Goal: Task Accomplishment & Management: Use online tool/utility

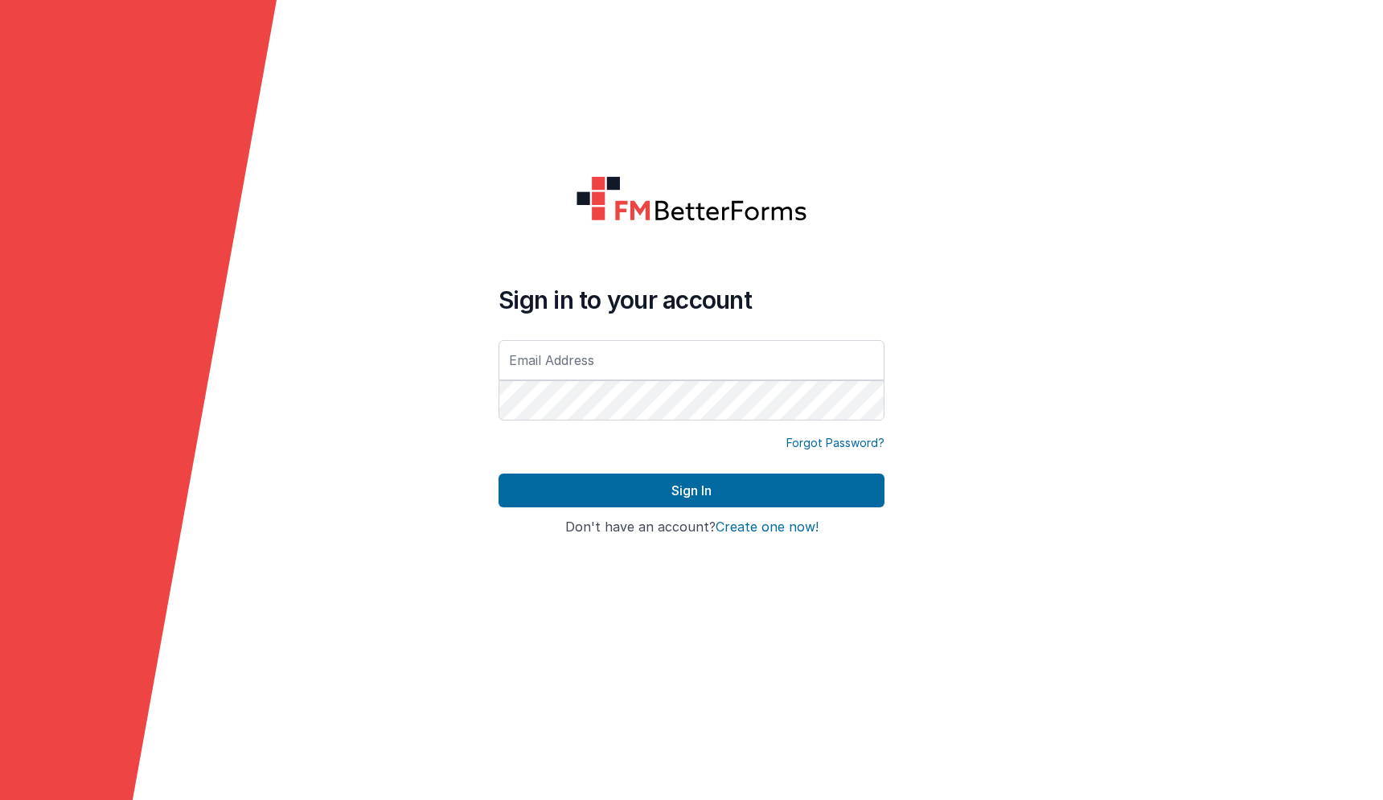
click at [0, 799] on com-1password-button at bounding box center [0, 800] width 0 height 0
type input "[PERSON_NAME][EMAIL_ADDRESS][DOMAIN_NAME]"
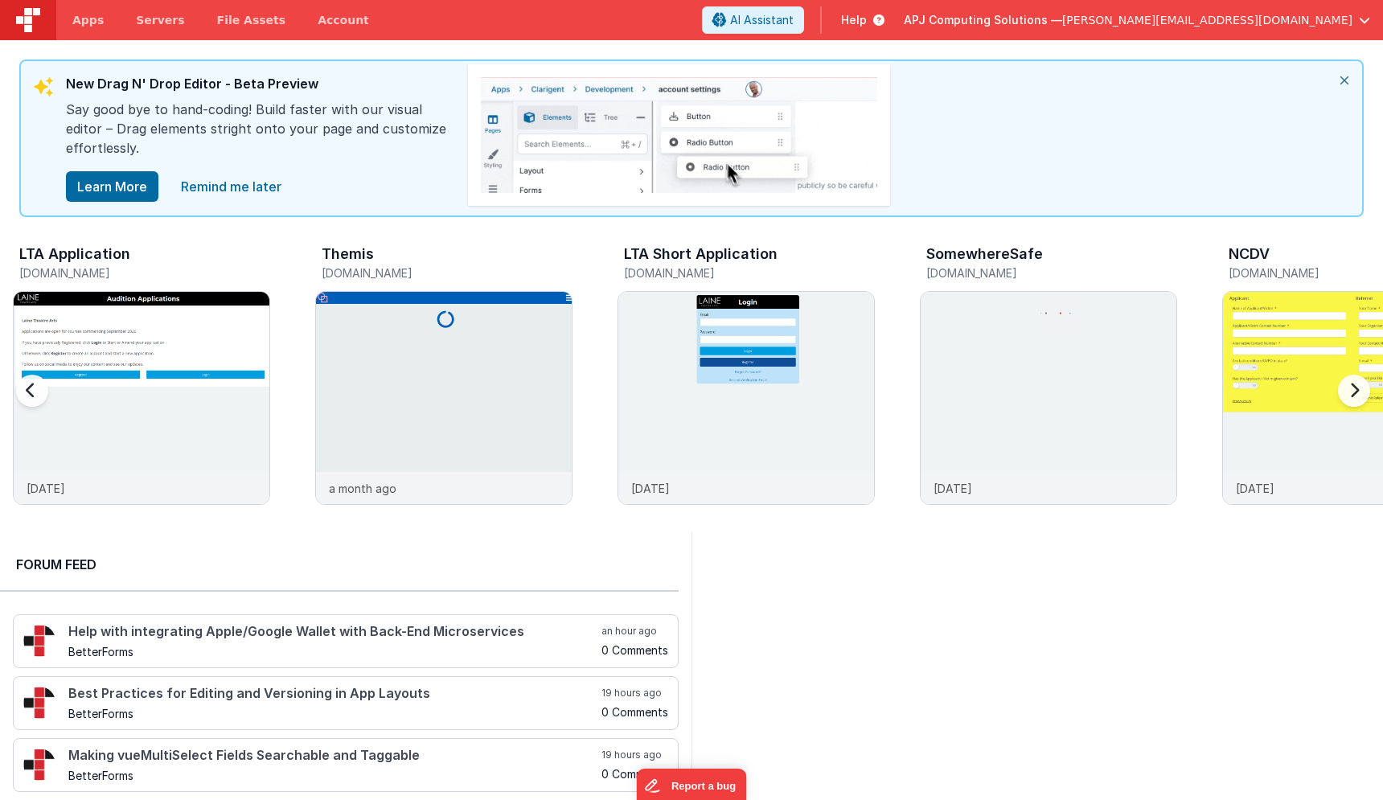
click at [355, 262] on div "Themis" at bounding box center [447, 256] width 251 height 21
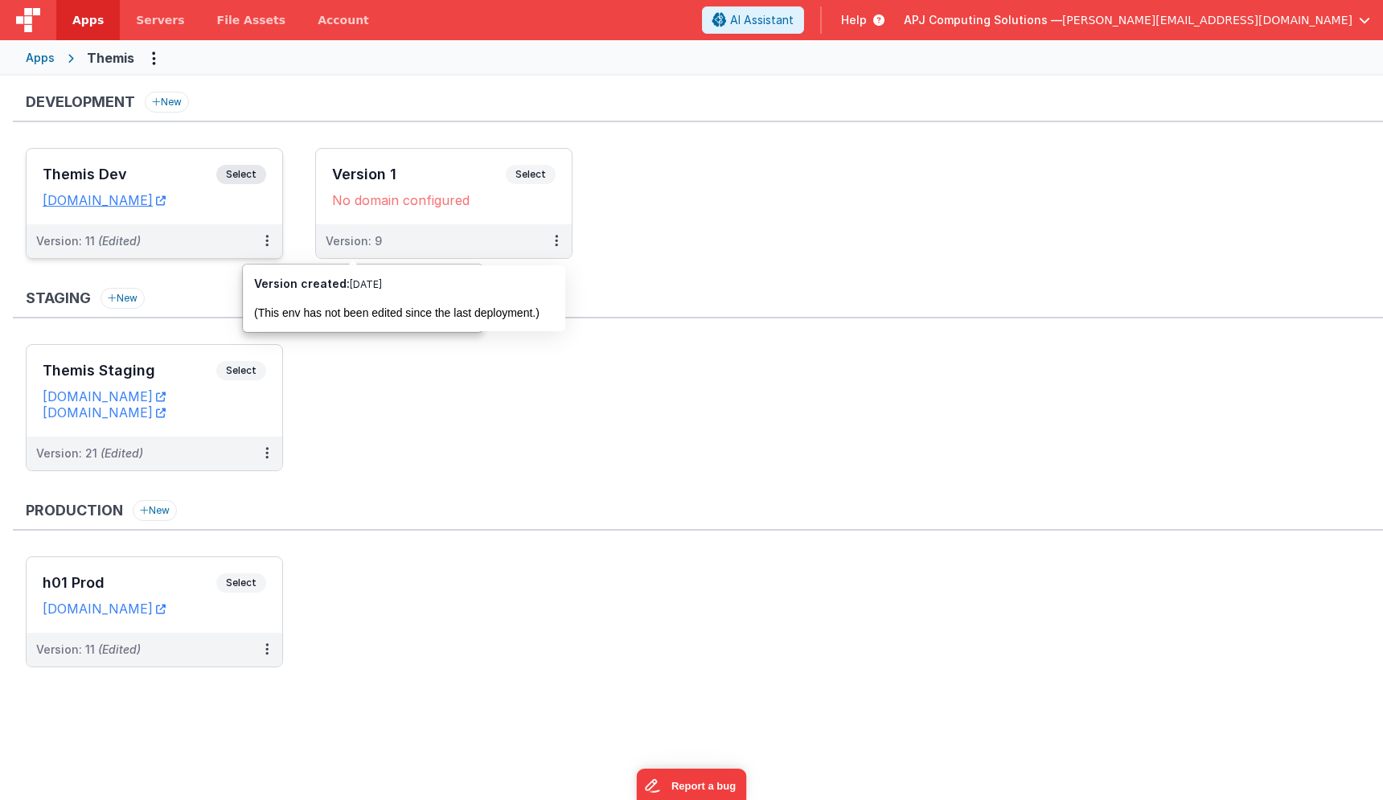
click at [254, 175] on span "Select" at bounding box center [241, 174] width 50 height 19
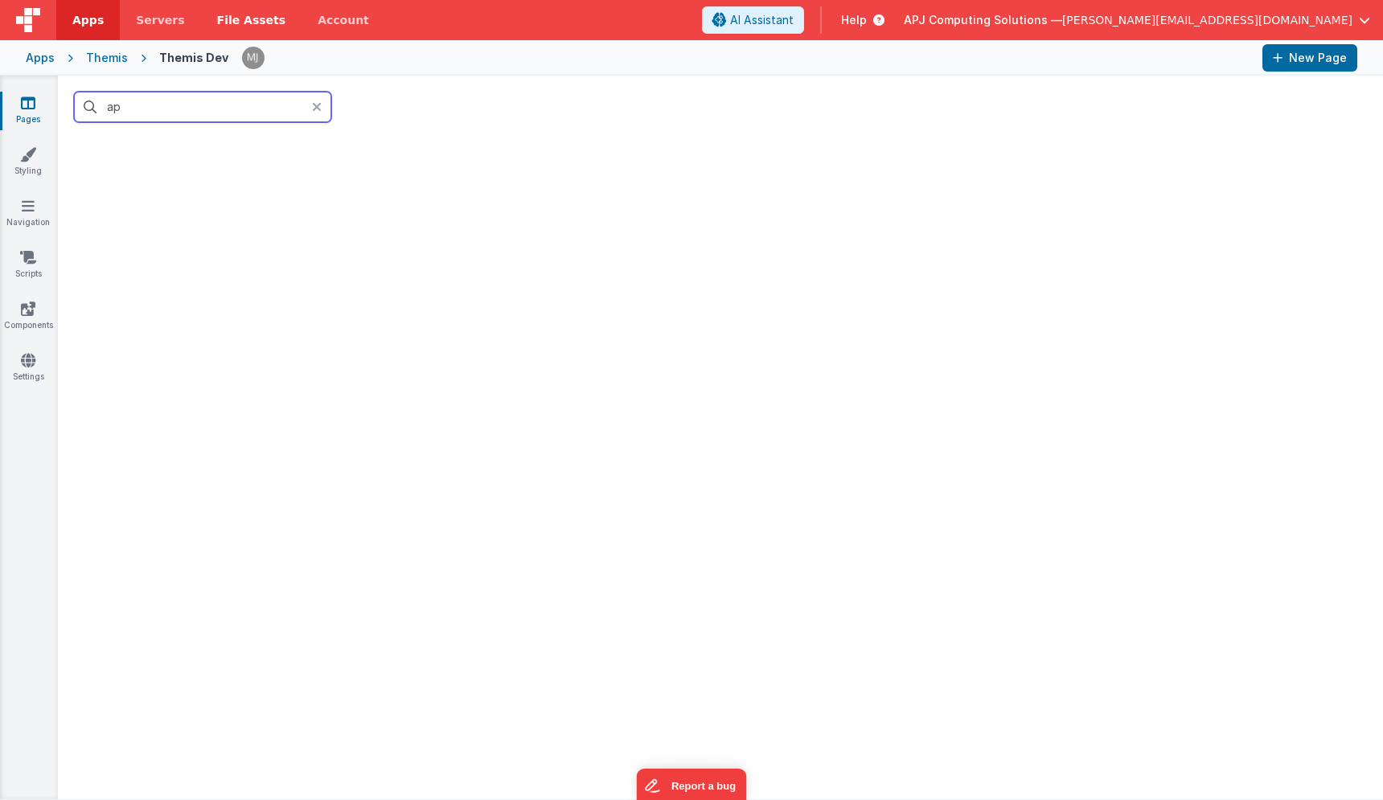
type input "a"
click at [23, 104] on icon at bounding box center [28, 103] width 14 height 16
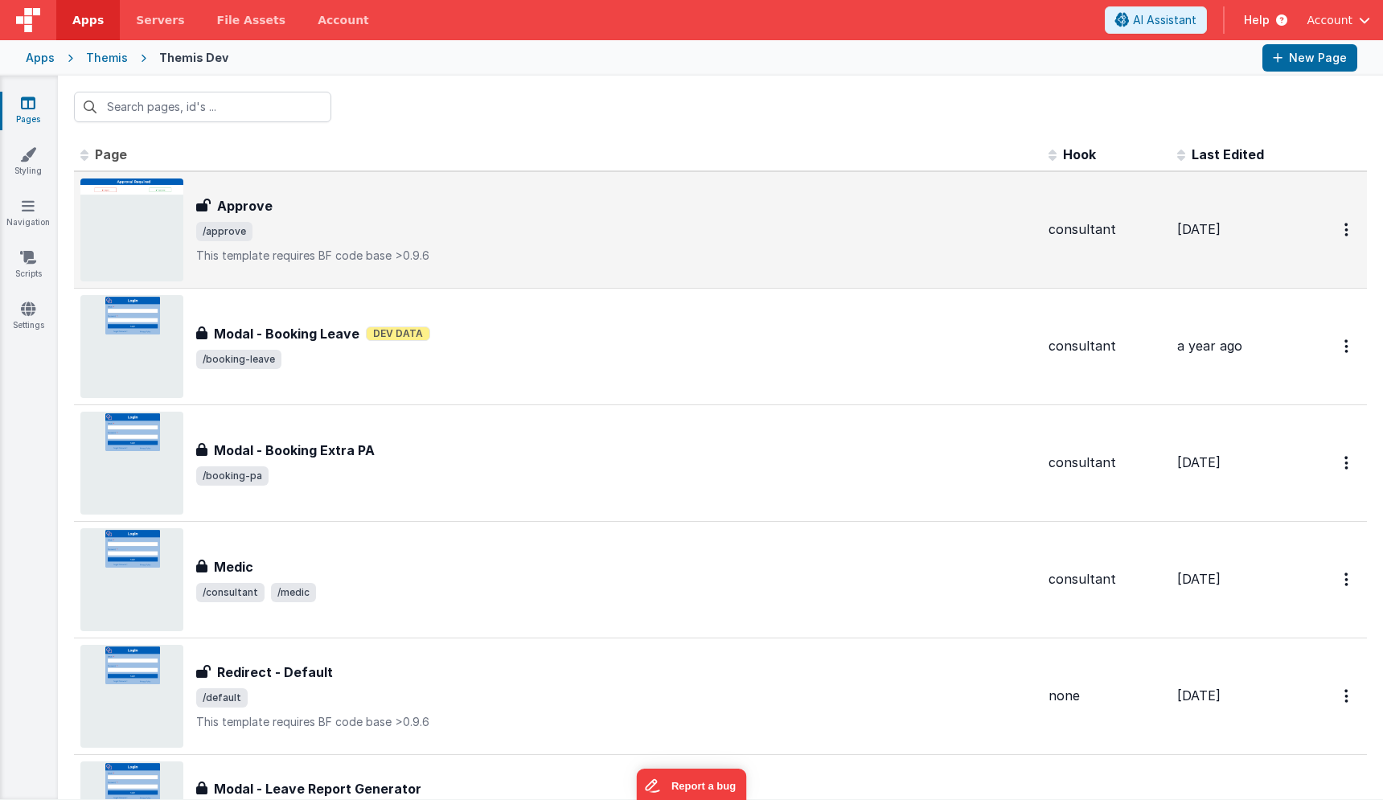
click at [387, 207] on div "Approve" at bounding box center [615, 205] width 839 height 19
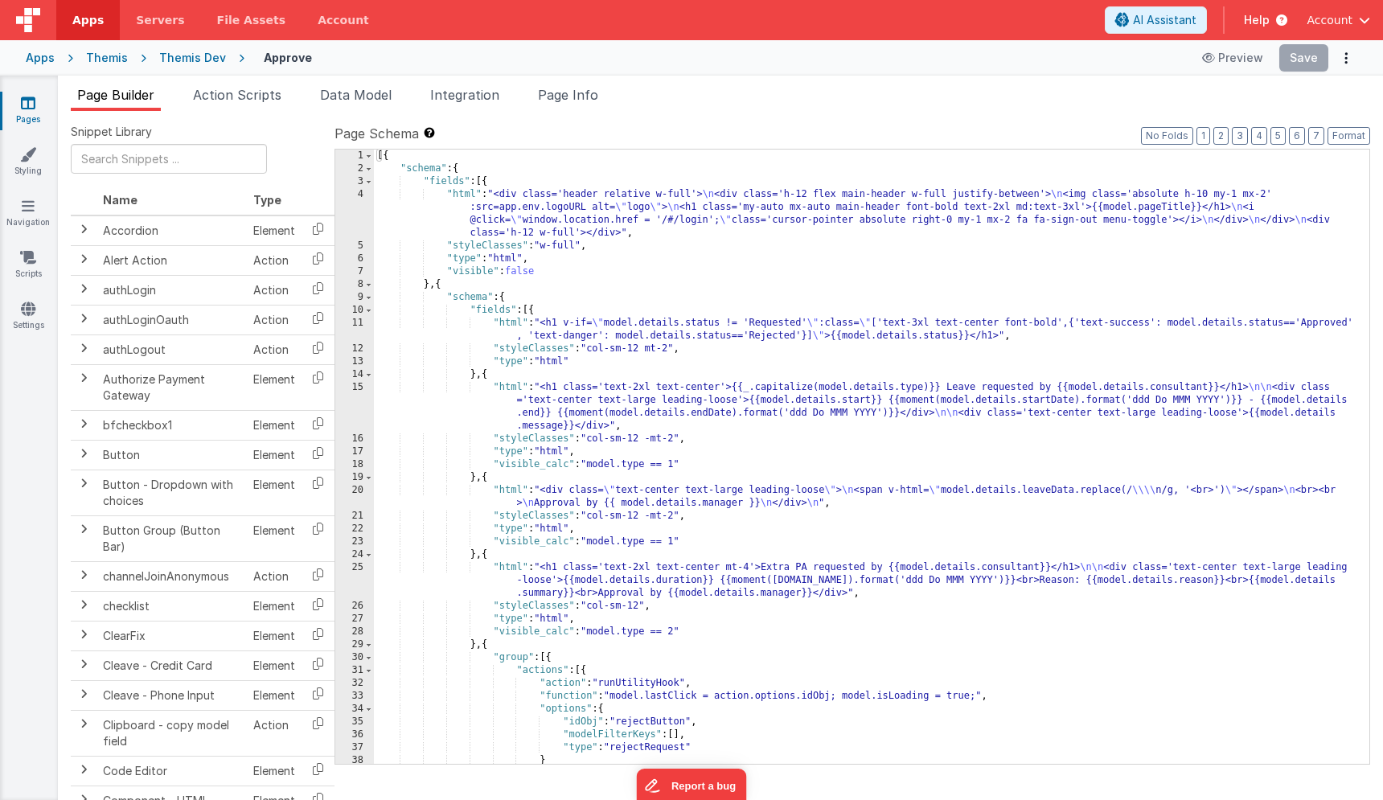
click at [179, 51] on div "Themis Dev" at bounding box center [192, 58] width 67 height 16
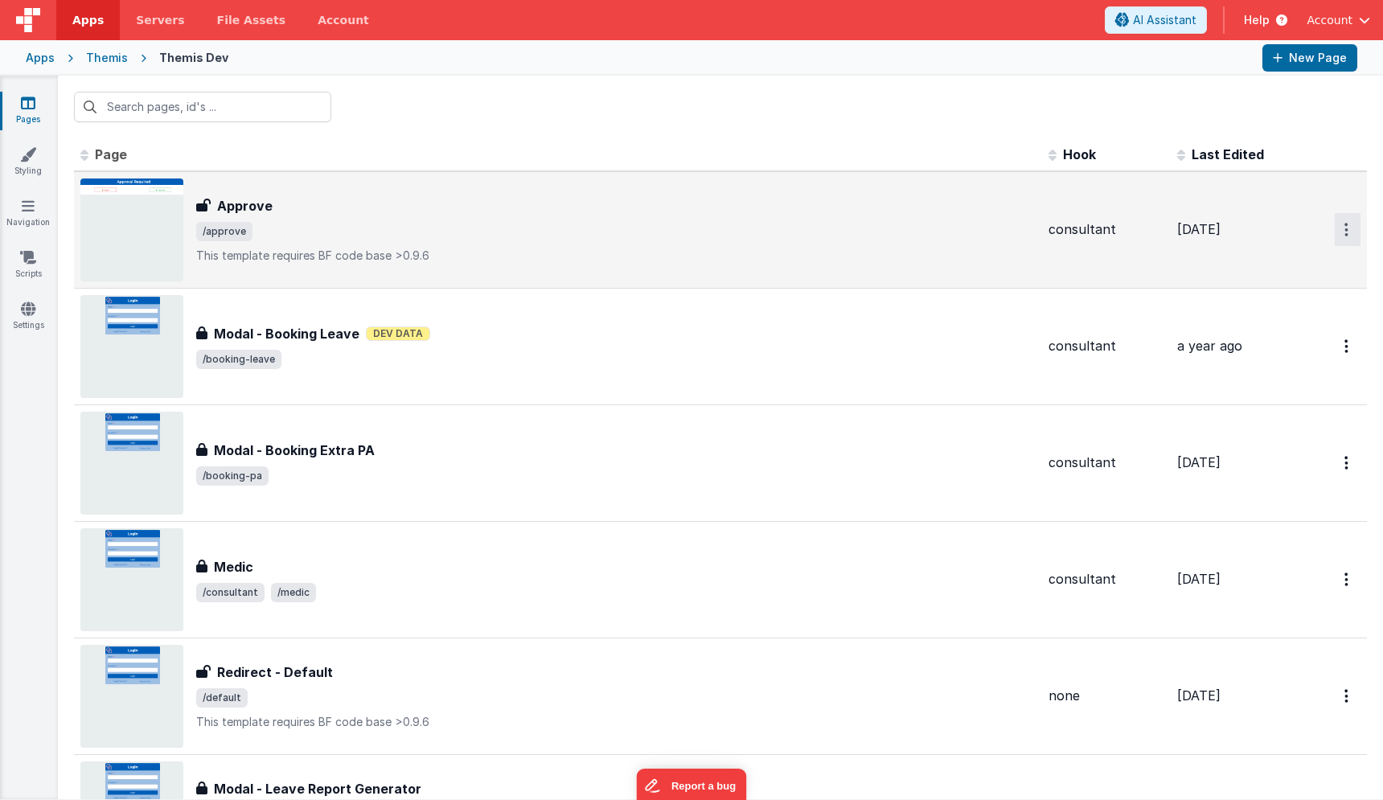
click at [1340, 219] on button "Options" at bounding box center [1348, 229] width 26 height 33
click at [1261, 297] on link "Duplicate" at bounding box center [1290, 296] width 142 height 31
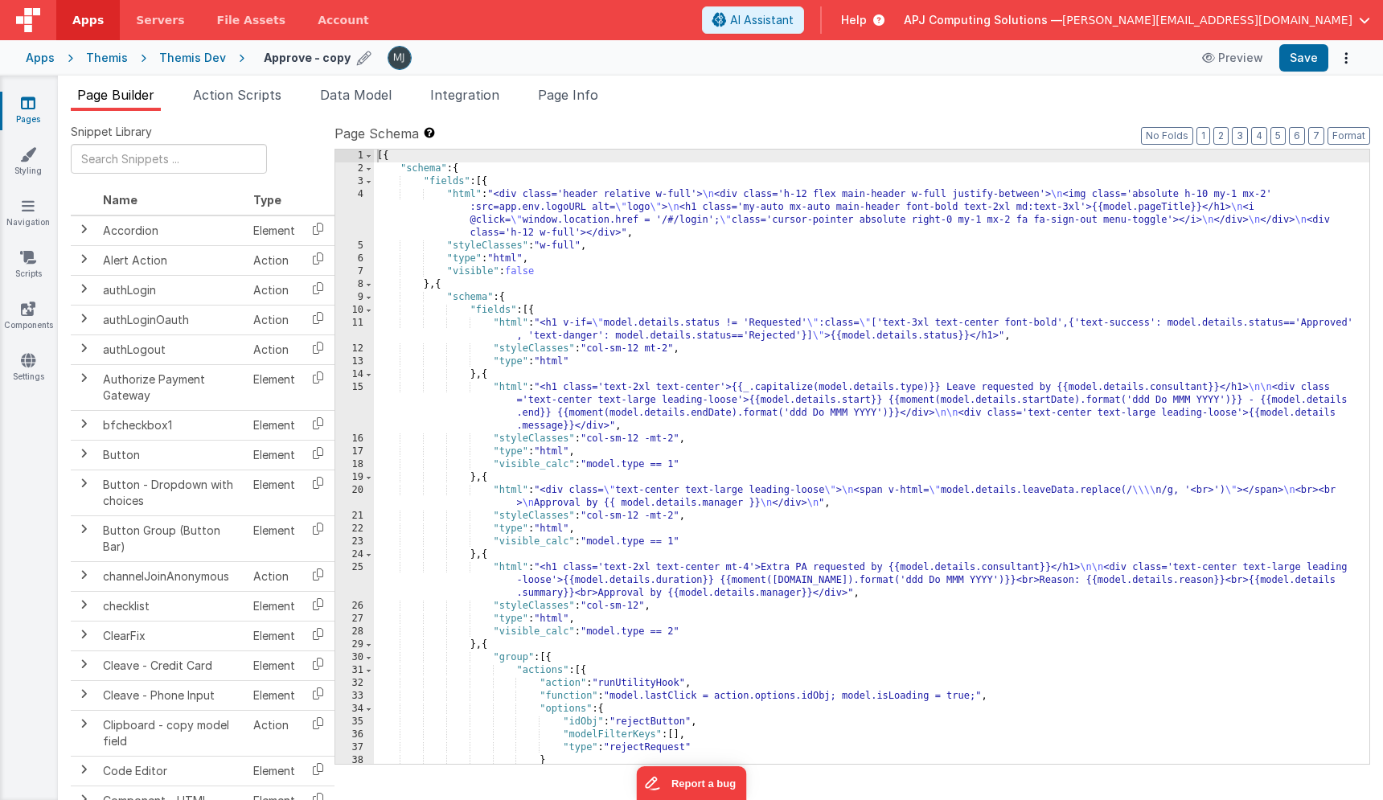
click at [357, 62] on icon at bounding box center [364, 58] width 14 height 23
click at [350, 61] on input "Approve - copy" at bounding box center [364, 58] width 200 height 24
type input "Approve - ARCHIVE"
click at [470, 58] on icon at bounding box center [476, 58] width 13 height 23
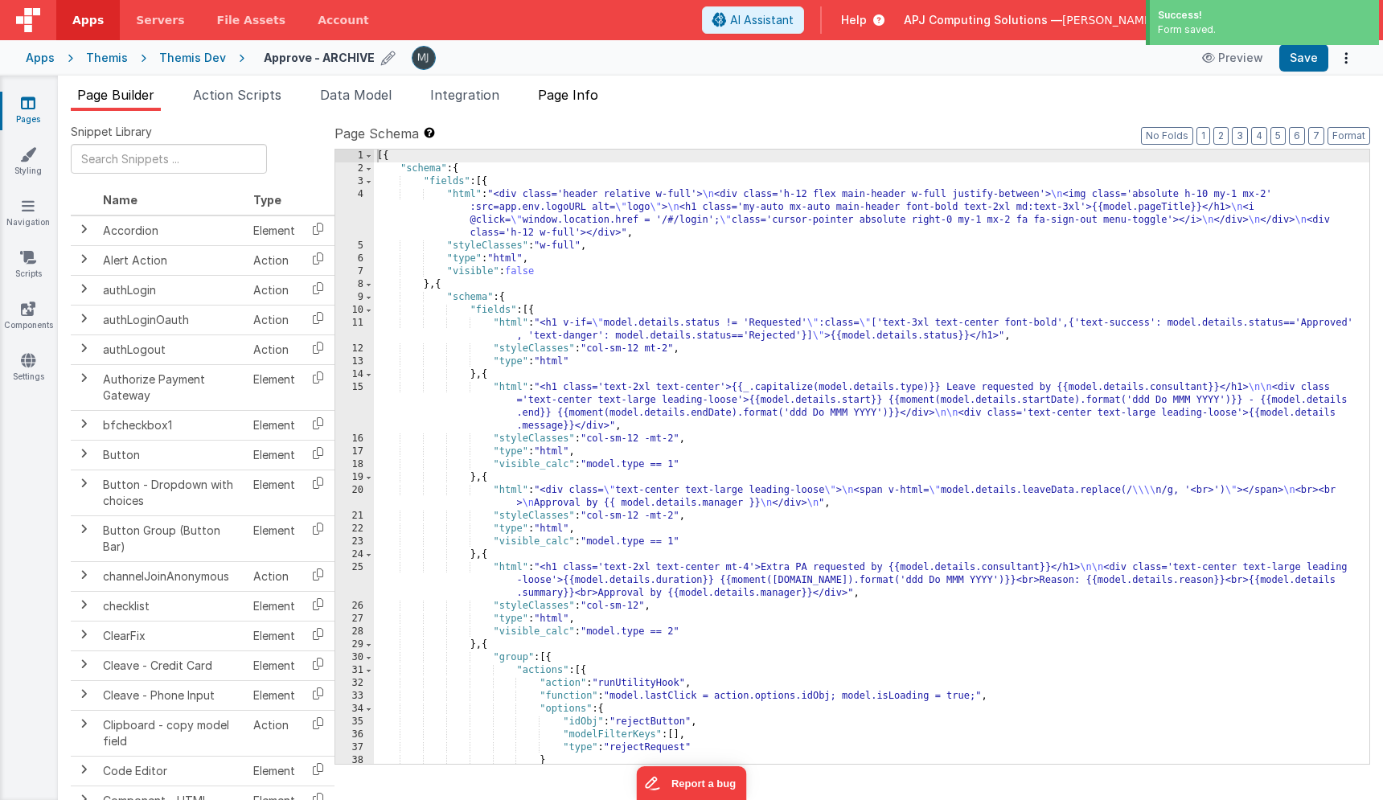
click at [566, 98] on span "Page Info" at bounding box center [568, 95] width 60 height 16
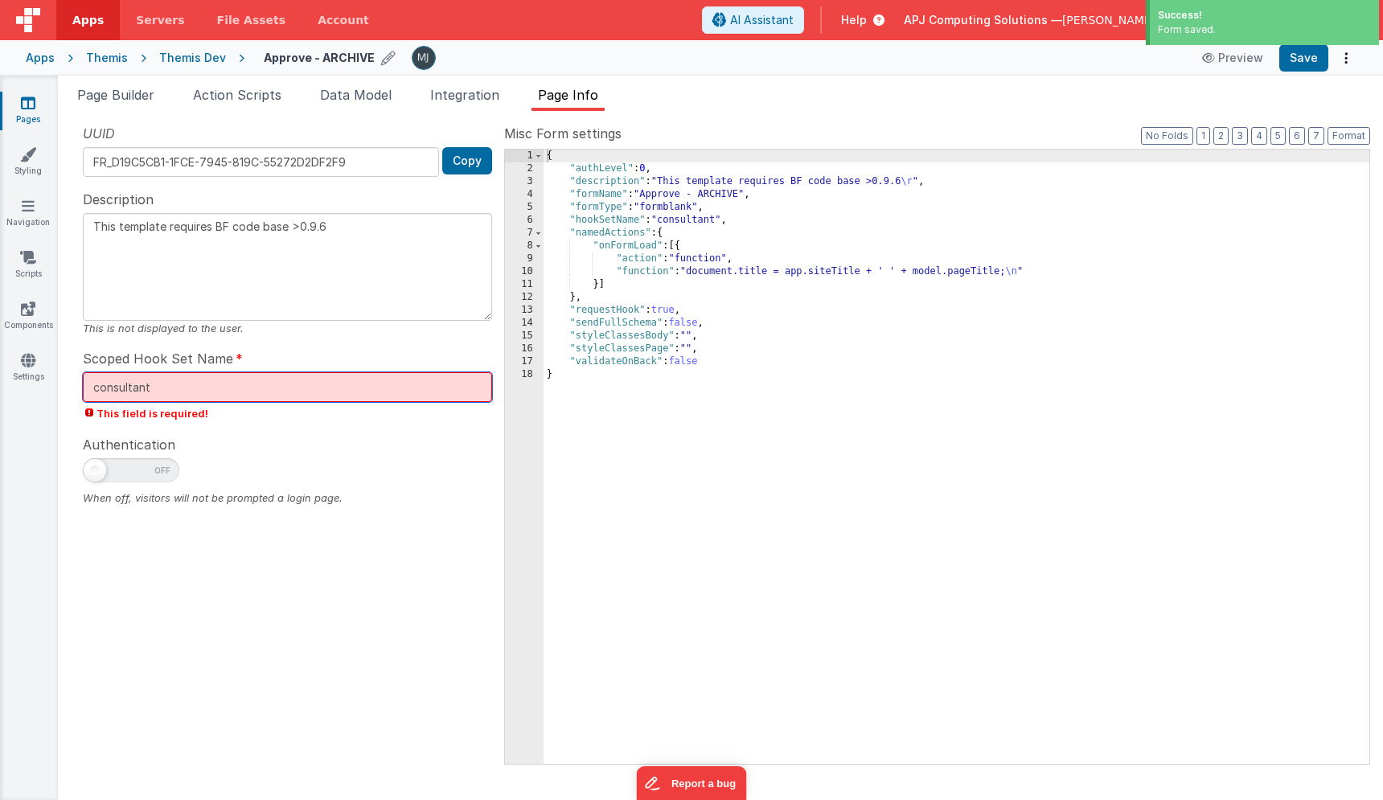
click at [234, 377] on input "consultant" at bounding box center [287, 387] width 409 height 30
click at [713, 519] on div "{ "authLevel" : 0 , "description" : "This template requires BF code base >0.9.6…" at bounding box center [957, 470] width 826 height 640
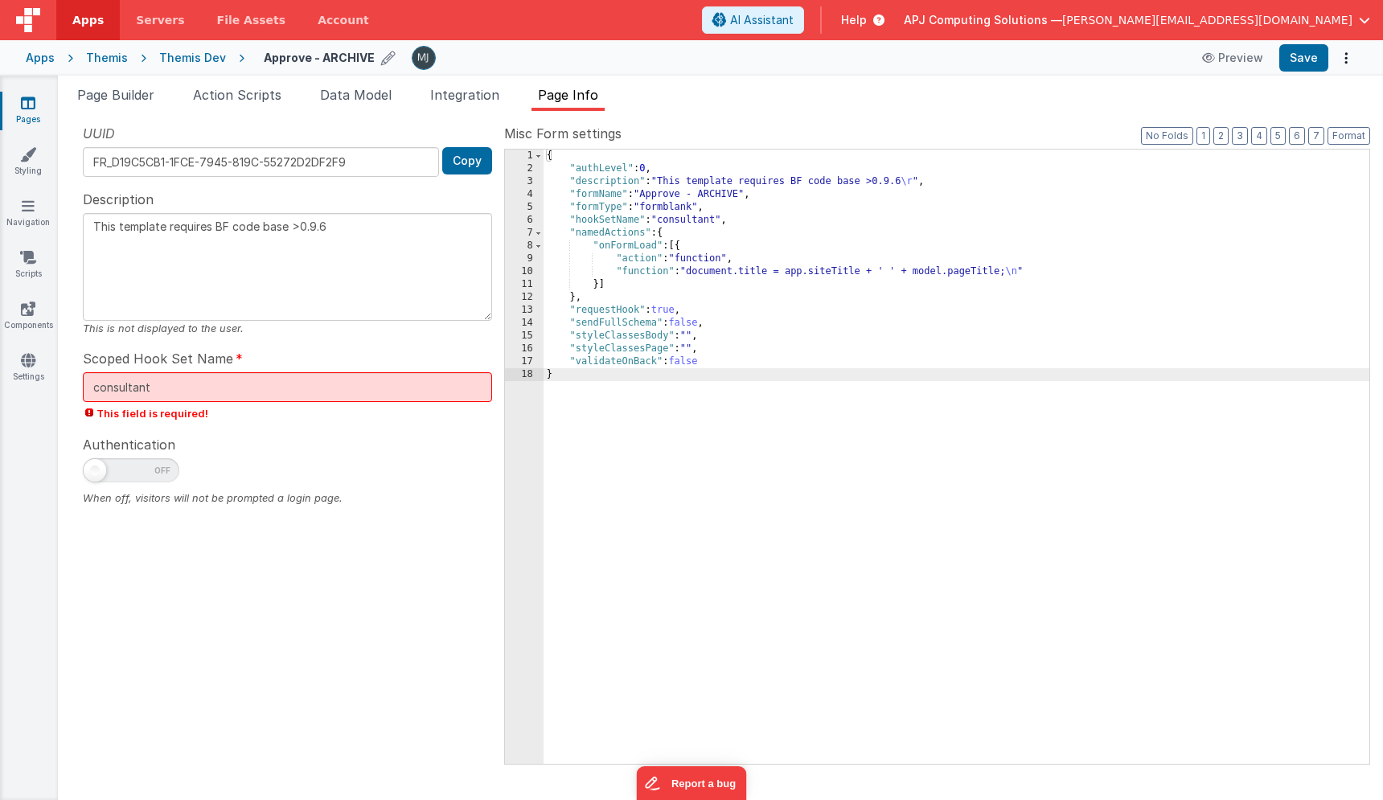
click at [203, 59] on div "Themis Dev" at bounding box center [192, 58] width 67 height 16
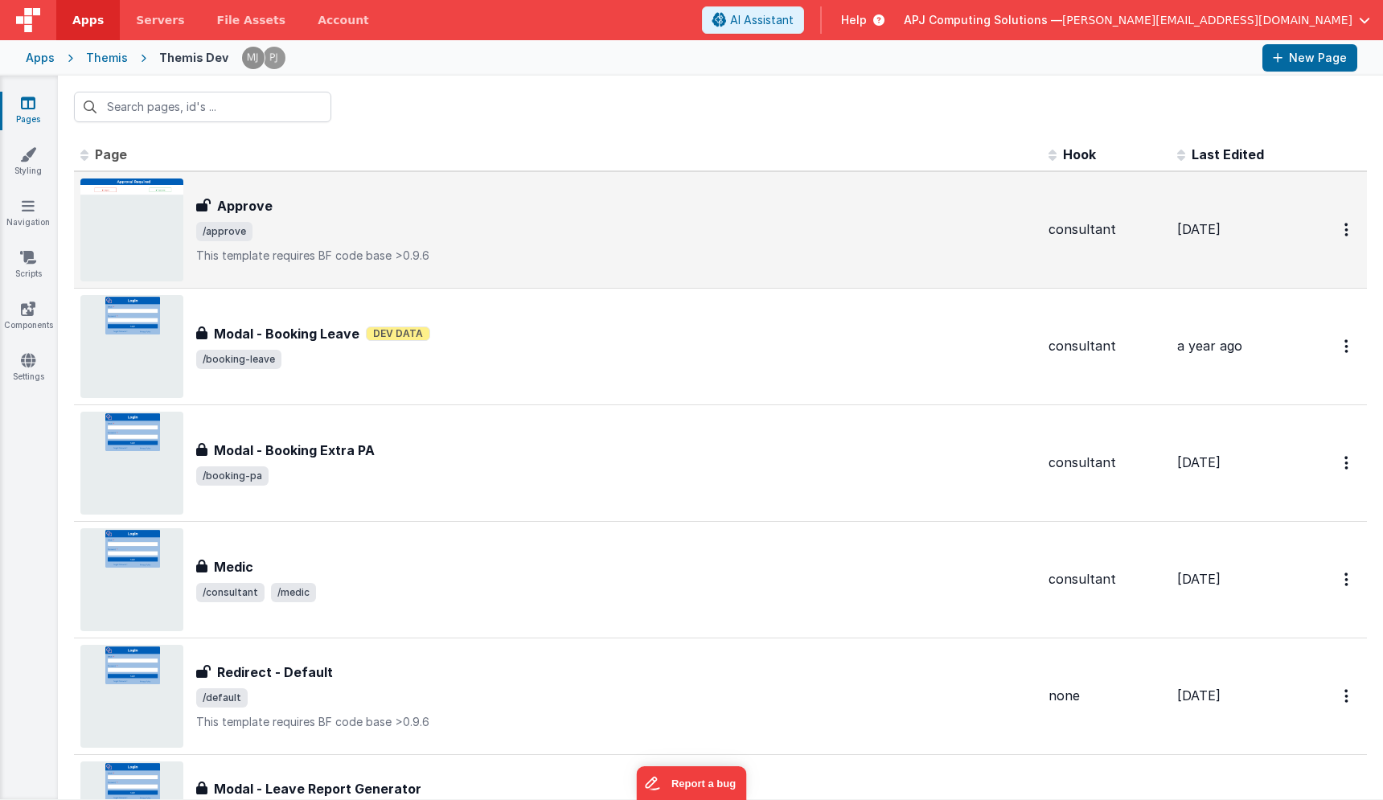
click at [357, 236] on span "/approve" at bounding box center [615, 231] width 839 height 19
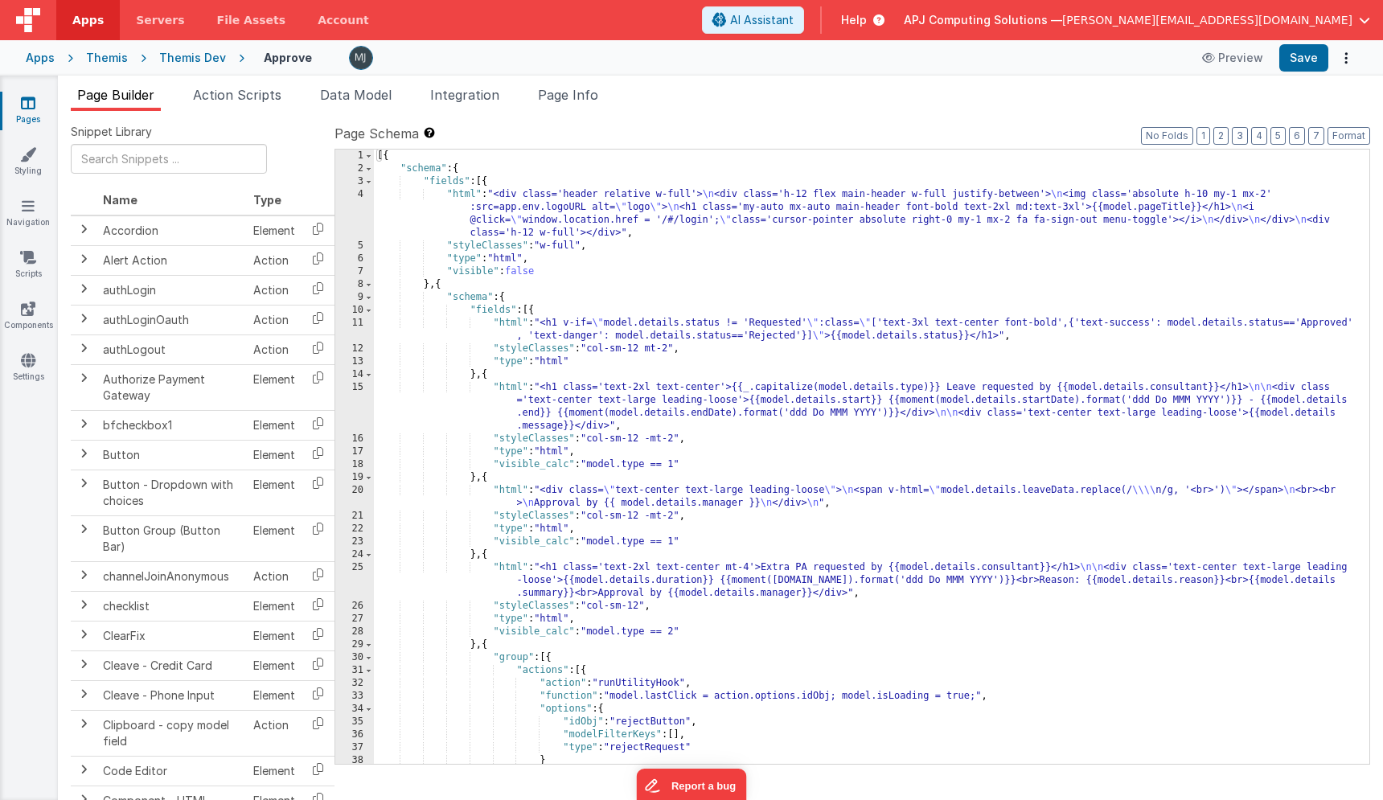
click at [631, 324] on div "[{ "schema" : { "fields" : [{ "html" : "<div class='header relative w-full'> \n…" at bounding box center [871, 470] width 995 height 640
click at [280, 109] on li "Action Scripts" at bounding box center [237, 98] width 101 height 26
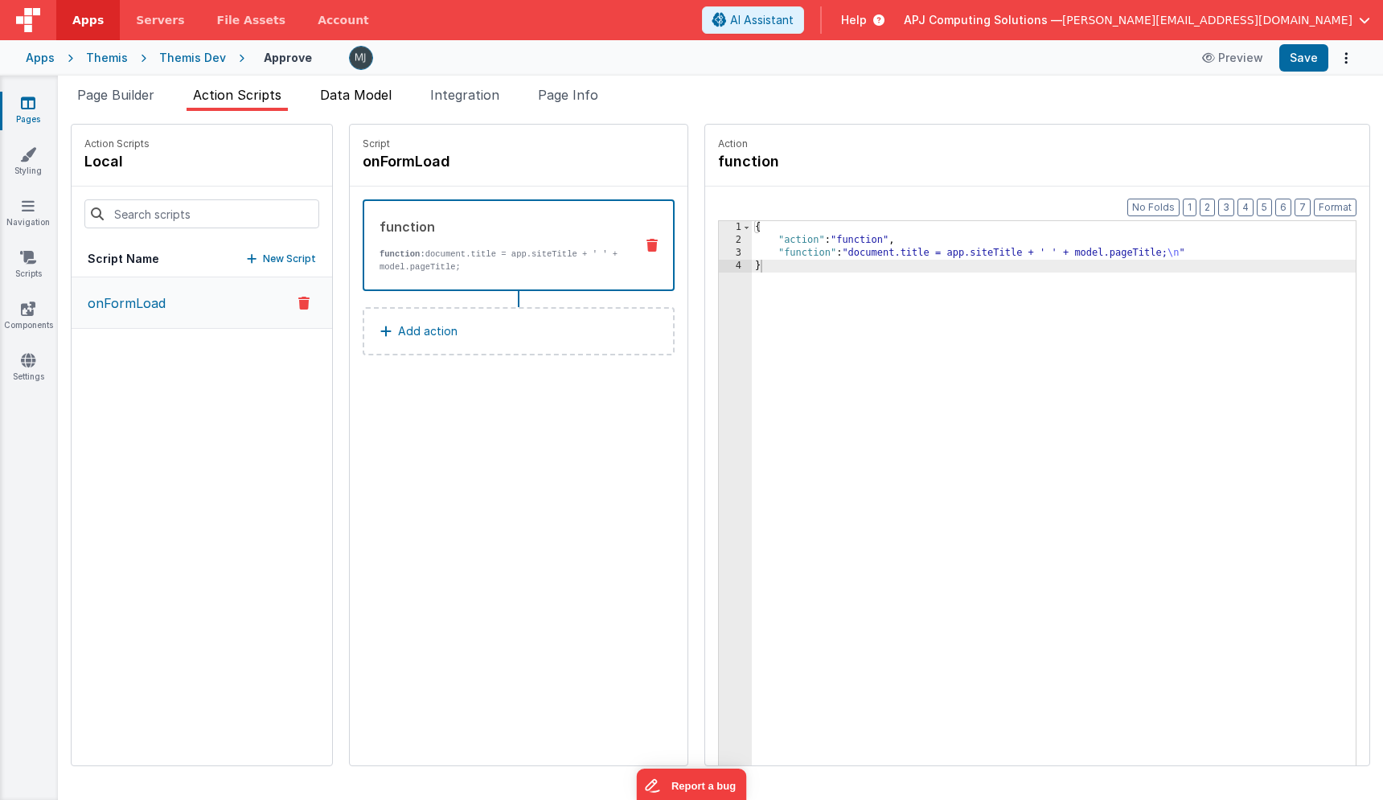
click at [351, 109] on li "Data Model" at bounding box center [356, 98] width 84 height 26
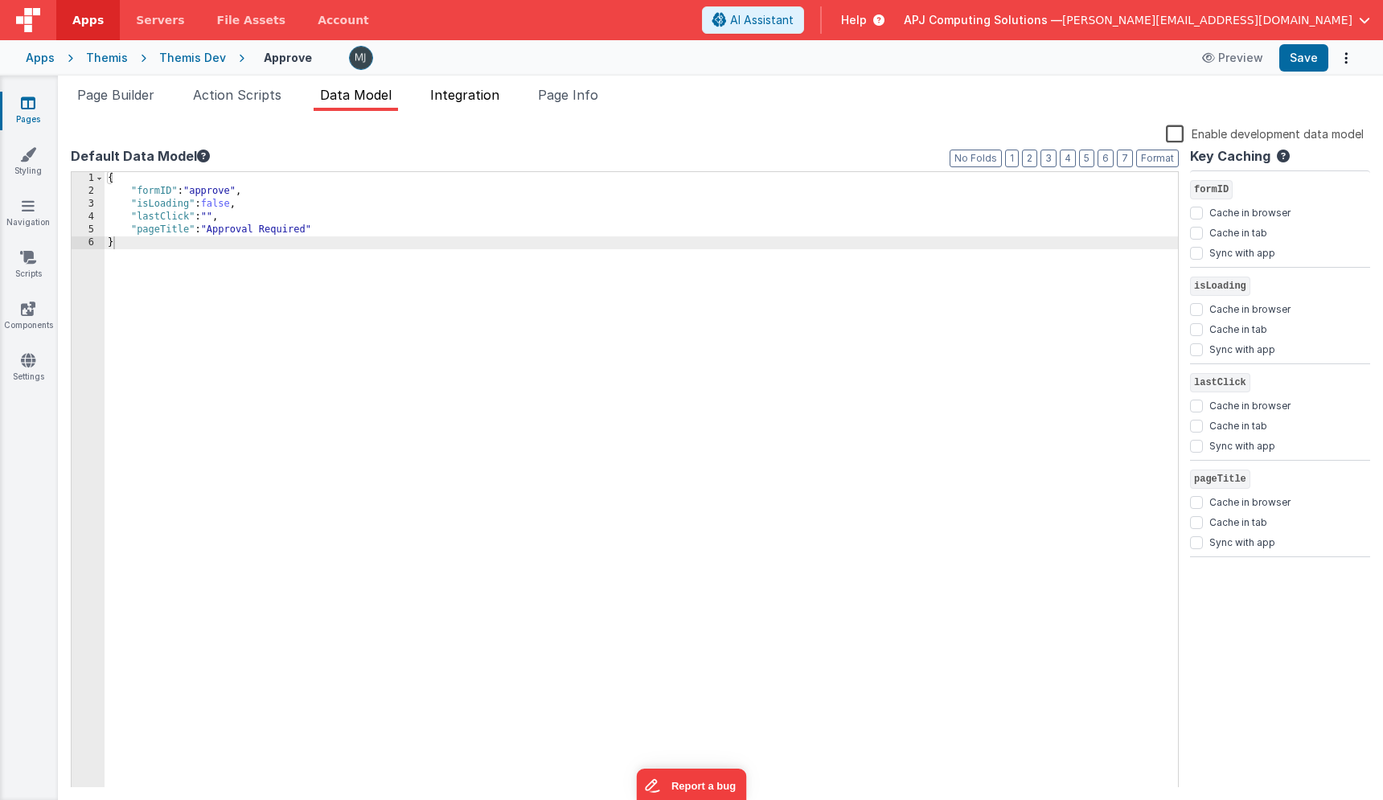
click at [490, 106] on li "Integration" at bounding box center [465, 98] width 82 height 26
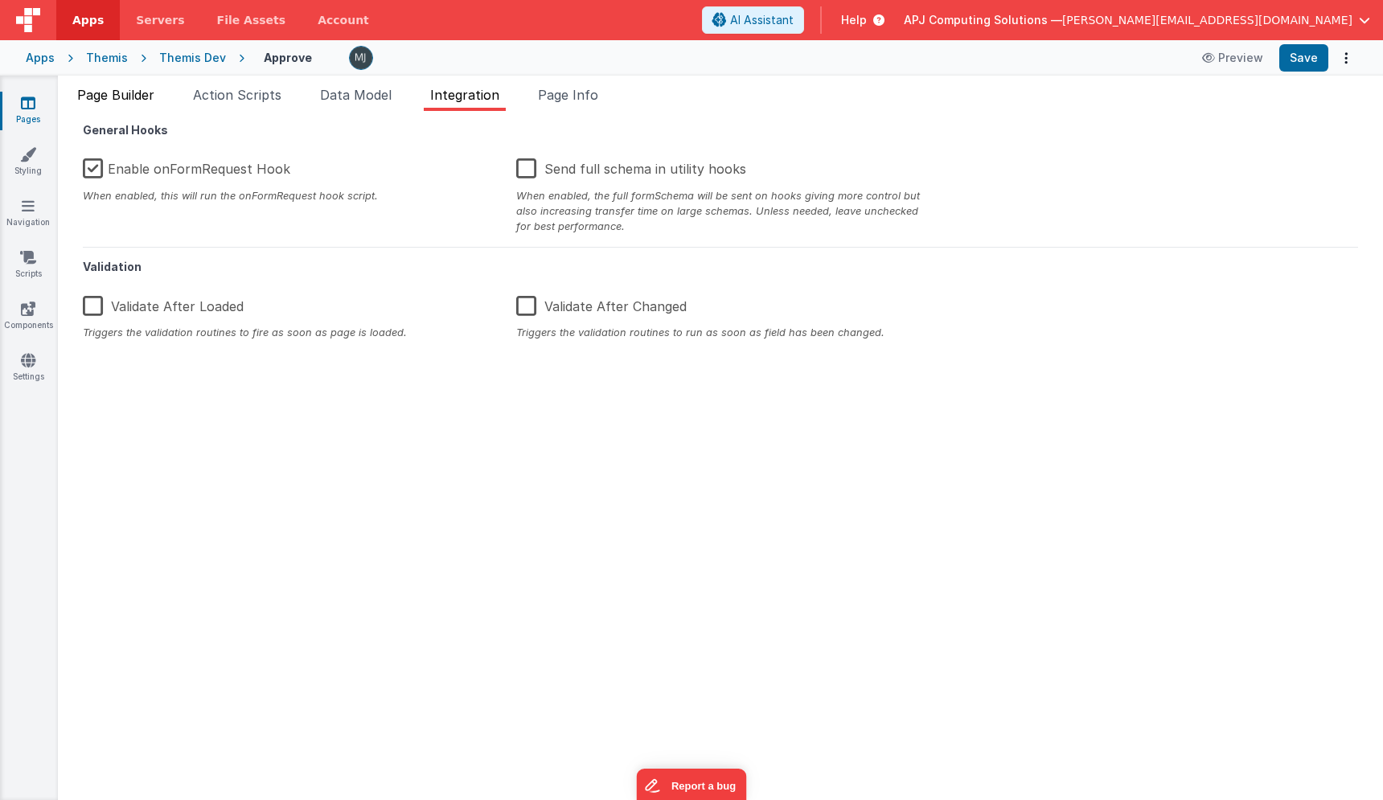
click at [118, 99] on span "Page Builder" at bounding box center [115, 95] width 77 height 16
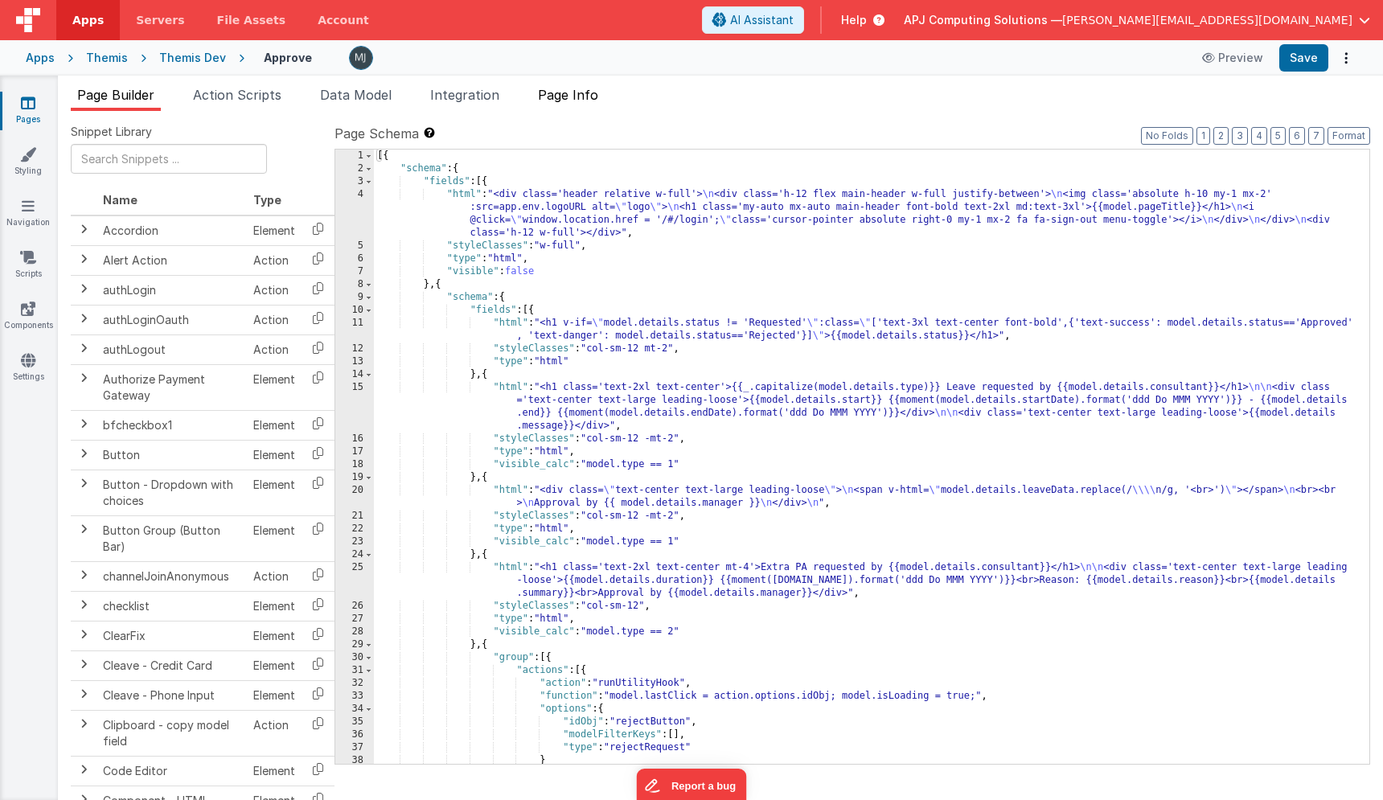
click at [562, 99] on span "Page Info" at bounding box center [568, 95] width 60 height 16
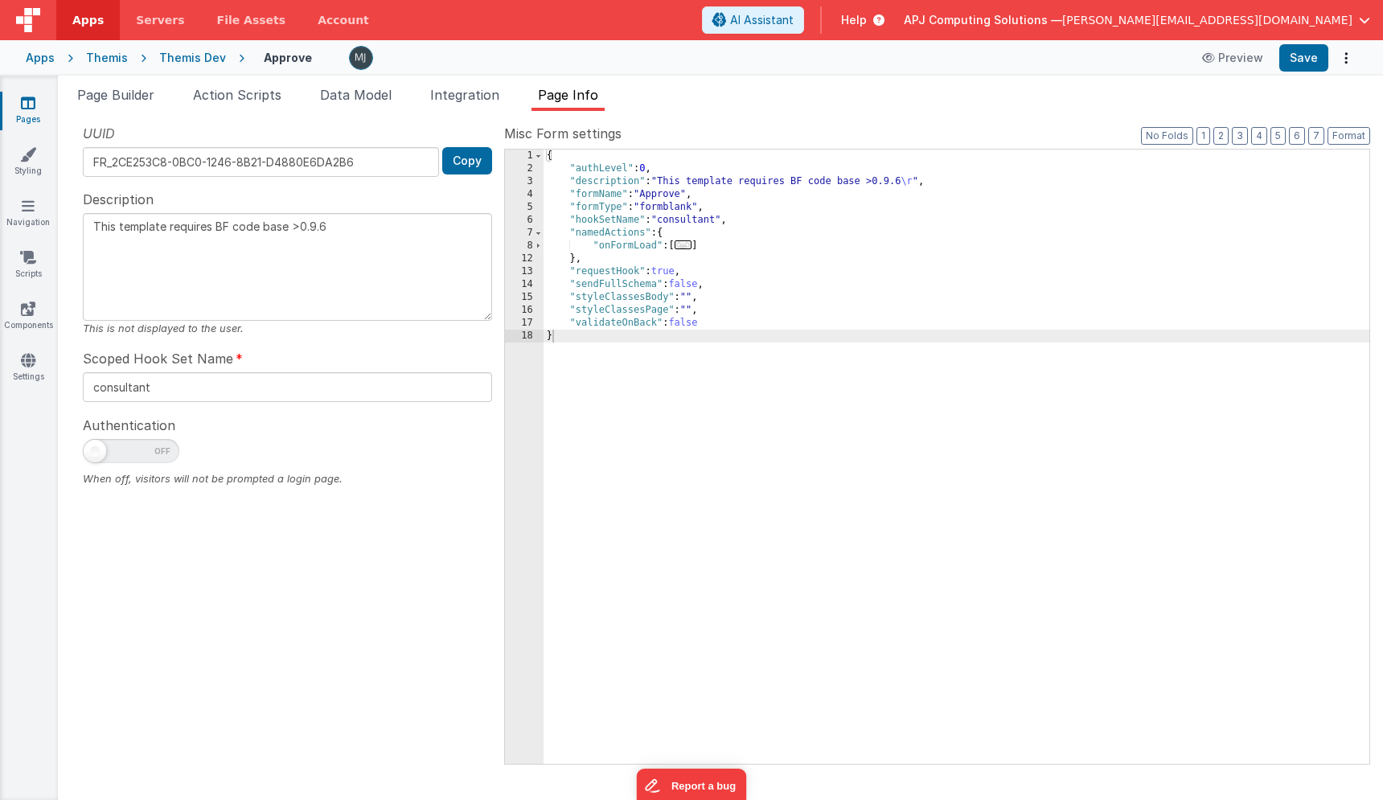
click at [685, 246] on span "..." at bounding box center [684, 244] width 18 height 9
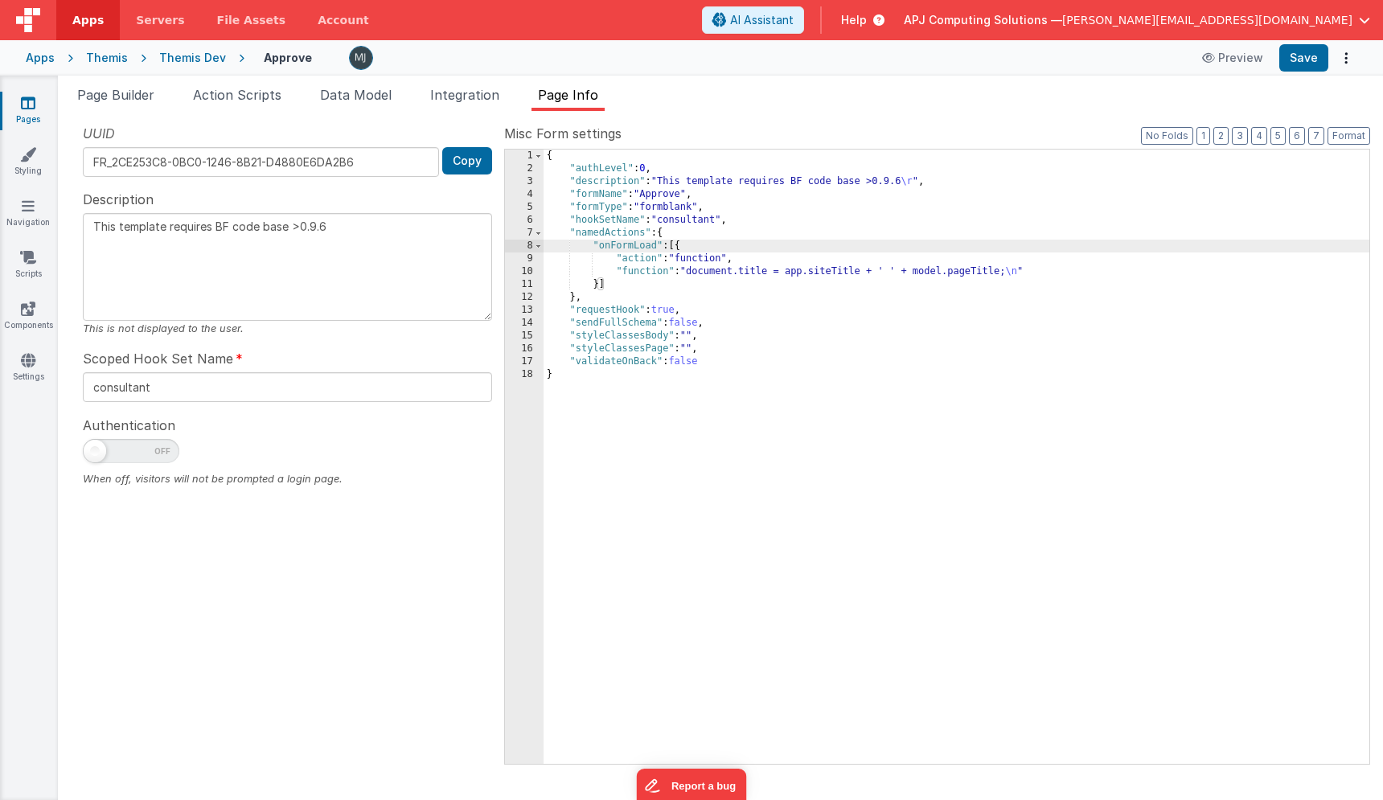
click at [1040, 278] on div "{ "authLevel" : 0 , "description" : "This template requires BF code base >0.9.6…" at bounding box center [957, 470] width 826 height 640
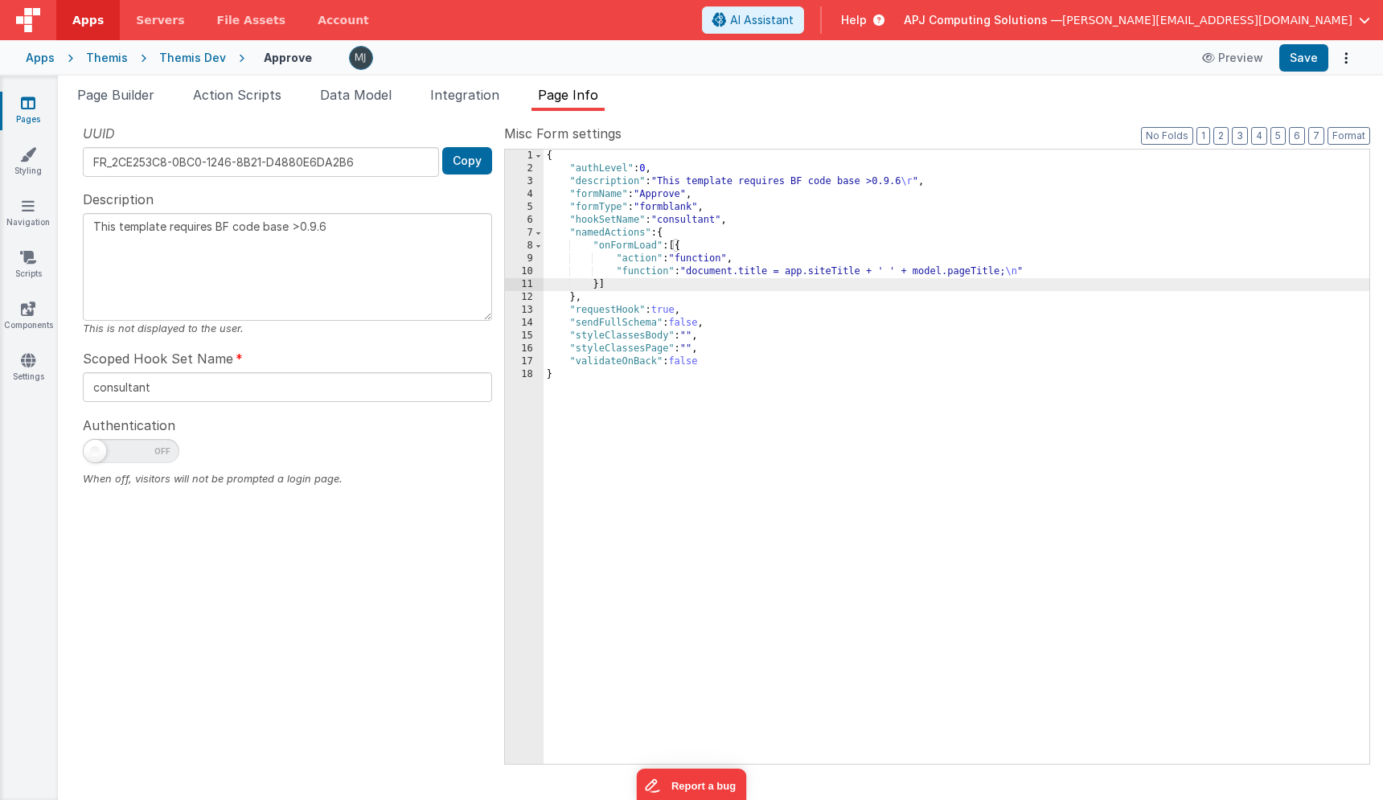
click at [1023, 270] on div "{ "authLevel" : 0 , "description" : "This template requires BF code base >0.9.6…" at bounding box center [957, 470] width 826 height 640
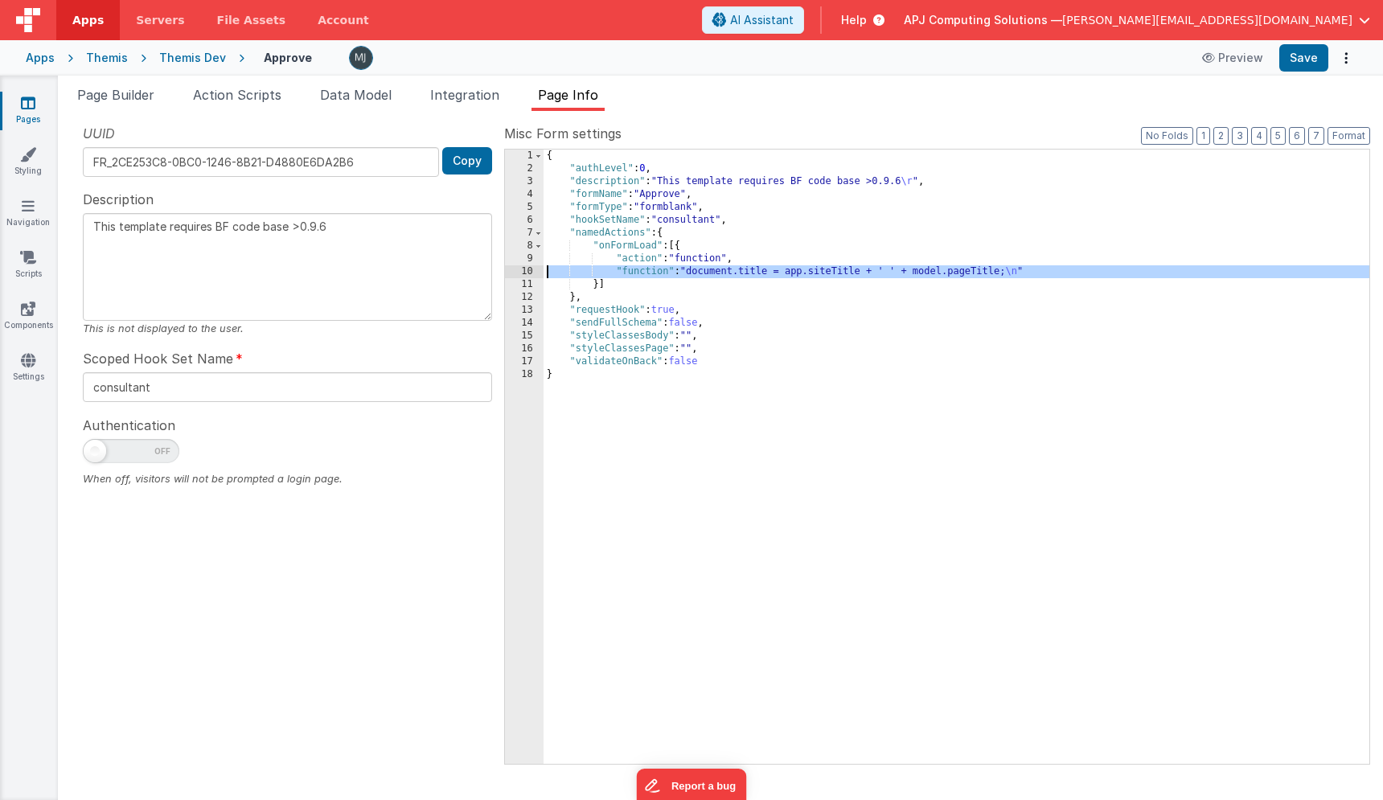
click at [527, 271] on div "10" at bounding box center [524, 271] width 39 height 13
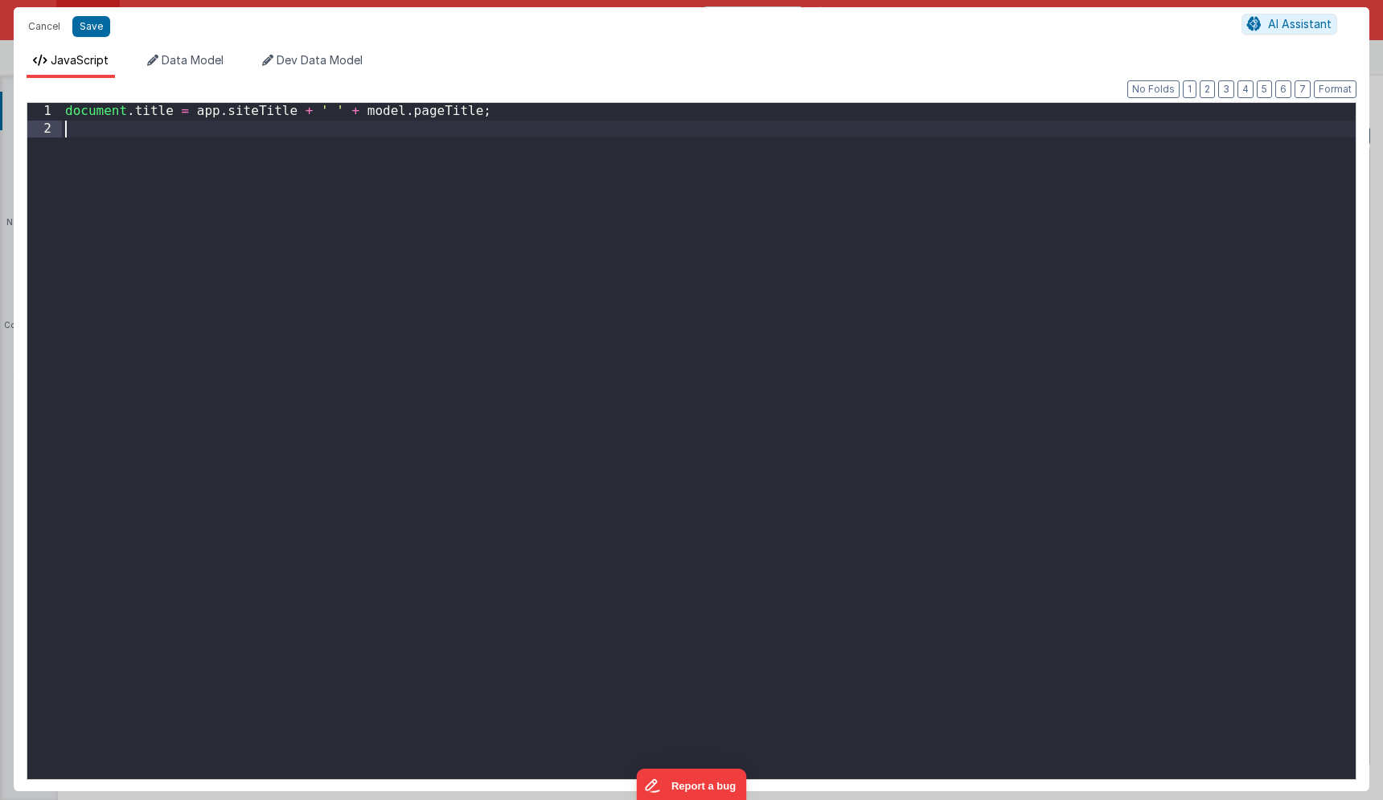
click at [425, 131] on div "document . title = app . siteTitle + ' ' + model . pageTitle ;" at bounding box center [709, 458] width 1294 height 711
click at [103, 129] on div "document . title = app . siteTitle + ' ' + model . pageTitle ; if ! ( BF . getQ…" at bounding box center [709, 458] width 1294 height 711
click at [324, 130] on div "document . title = app . siteTitle + ' ' + model . pageTitle ; if ( ! BF . getQ…" at bounding box center [709, 458] width 1294 height 711
click at [77, 26] on button "Save" at bounding box center [91, 26] width 38 height 21
type textarea "This template requires BF code base >0.9.6"
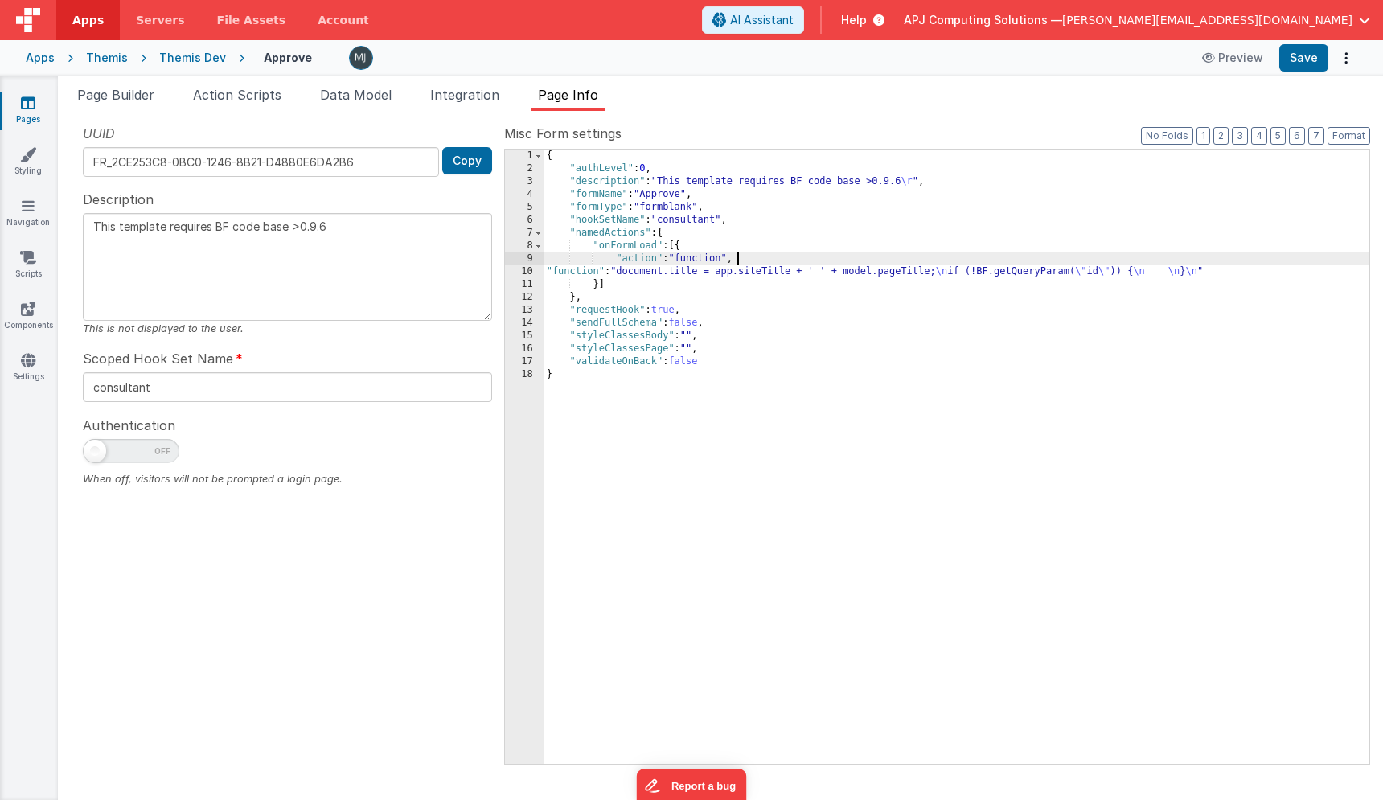
click at [1032, 264] on div "{ "authLevel" : 0 , "description" : "This template requires BF code base >0.9.6…" at bounding box center [957, 470] width 826 height 640
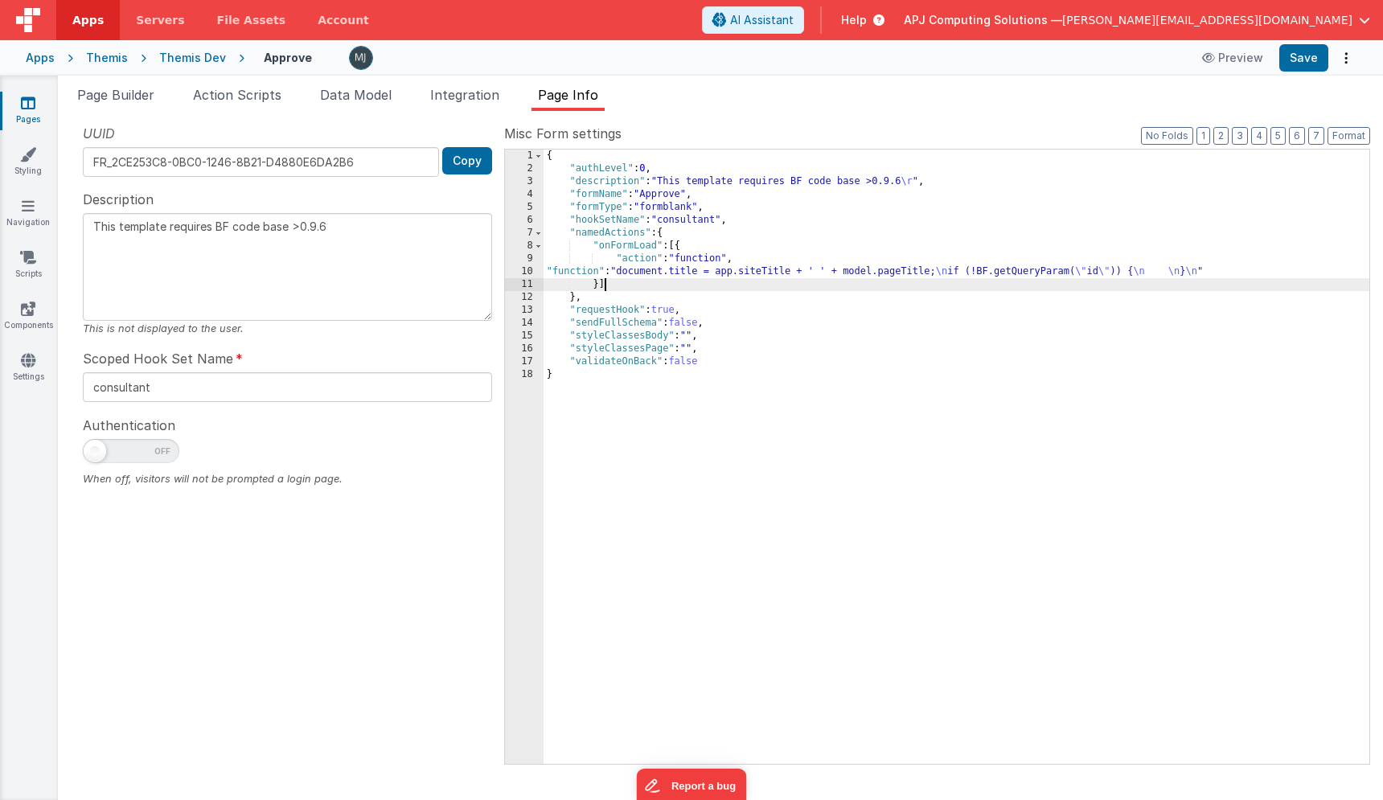
click at [1028, 279] on div "{ "authLevel" : 0 , "description" : "This template requires BF code base >0.9.6…" at bounding box center [957, 470] width 826 height 640
click at [513, 269] on div "10" at bounding box center [524, 271] width 39 height 13
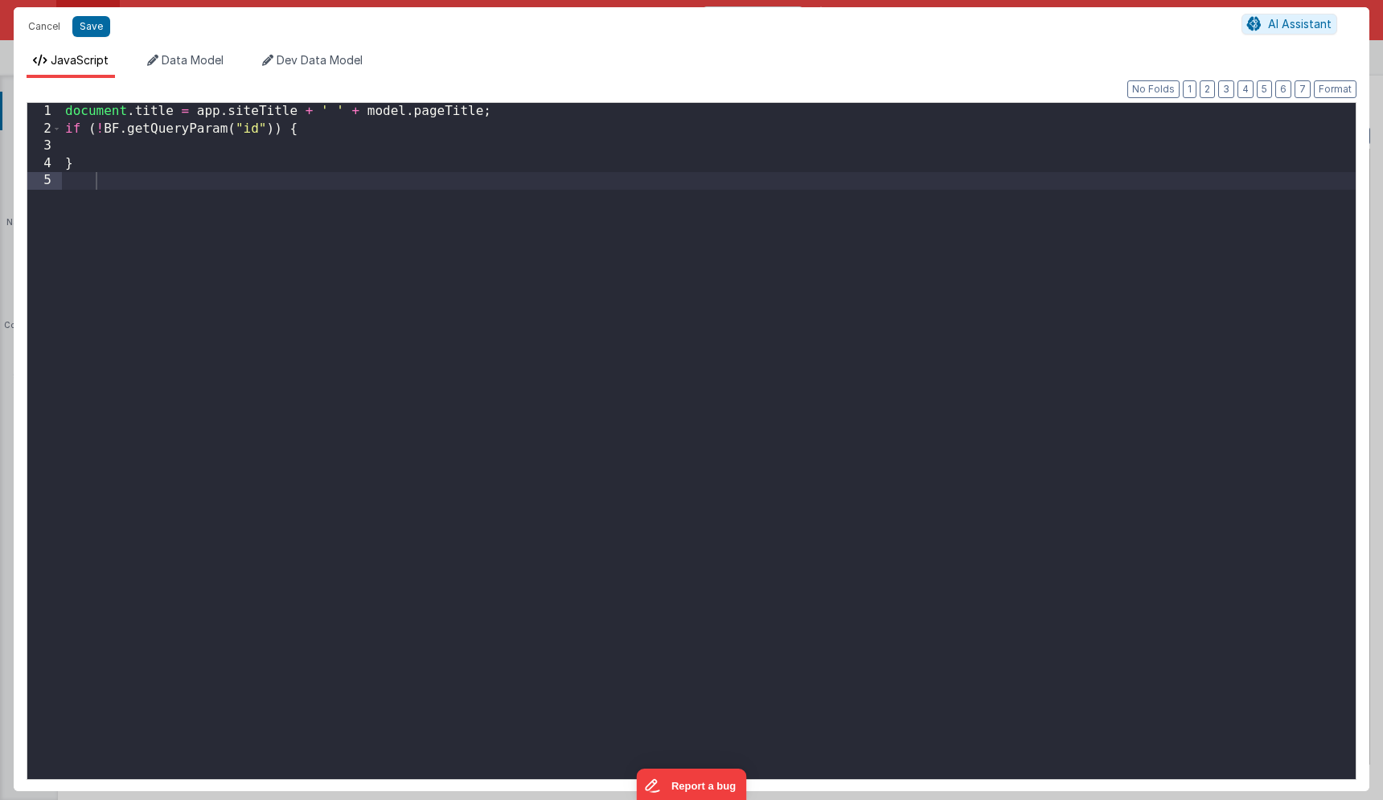
click at [192, 146] on div "document . title = app . siteTitle + ' ' + model . pageTitle ; if ( ! BF . getQ…" at bounding box center [709, 458] width 1294 height 711
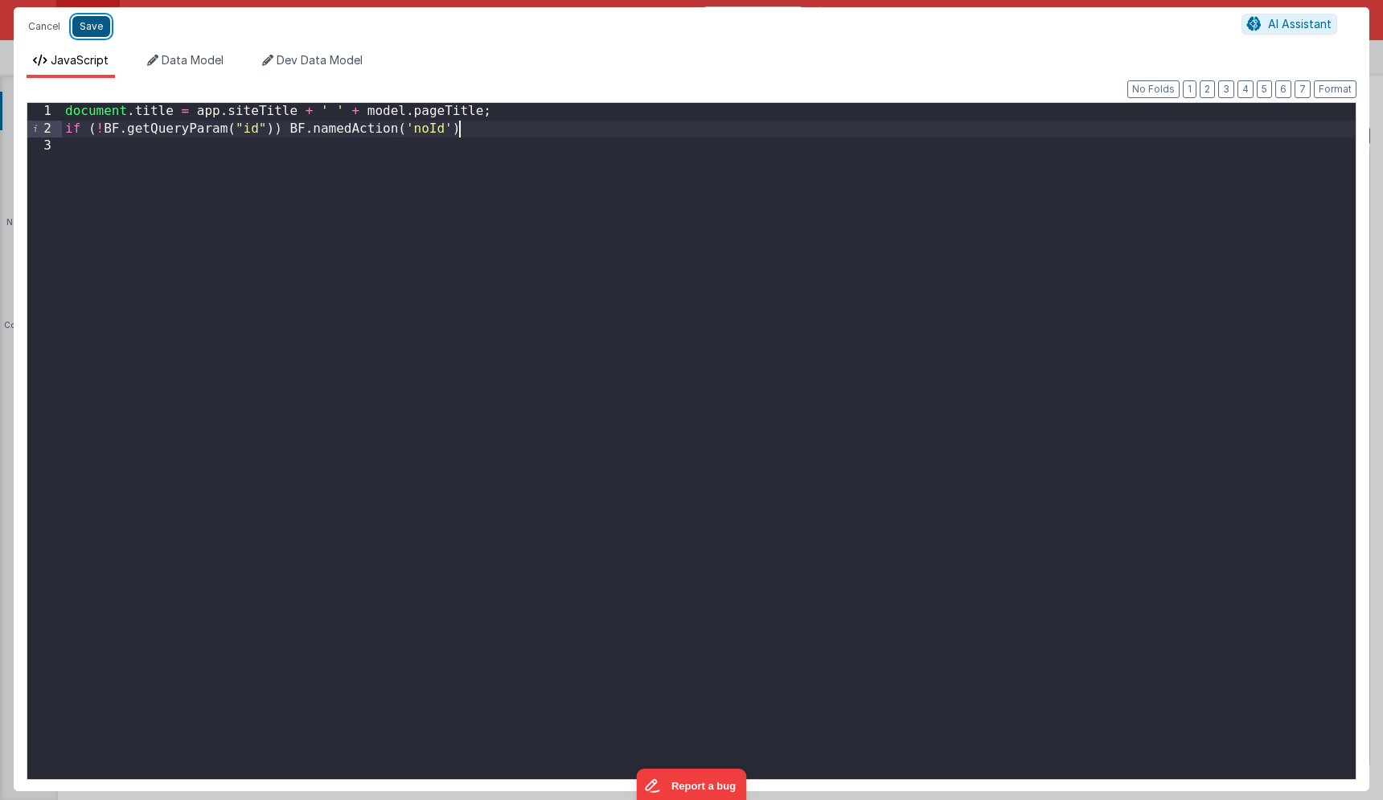
click at [87, 35] on button "Save" at bounding box center [91, 26] width 38 height 21
type textarea "This template requires BF code base >0.9.6"
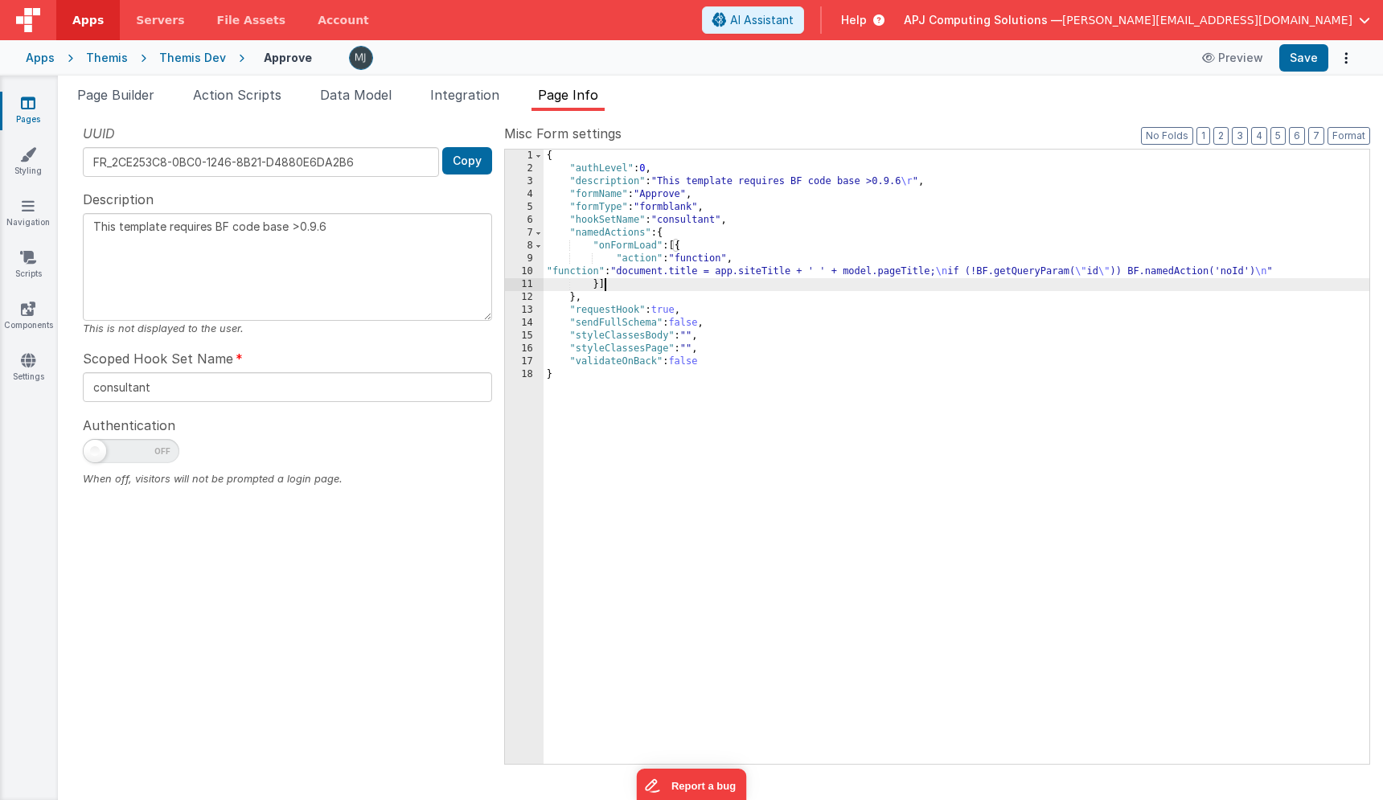
click at [613, 289] on div "{ "authLevel" : 0 , "description" : "This template requires BF code base >0.9.6…" at bounding box center [957, 470] width 826 height 640
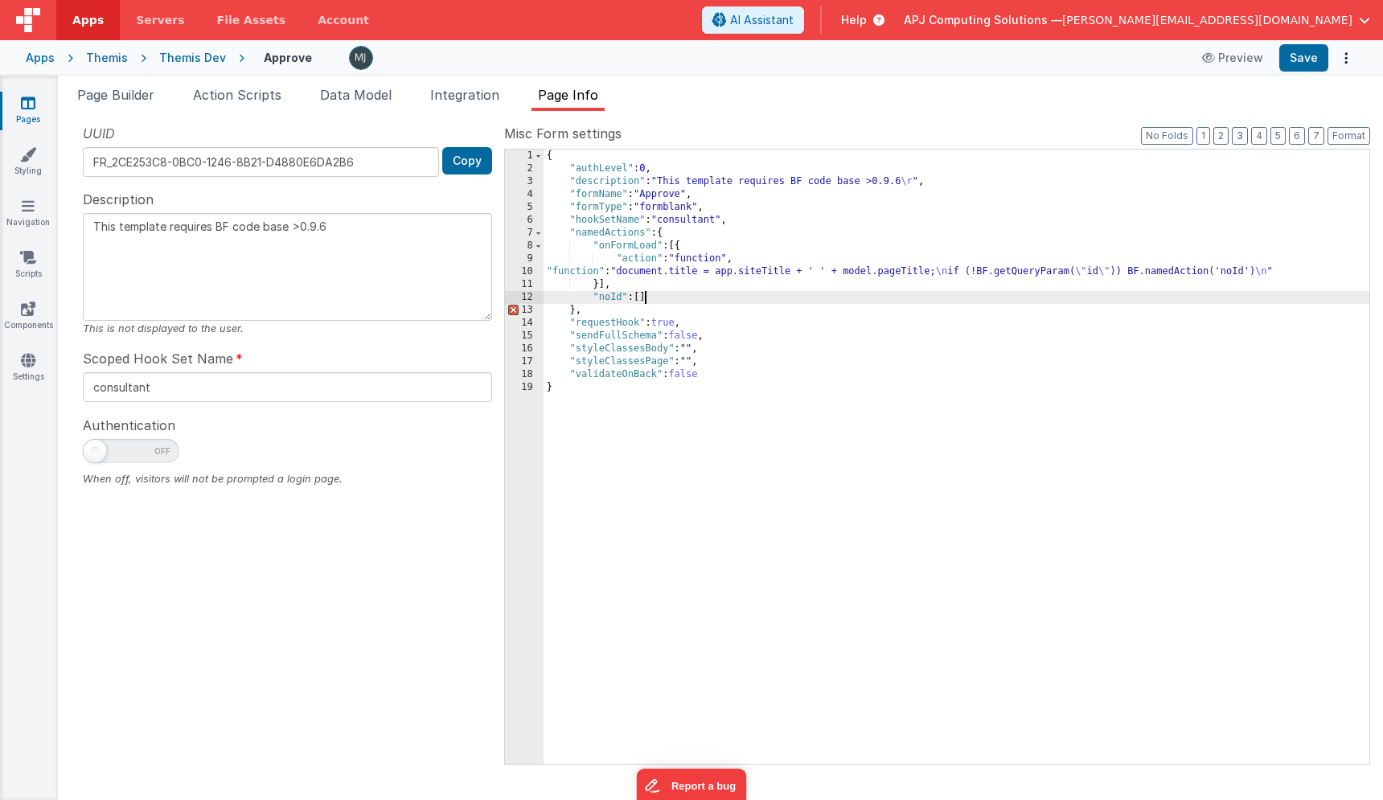
type textarea "This template requires BF code base >0.9.6"
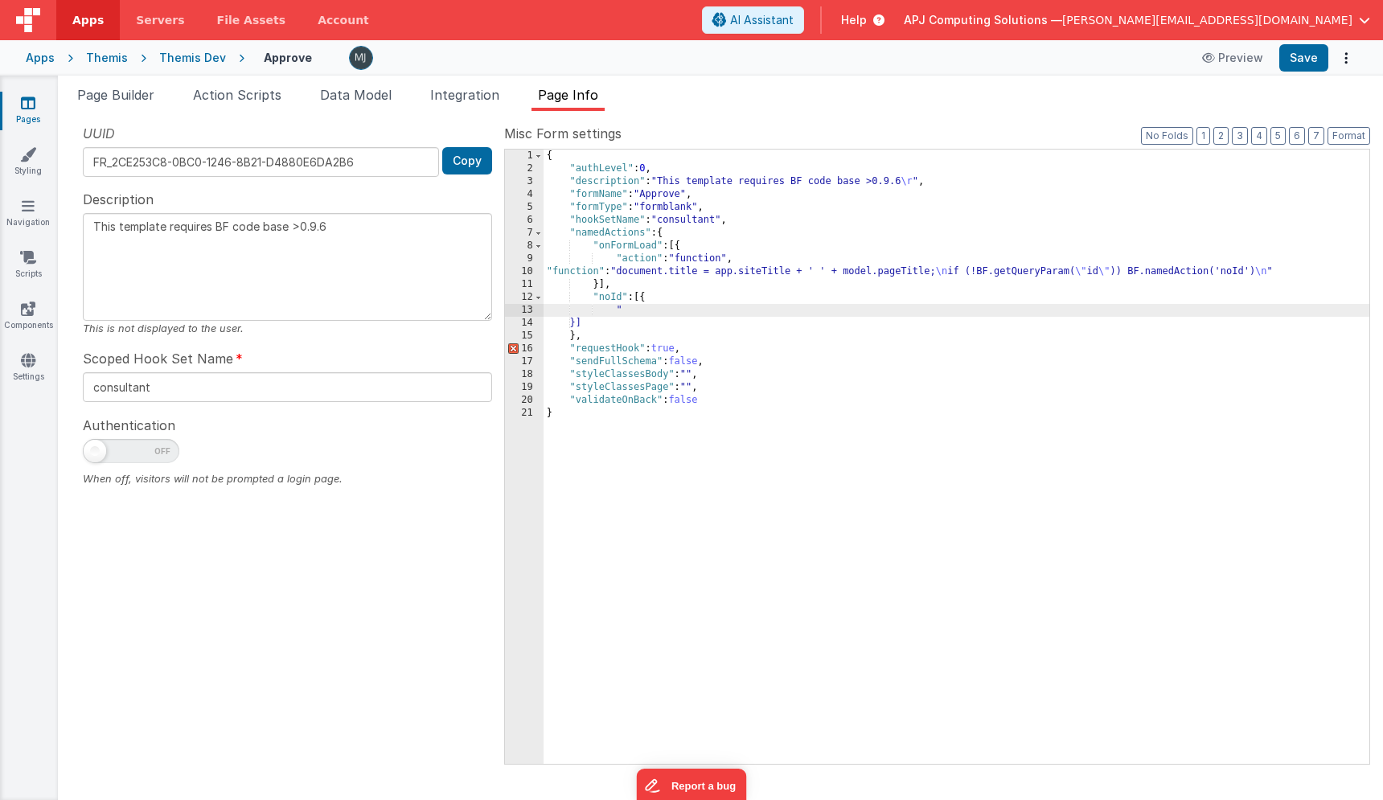
type textarea "This template requires BF code base >0.9.6"
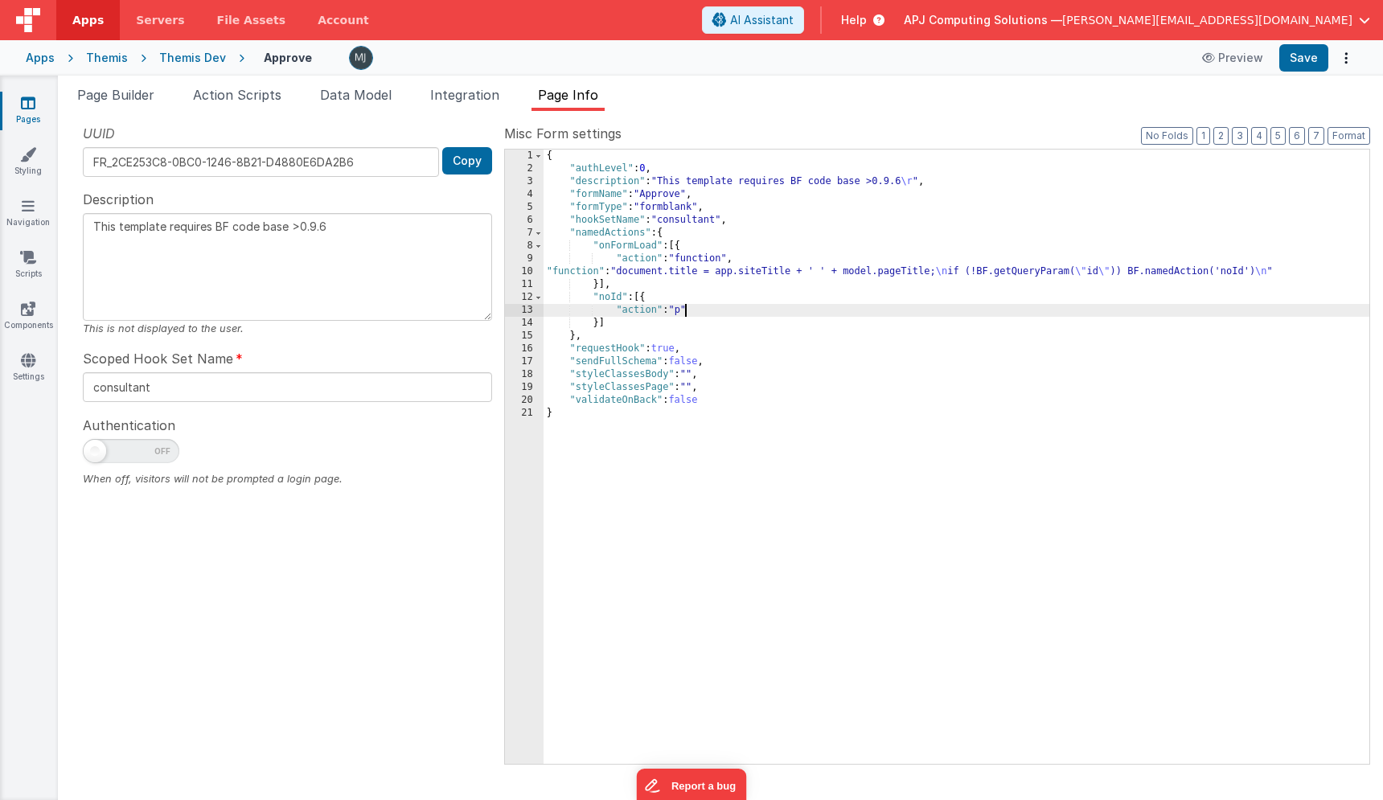
type textarea "This template requires BF code base >0.9.6"
click at [644, 297] on div "{ "authLevel" : 0 , "description" : "This template requires BF code base >0.9.6…" at bounding box center [957, 470] width 826 height 640
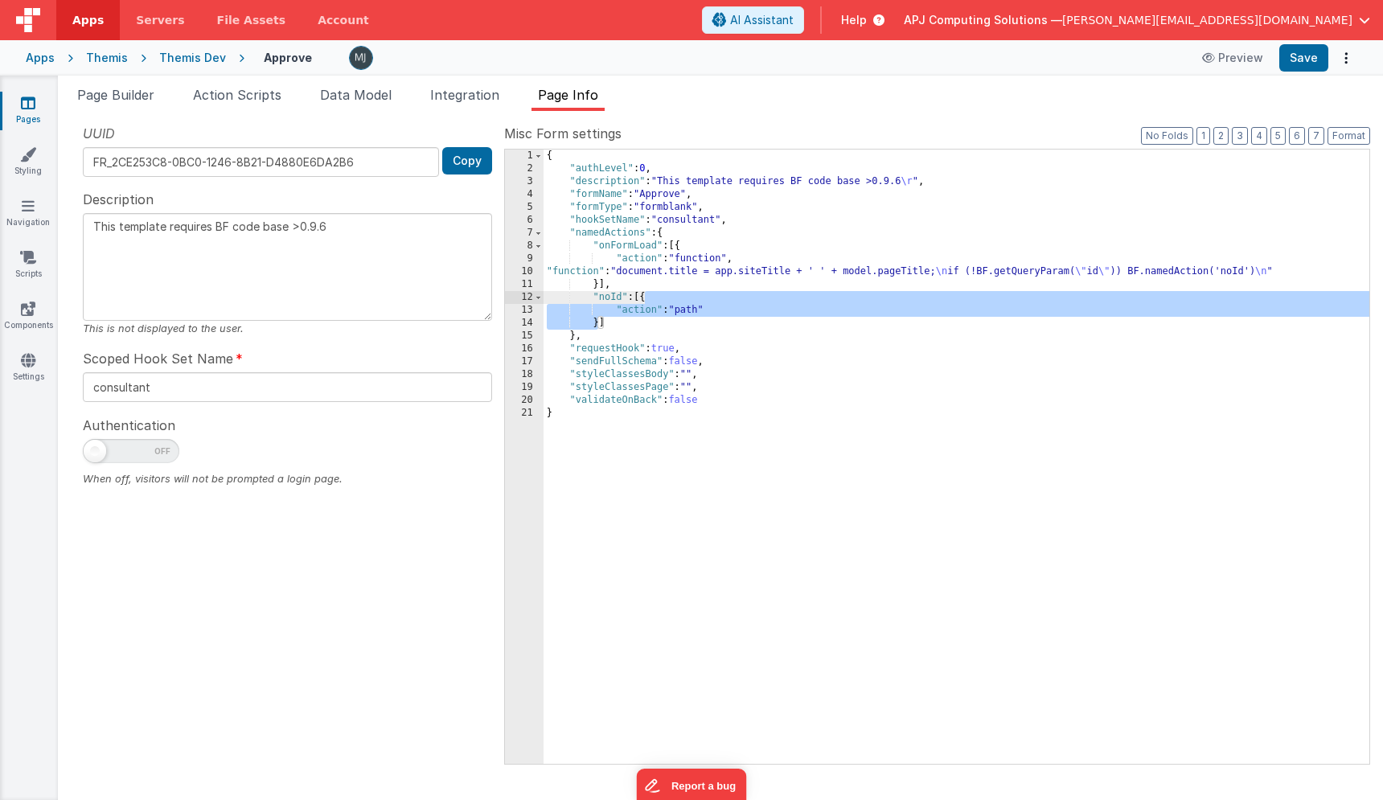
type textarea "This template requires BF code base >0.9.6"
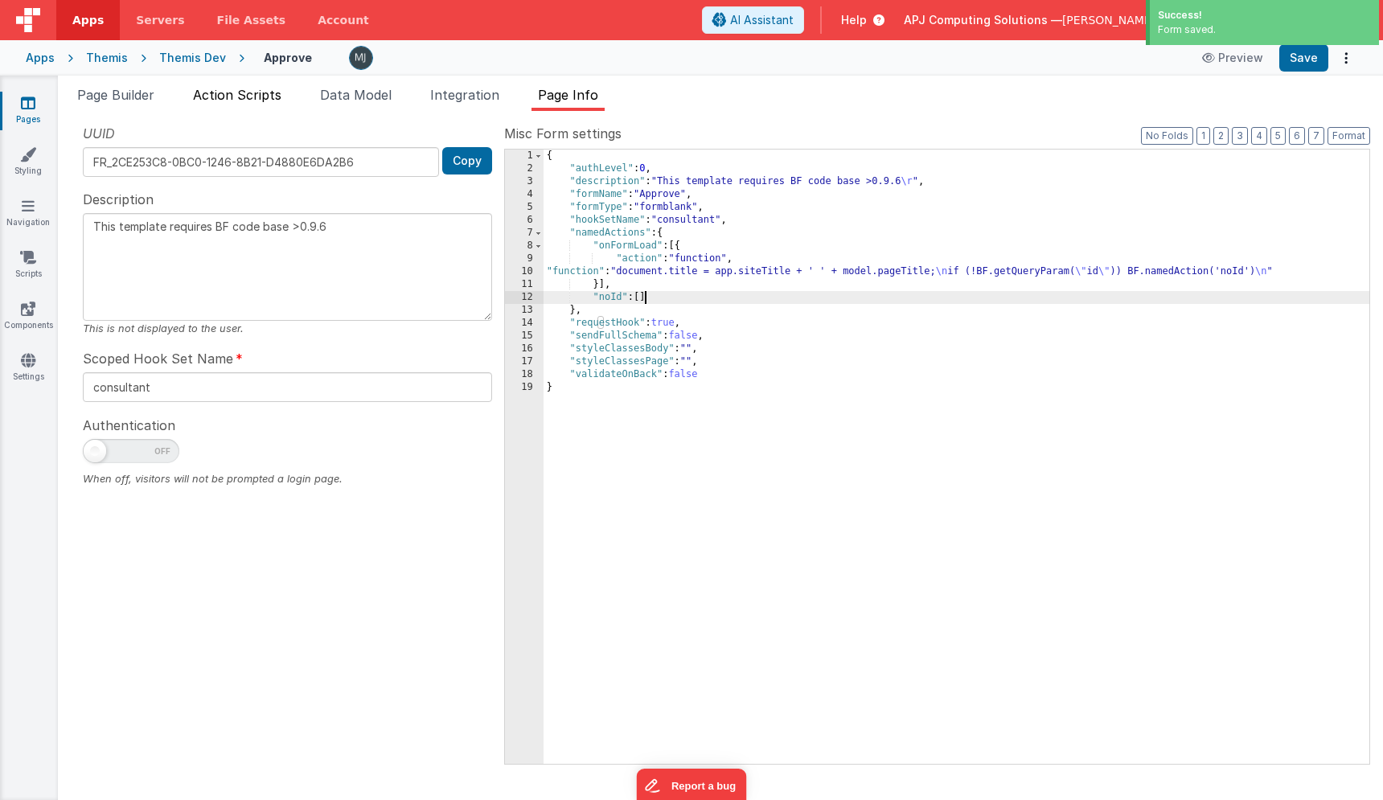
click at [263, 100] on span "Action Scripts" at bounding box center [237, 95] width 88 height 16
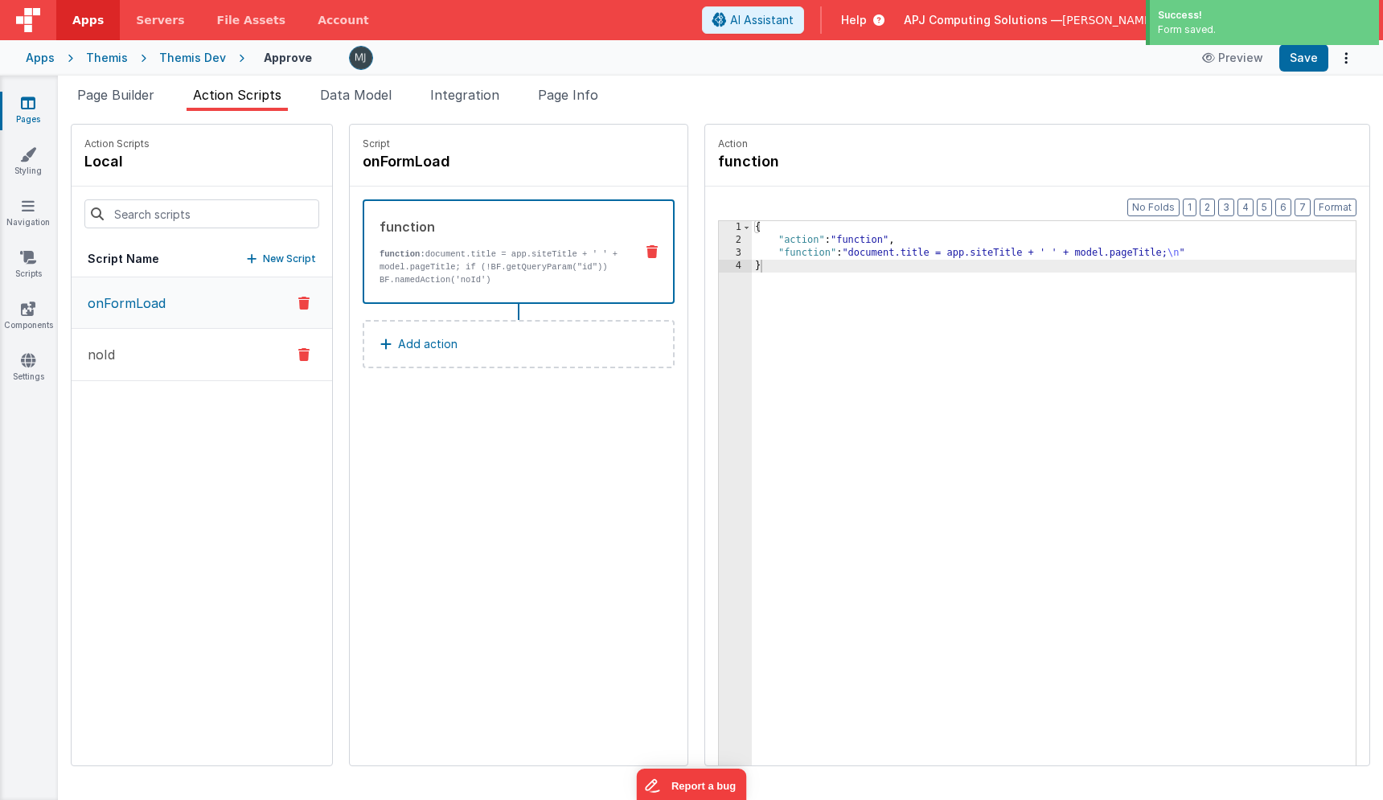
click at [161, 373] on button "noId" at bounding box center [202, 355] width 261 height 52
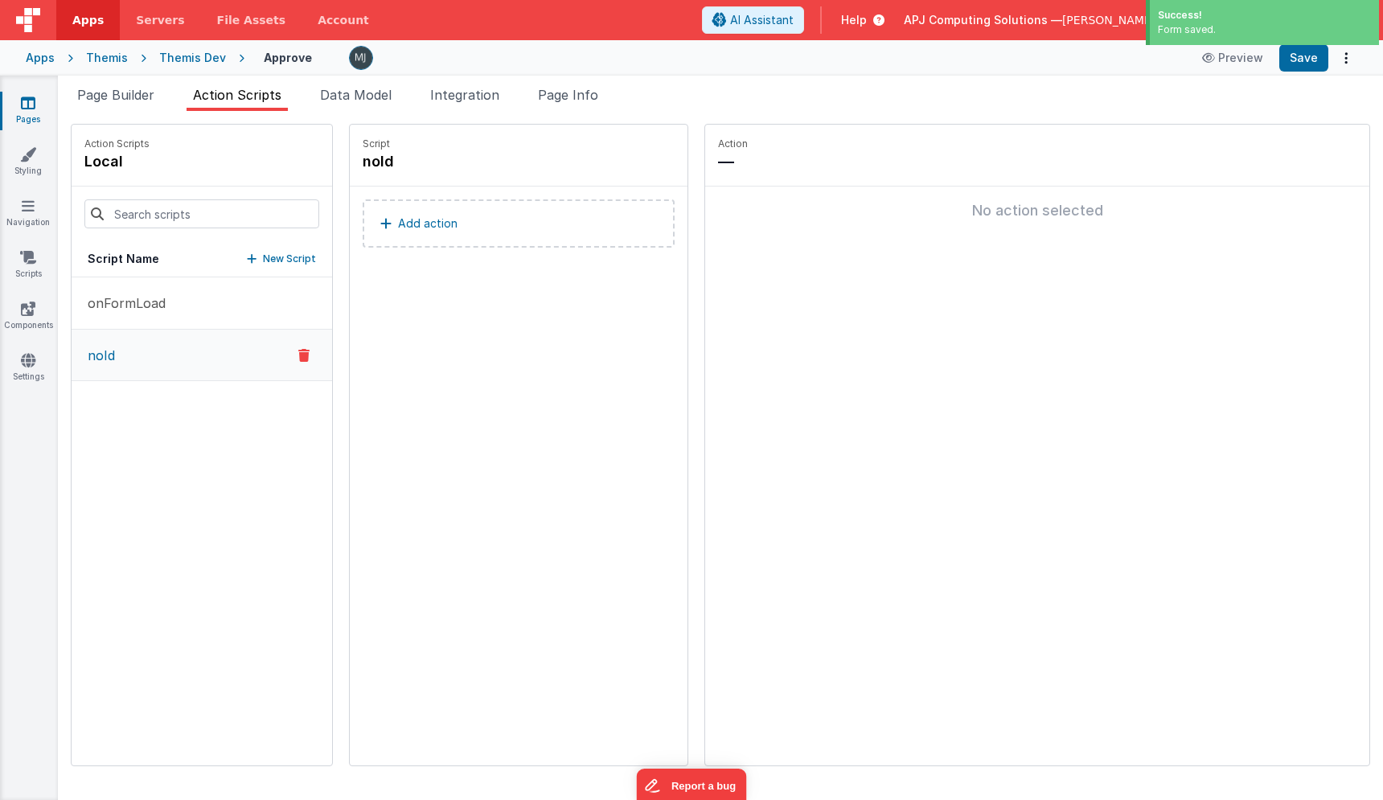
click at [407, 232] on p "Add action" at bounding box center [427, 223] width 59 height 19
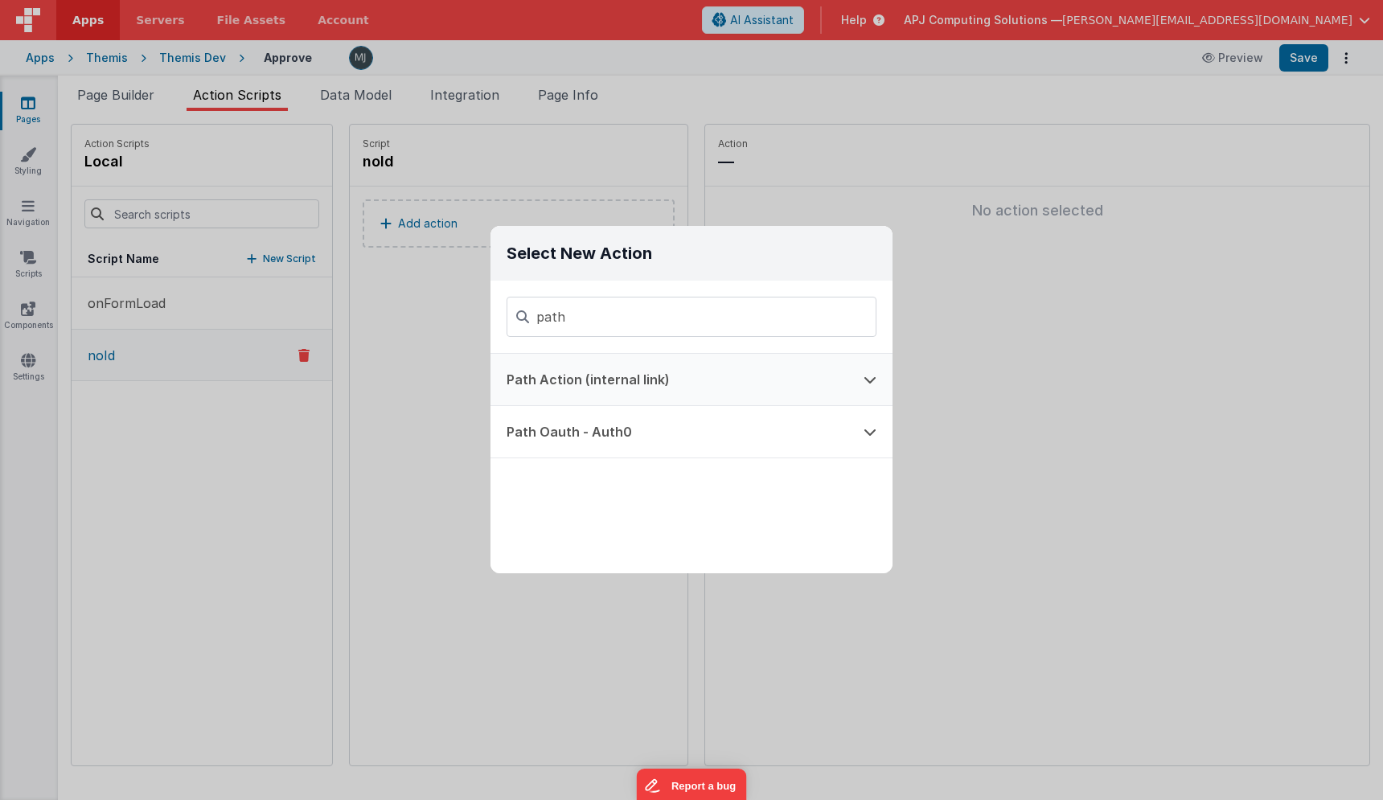
type input "path"
click at [716, 386] on button "Path Action (internal link)" at bounding box center [668, 379] width 357 height 51
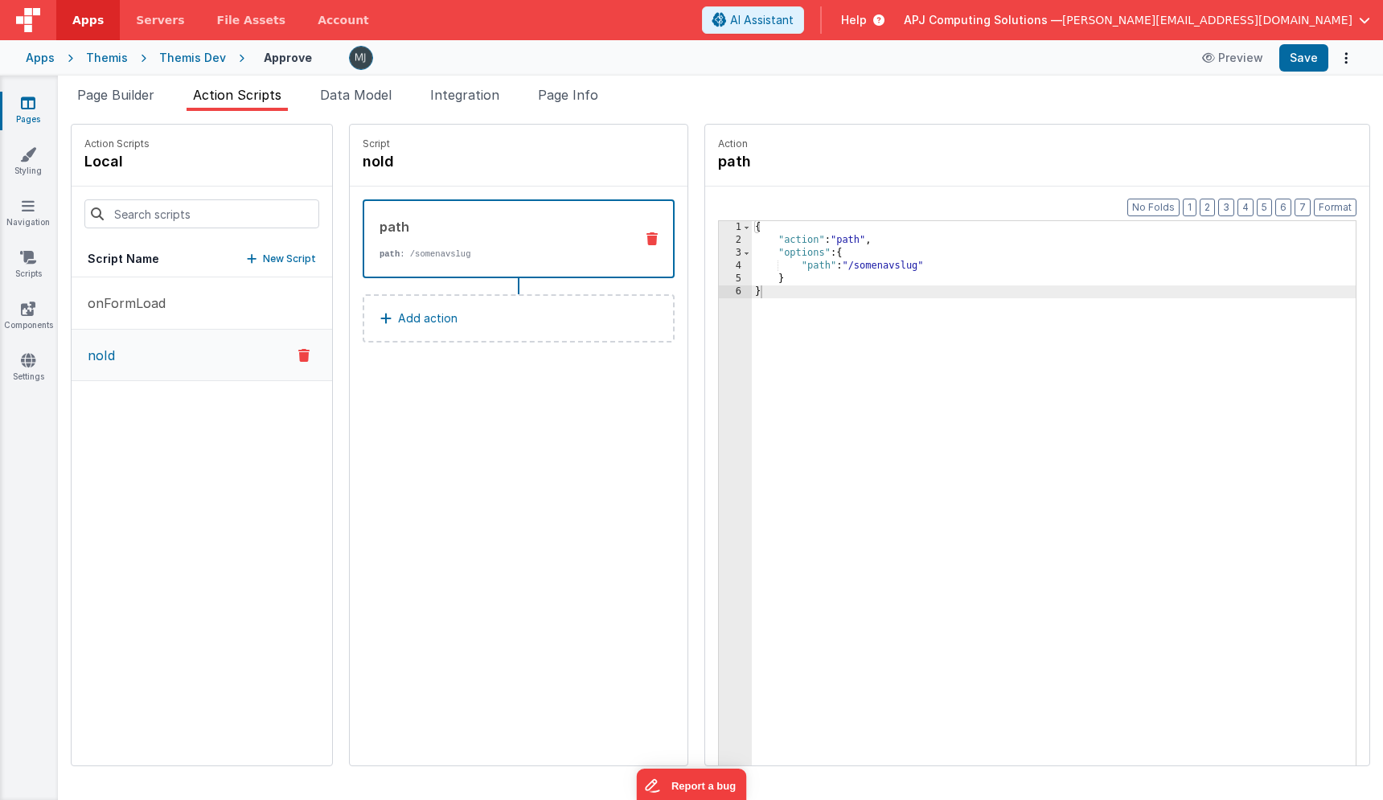
click at [842, 269] on div "{ "action" : "path" , "options" : { "path" : "/somenavslug" } }" at bounding box center [1077, 531] width 651 height 620
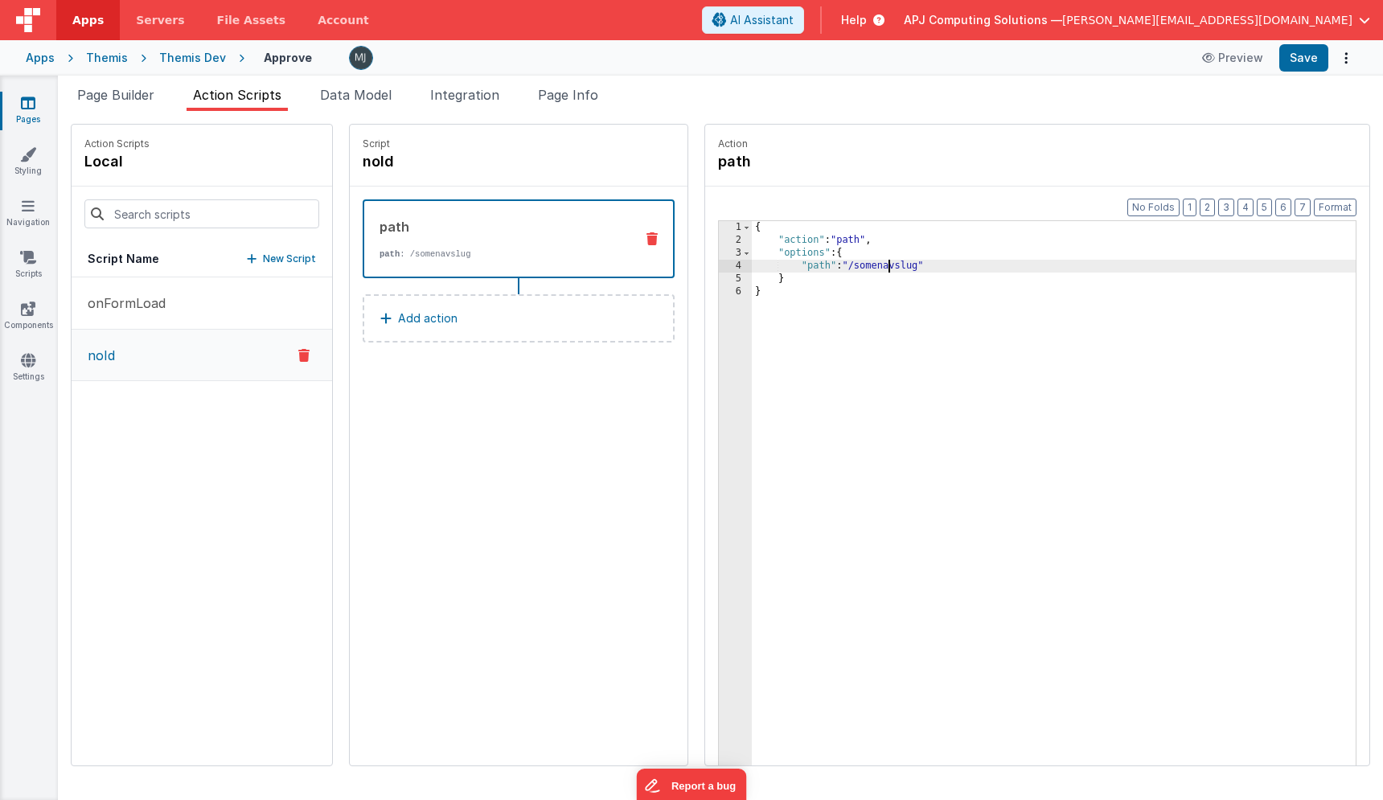
click at [842, 269] on div "{ "action" : "path" , "options" : { "path" : "/somenavslug" } }" at bounding box center [1077, 531] width 651 height 620
click at [792, 256] on div "{ "action" : "path" , "options" : { "path" : "/login" } }" at bounding box center [1077, 531] width 651 height 620
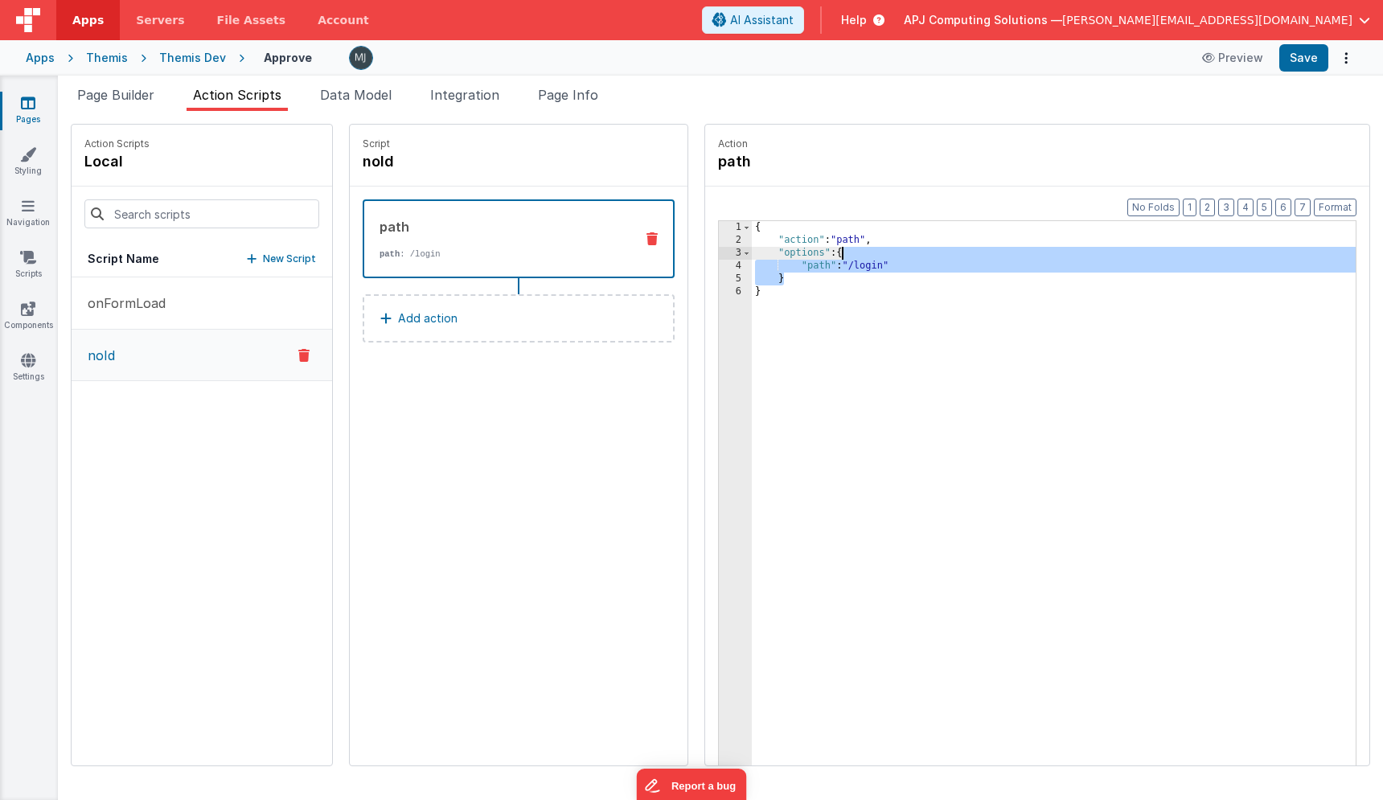
click at [845, 244] on div "{ "action" : "path" , "options" : { "path" : "/login" } }" at bounding box center [1077, 531] width 651 height 620
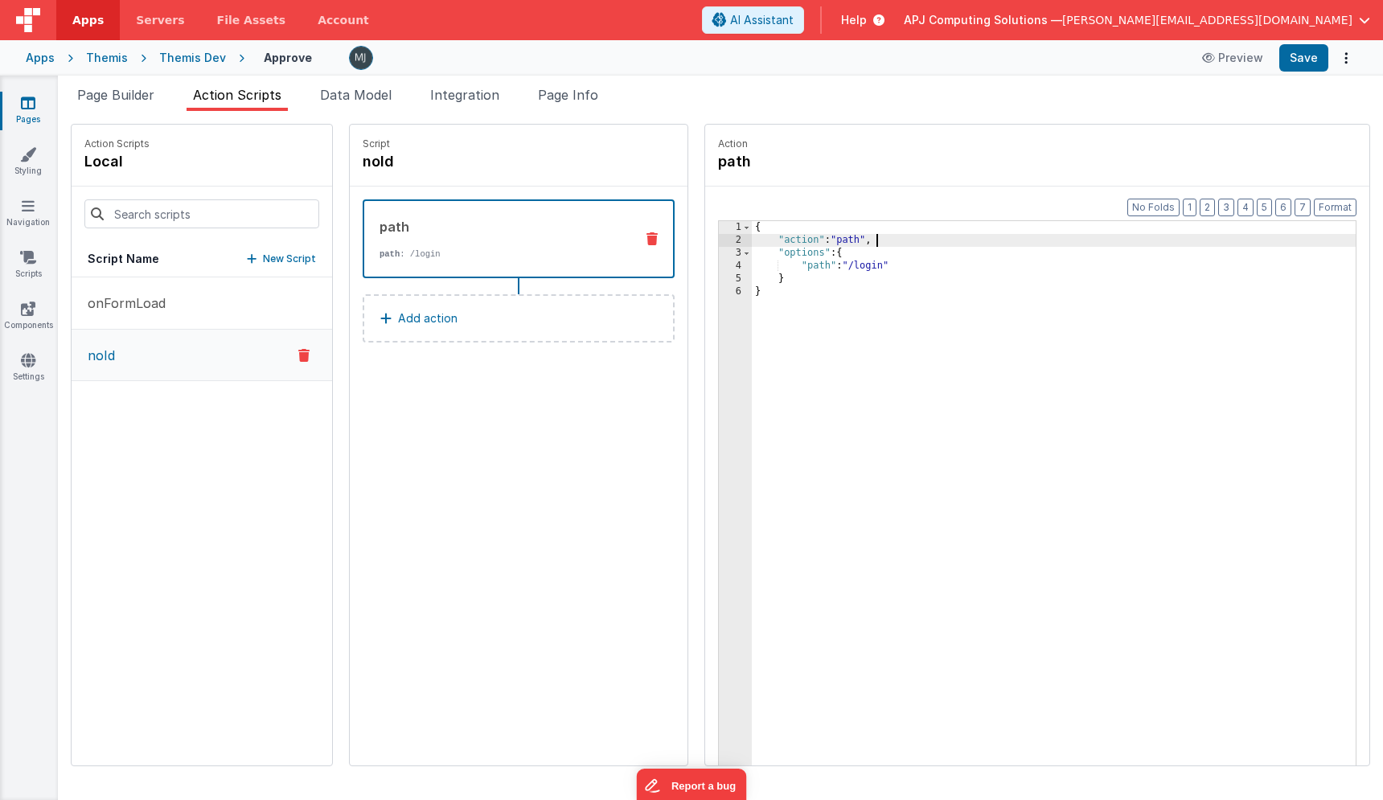
click at [452, 322] on button "Add action" at bounding box center [519, 318] width 312 height 48
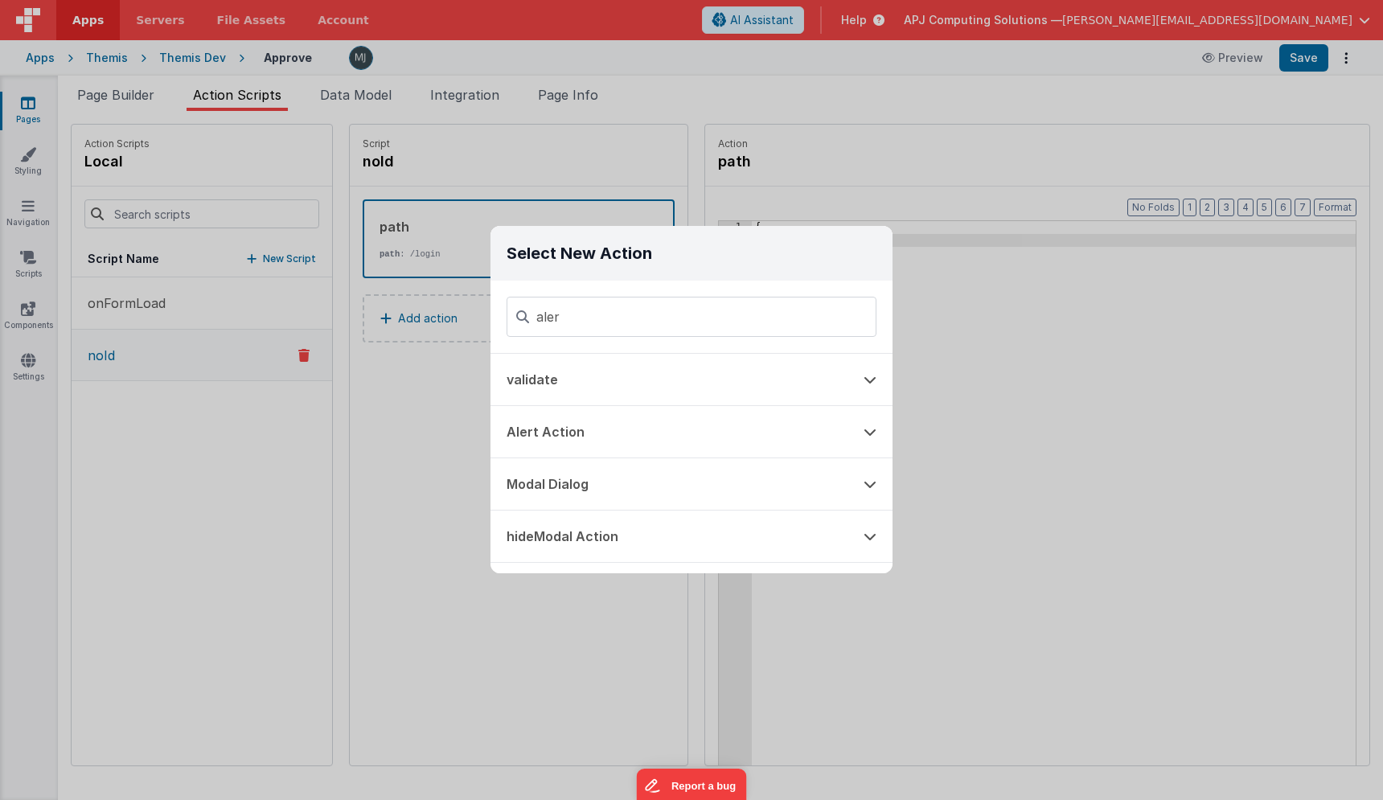
type input "aler"
click at [590, 421] on div "Alert Action" at bounding box center [691, 463] width 402 height 219
click at [584, 386] on button "Alert Action" at bounding box center [668, 379] width 357 height 51
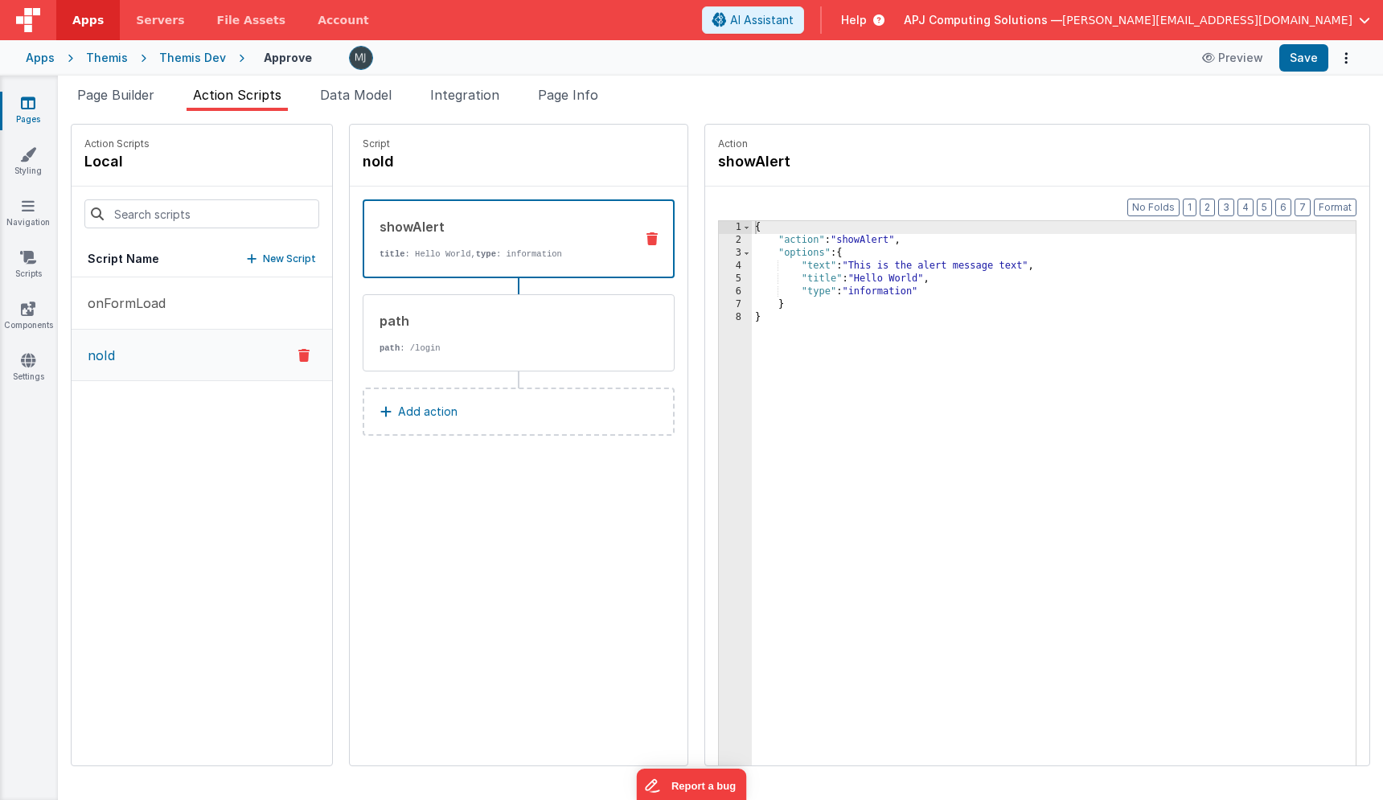
click at [847, 292] on div "{ "action" : "showAlert" , "options" : { "text" : "This is the alert message te…" at bounding box center [1077, 531] width 651 height 620
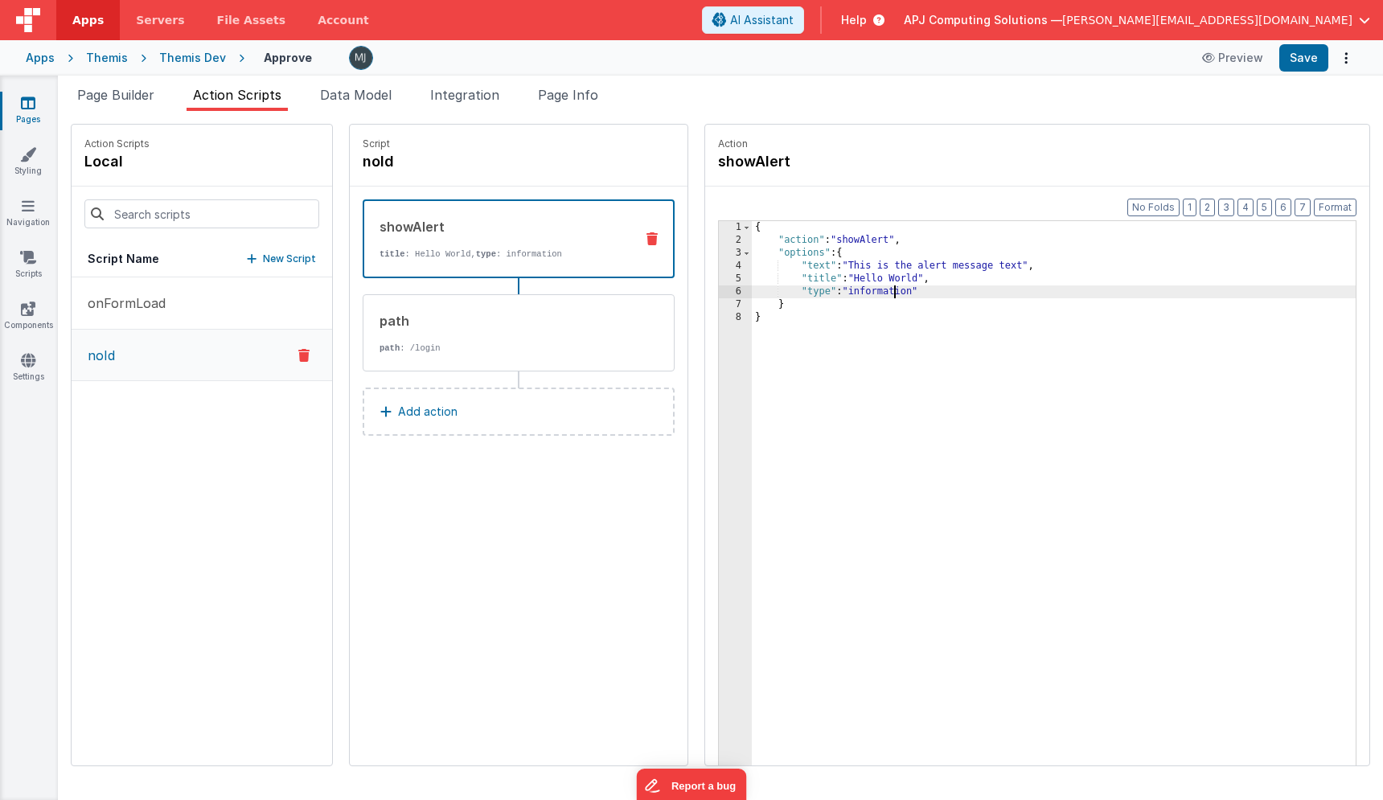
click at [847, 292] on div "{ "action" : "showAlert" , "options" : { "text" : "This is the alert message te…" at bounding box center [1077, 531] width 651 height 620
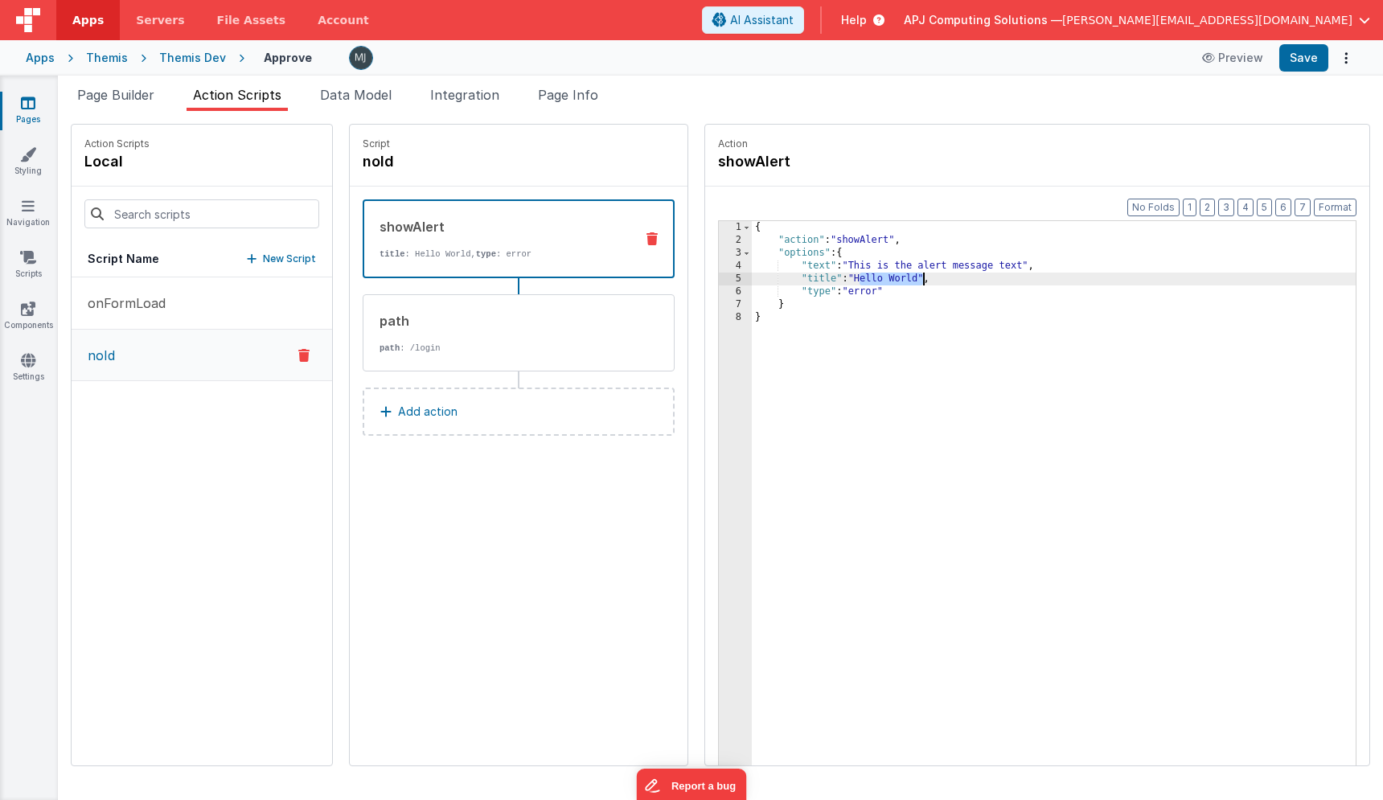
drag, startPoint x: 810, startPoint y: 274, endPoint x: 877, endPoint y: 273, distance: 67.5
click at [878, 273] on div "{ "action" : "showAlert" , "options" : { "text" : "This is the alert message te…" at bounding box center [1077, 531] width 651 height 620
click at [810, 282] on div "{ "action" : "showAlert" , "options" : { "text" : "This is the alert message te…" at bounding box center [1077, 531] width 651 height 620
drag, startPoint x: 808, startPoint y: 264, endPoint x: 979, endPoint y: 263, distance: 170.5
click at [979, 263] on div "{ "action" : "showAlert" , "options" : { "text" : "This is the alert message te…" at bounding box center [1077, 531] width 651 height 620
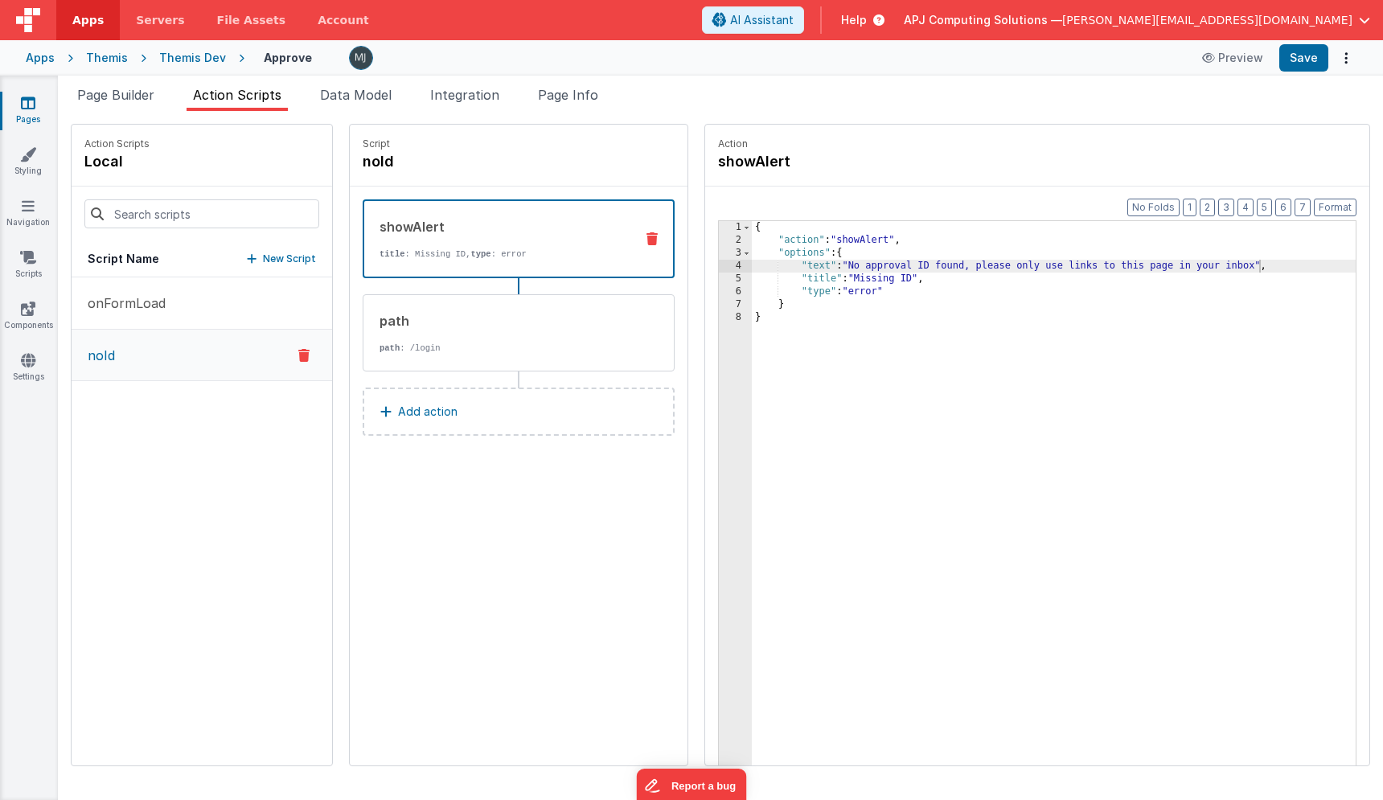
click at [157, 111] on div "Snippet Library Name Type Accordion Element Alert Action Action authLogin Actio…" at bounding box center [720, 455] width 1325 height 689
click at [147, 104] on li "Page Builder" at bounding box center [116, 98] width 90 height 26
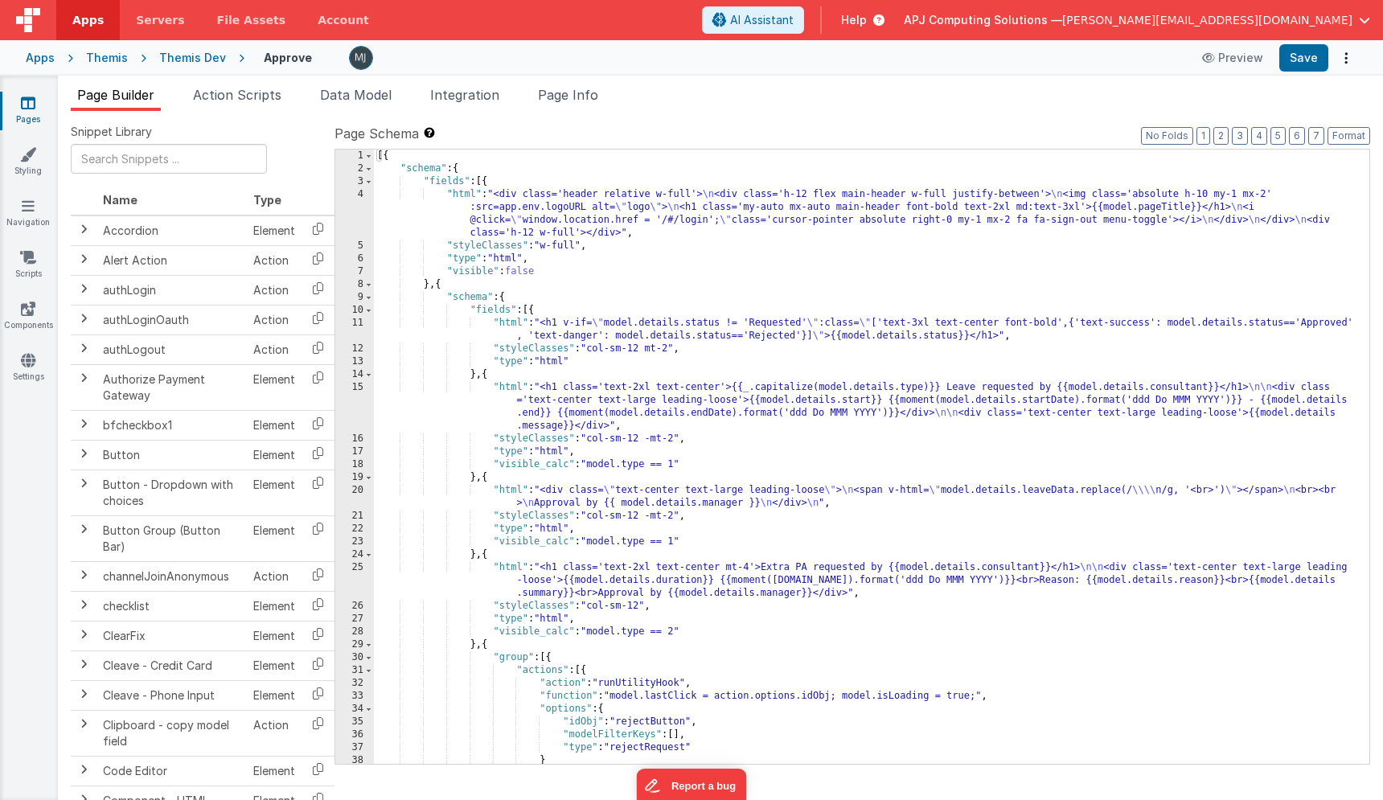
click at [819, 421] on div "[{ "schema" : { "fields" : [{ "html" : "<div class='header relative w-full'> \n…" at bounding box center [871, 470] width 995 height 640
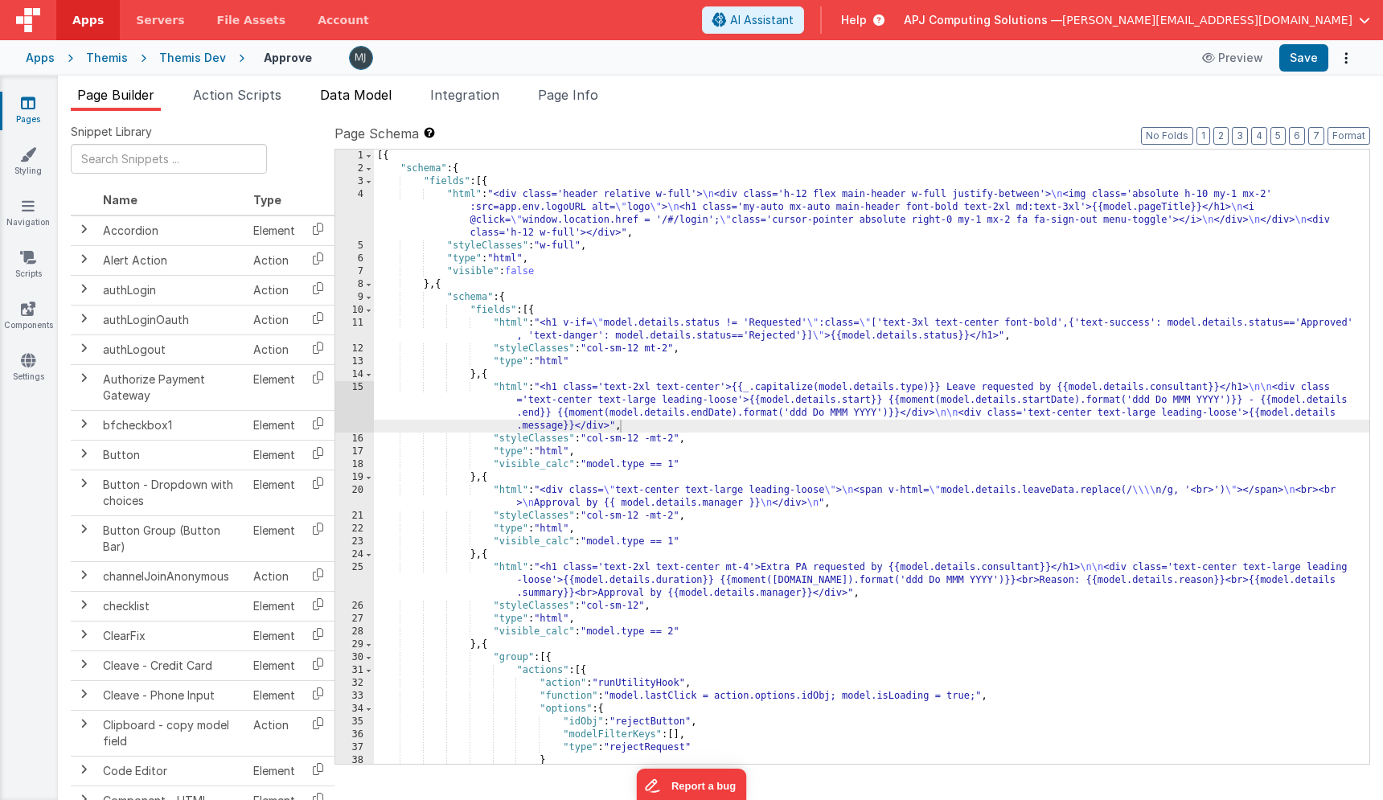
click at [353, 94] on span "Data Model" at bounding box center [356, 95] width 72 height 16
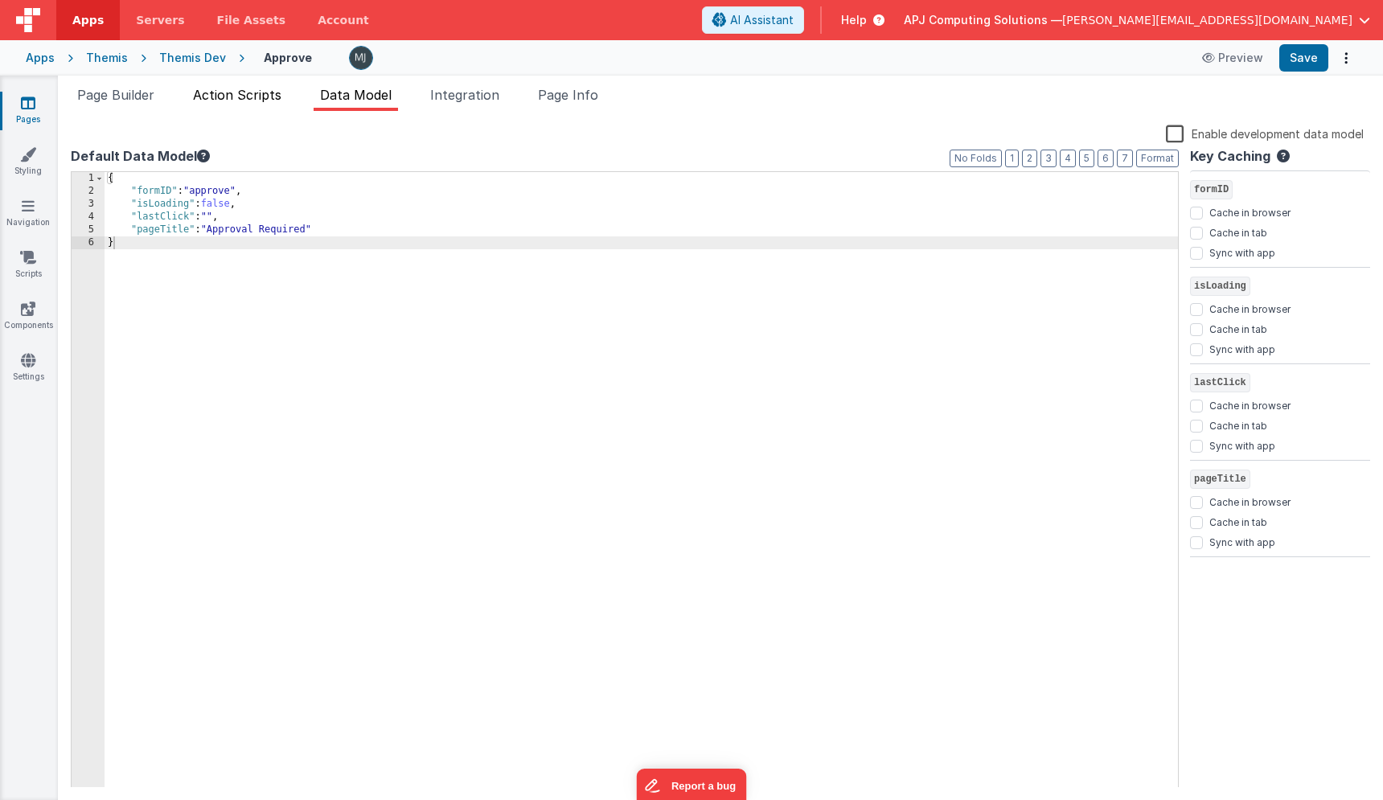
click at [268, 93] on span "Action Scripts" at bounding box center [237, 95] width 88 height 16
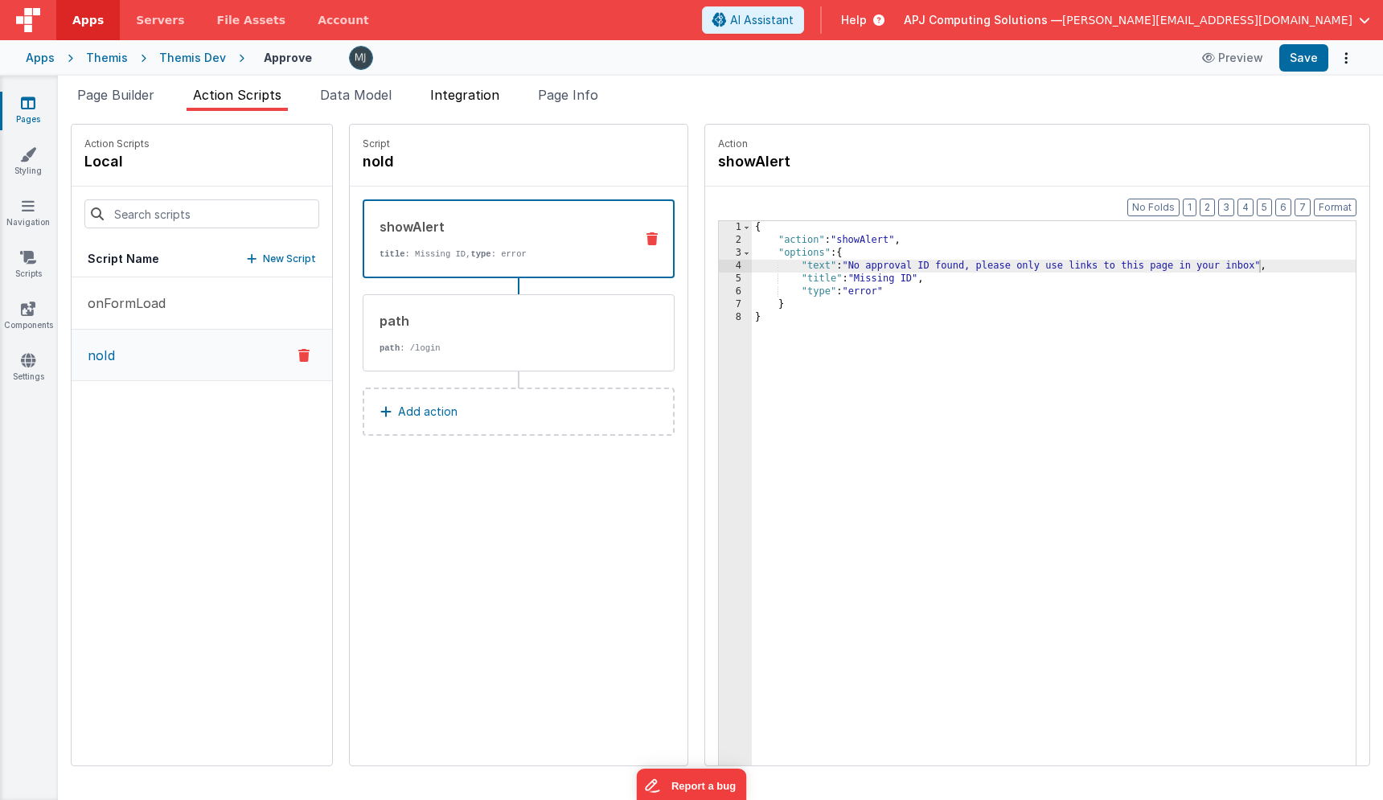
click at [456, 92] on span "Integration" at bounding box center [464, 95] width 69 height 16
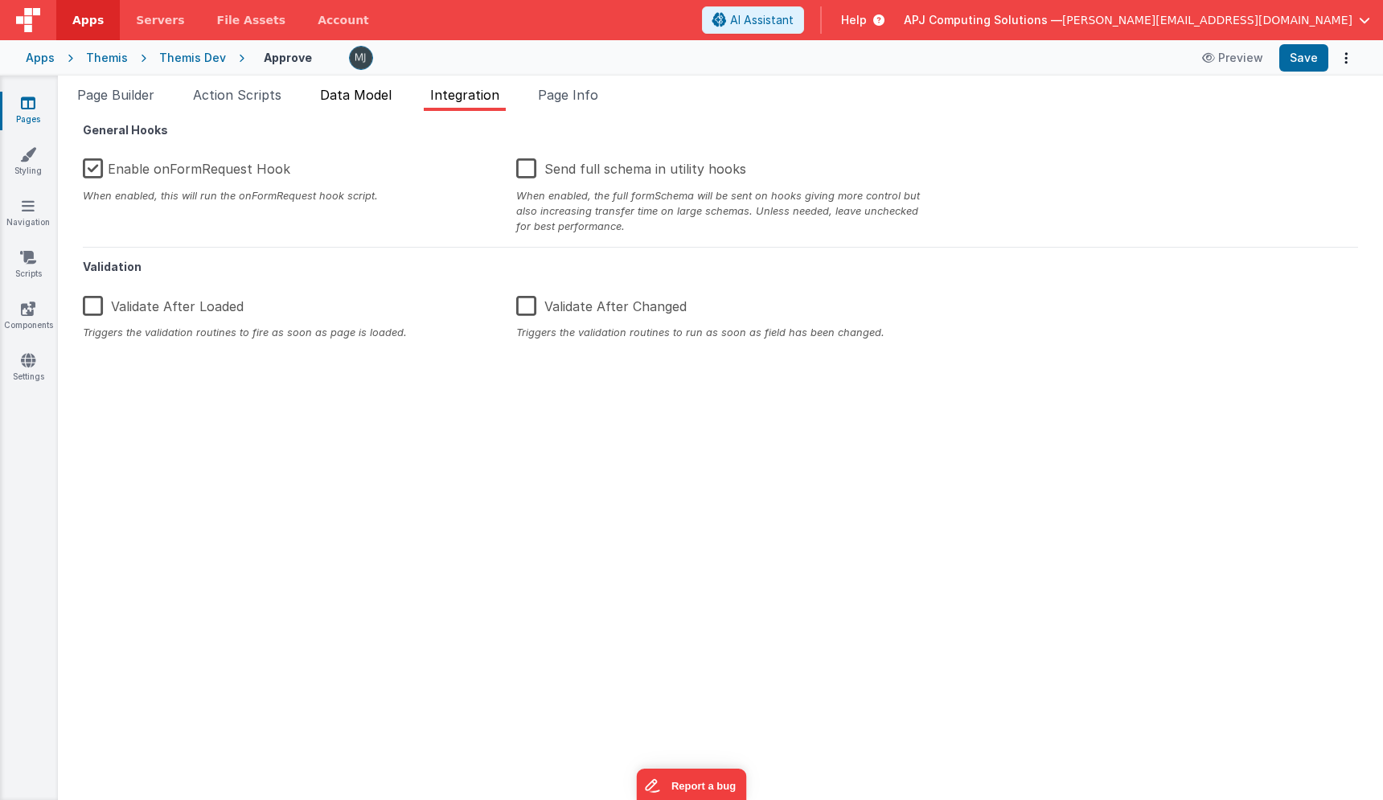
click at [348, 88] on span "Data Model" at bounding box center [356, 95] width 72 height 16
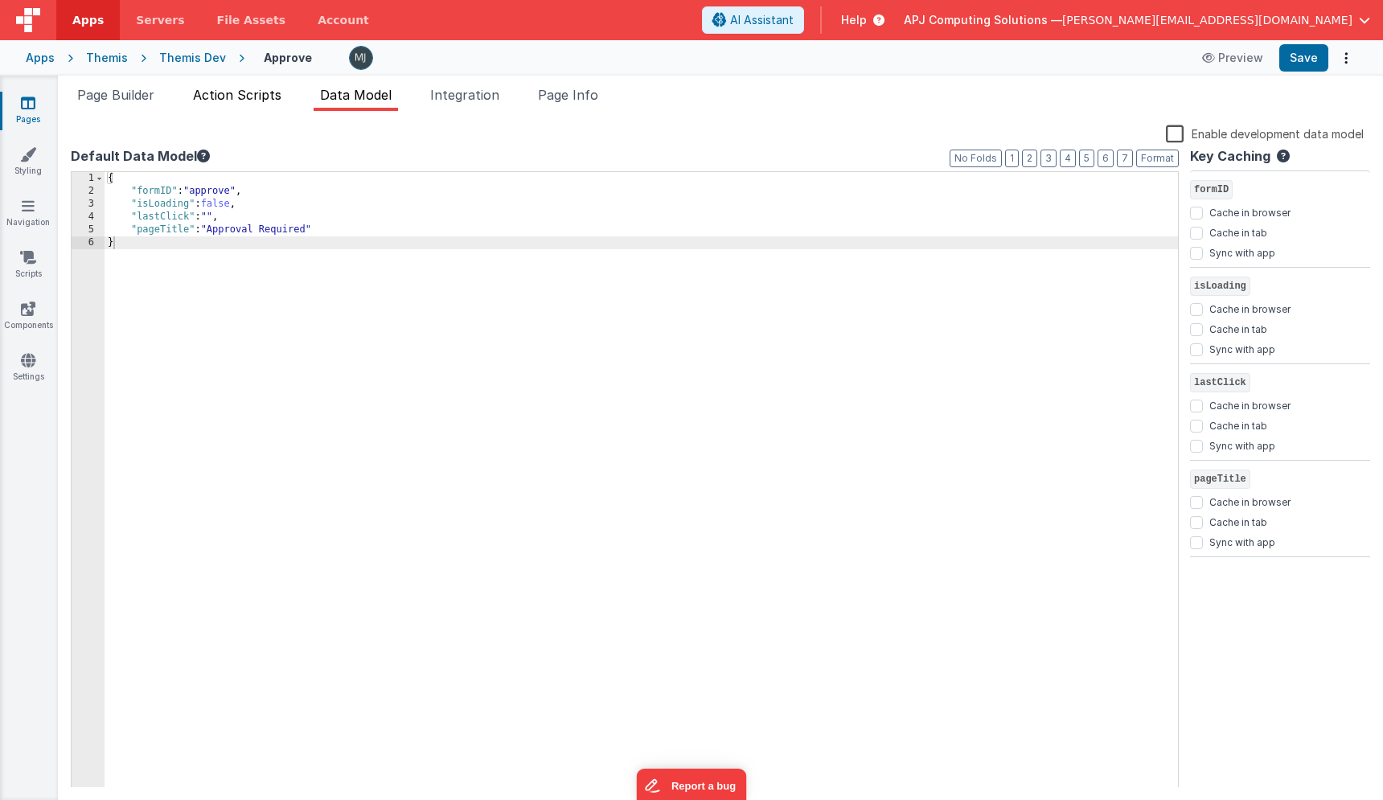
click at [236, 93] on span "Action Scripts" at bounding box center [237, 95] width 88 height 16
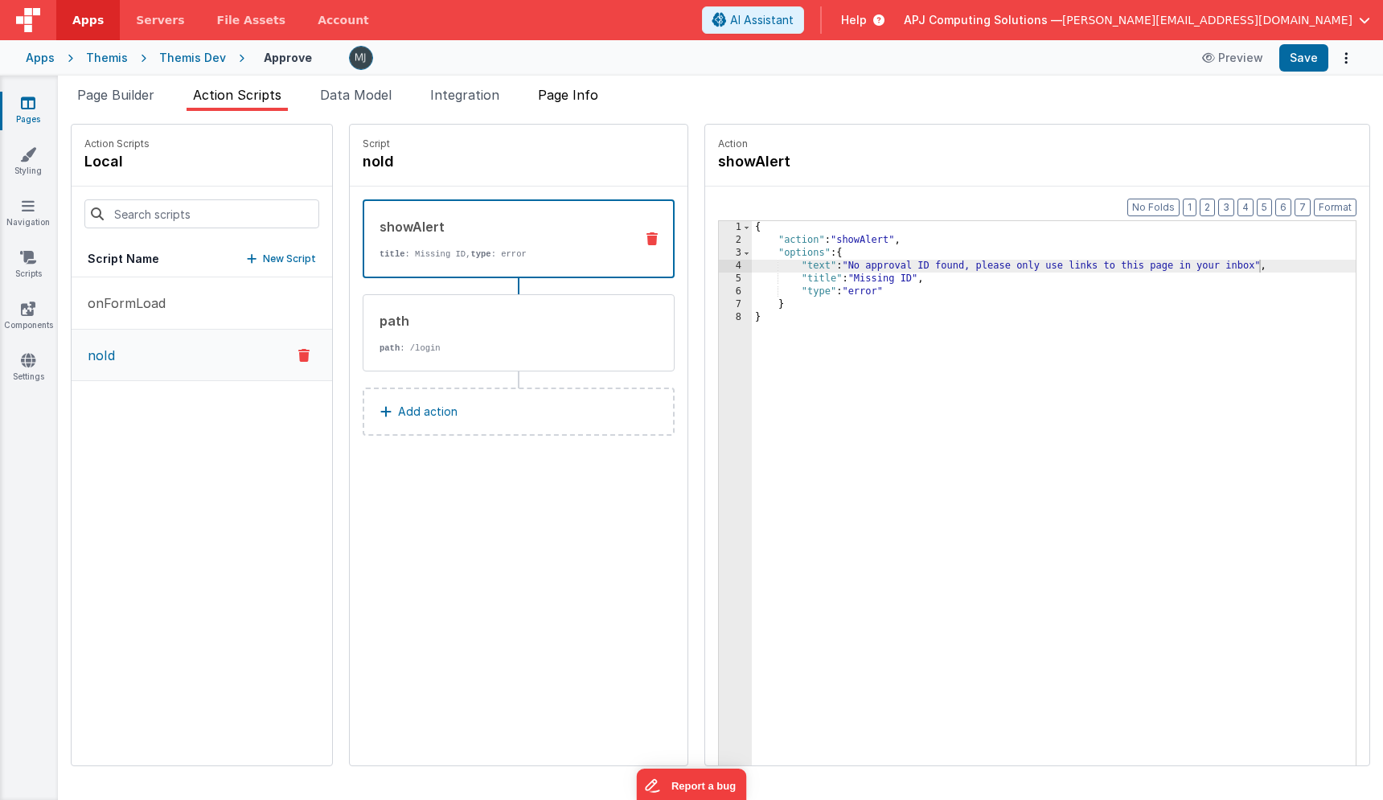
click at [577, 101] on span "Page Info" at bounding box center [568, 95] width 60 height 16
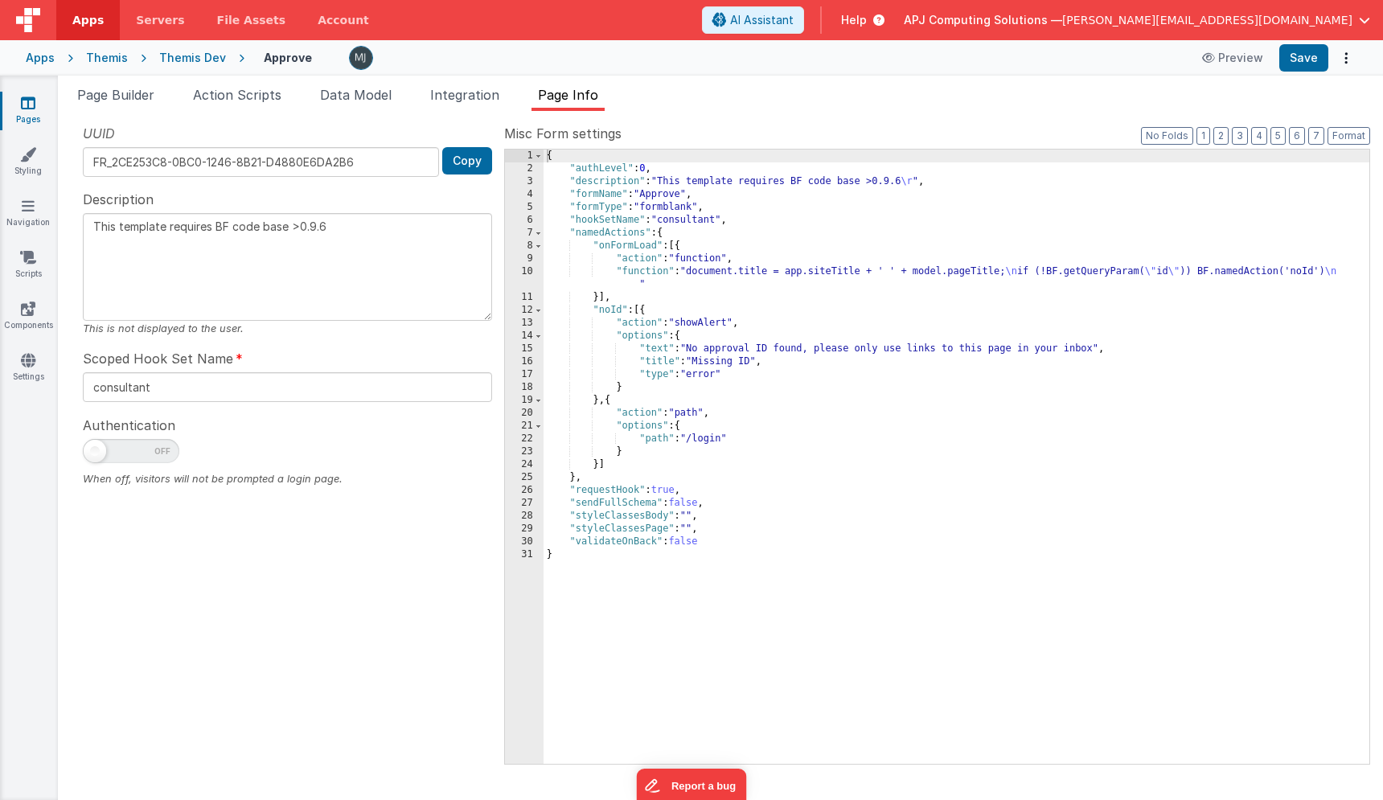
click at [129, 441] on span at bounding box center [131, 451] width 96 height 24
click at [96, 442] on input "checkbox" at bounding box center [89, 448] width 13 height 13
checkbox input "true"
type textarea "This template requires BF code base >0.9.6"
click at [154, 677] on div "UUID FR_2CE253C8-0BC0-1246-8B21-D4880E6DA2B6 Copy Description This template req…" at bounding box center [287, 443] width 433 height 639
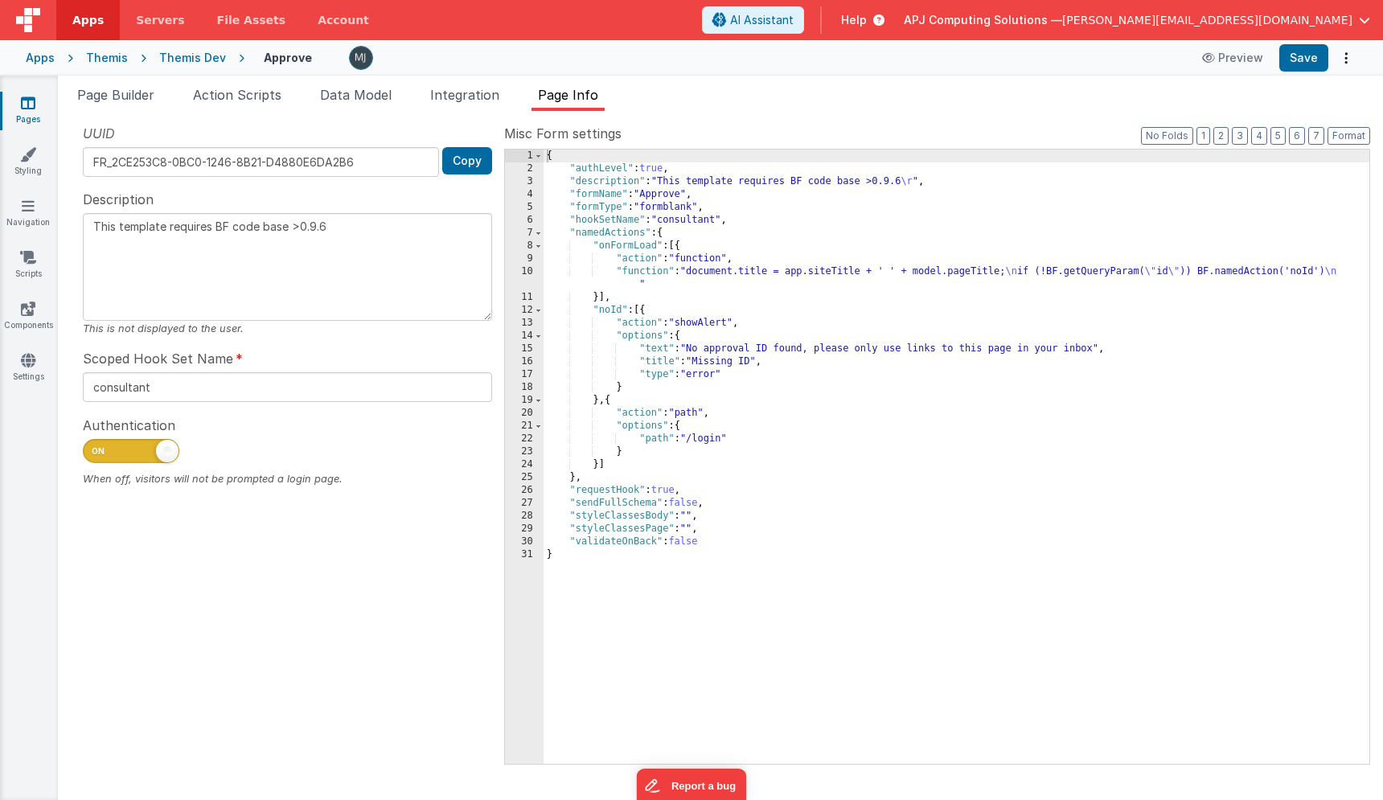
click at [802, 360] on div "{ "authLevel" : true , "description" : "This template requires BF code base >0.…" at bounding box center [957, 470] width 826 height 640
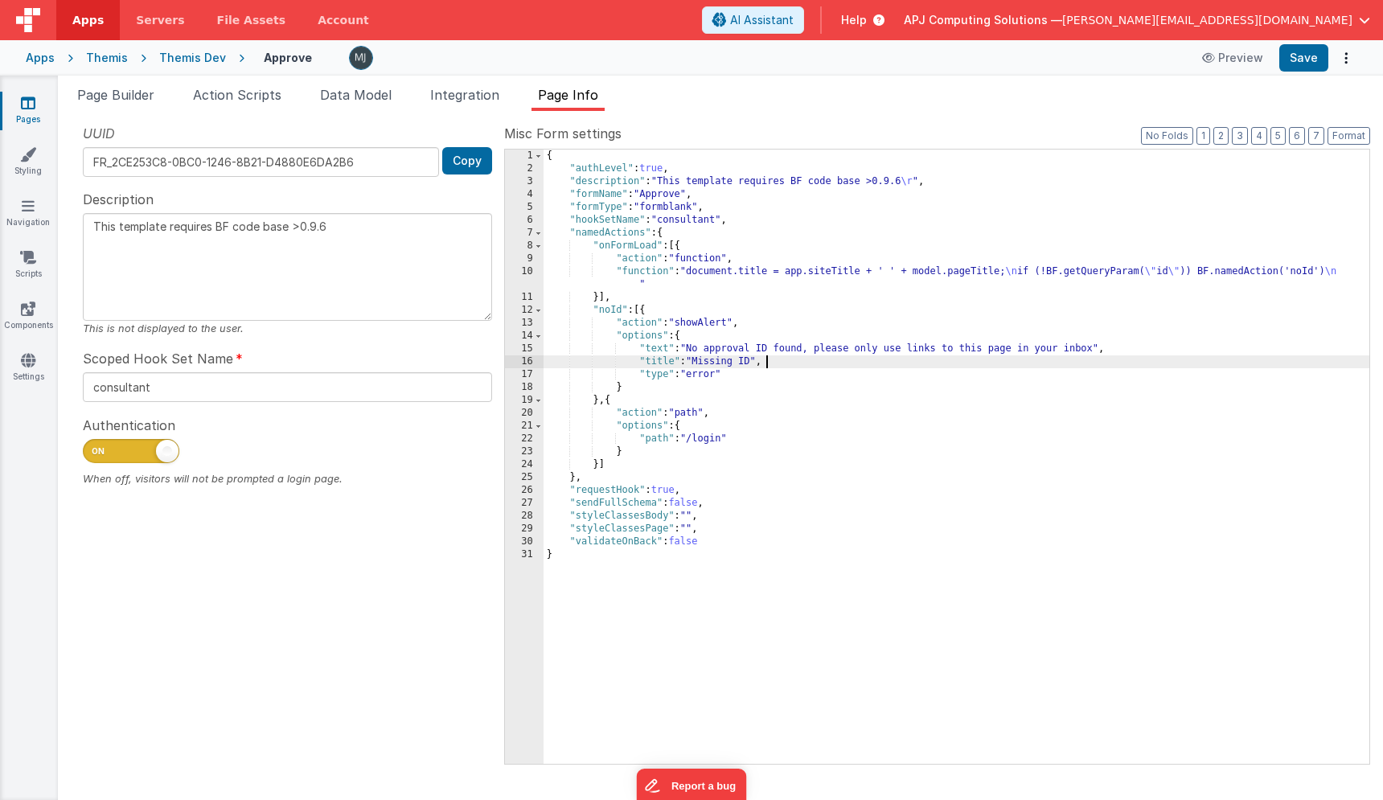
click at [910, 367] on div "{ "authLevel" : true , "description" : "This template requires BF code base >0.…" at bounding box center [957, 470] width 826 height 640
click at [776, 430] on div "{ "authLevel" : true , "description" : "This template requires BF code base >0.…" at bounding box center [957, 470] width 826 height 640
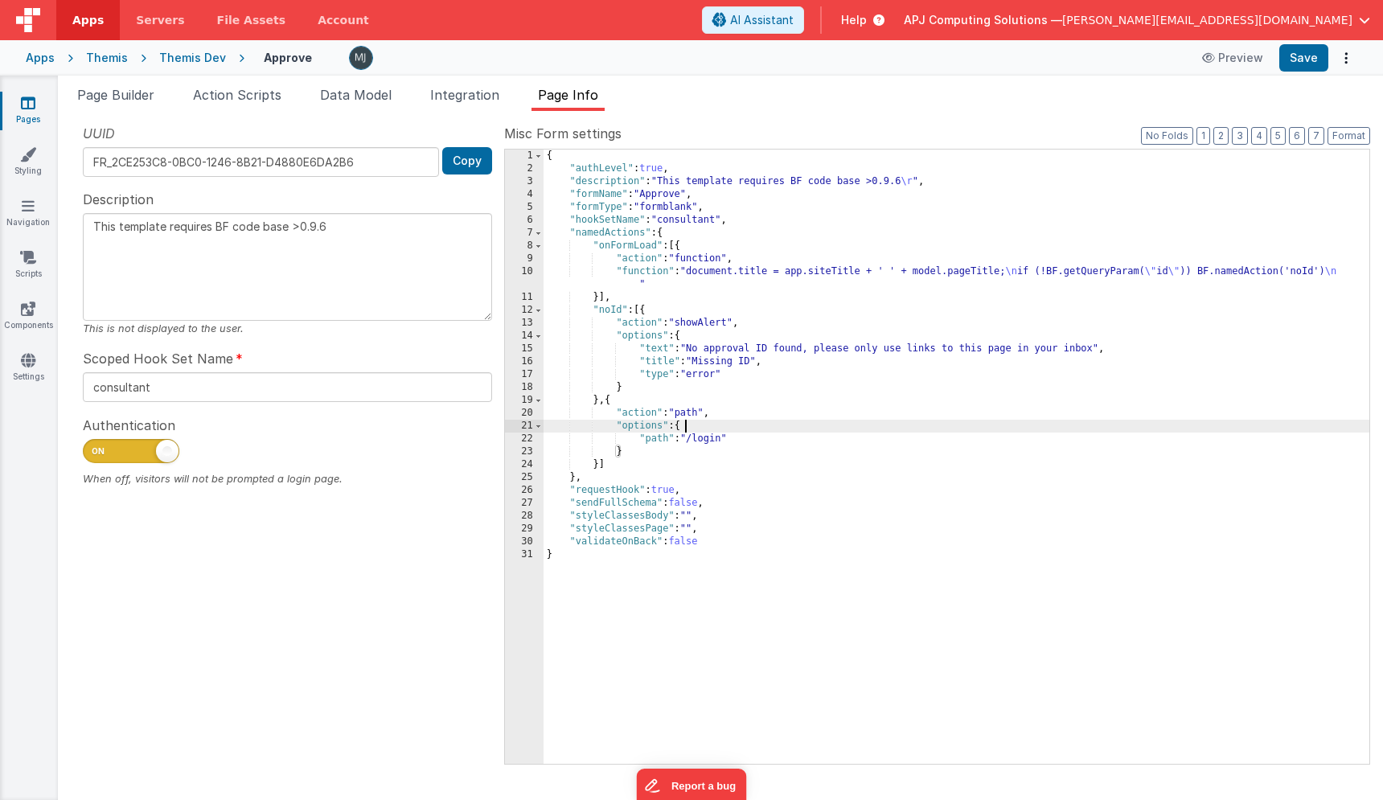
click at [585, 525] on div "{ "authLevel" : true , "description" : "This template requires BF code base >0.…" at bounding box center [957, 470] width 826 height 640
click at [923, 530] on div "{ "authLevel" : true , "description" : "This template requires BF code base >0.…" at bounding box center [957, 470] width 826 height 640
click at [763, 319] on div "{ "authLevel" : true , "description" : "This template requires BF code base >0.…" at bounding box center [957, 470] width 826 height 640
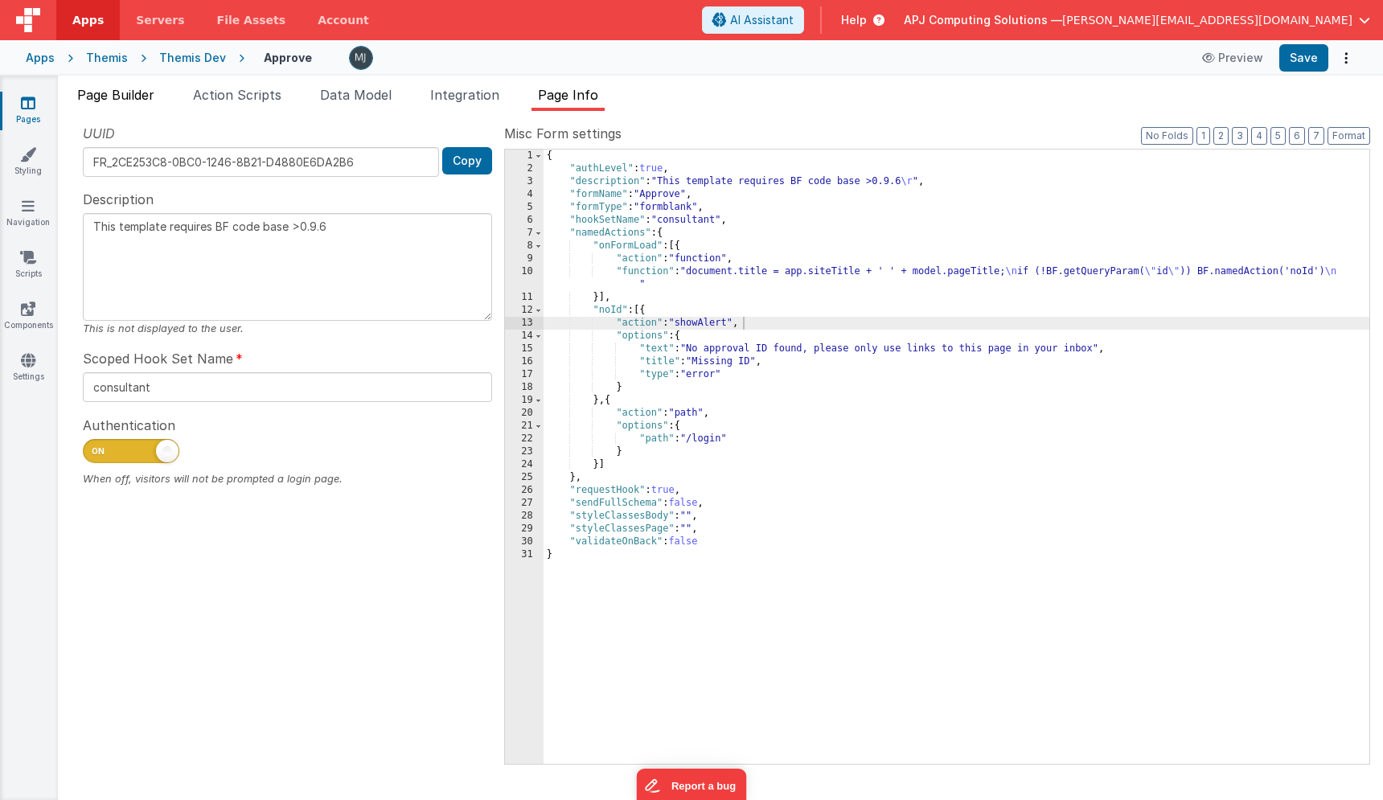
click at [114, 100] on span "Page Builder" at bounding box center [115, 95] width 77 height 16
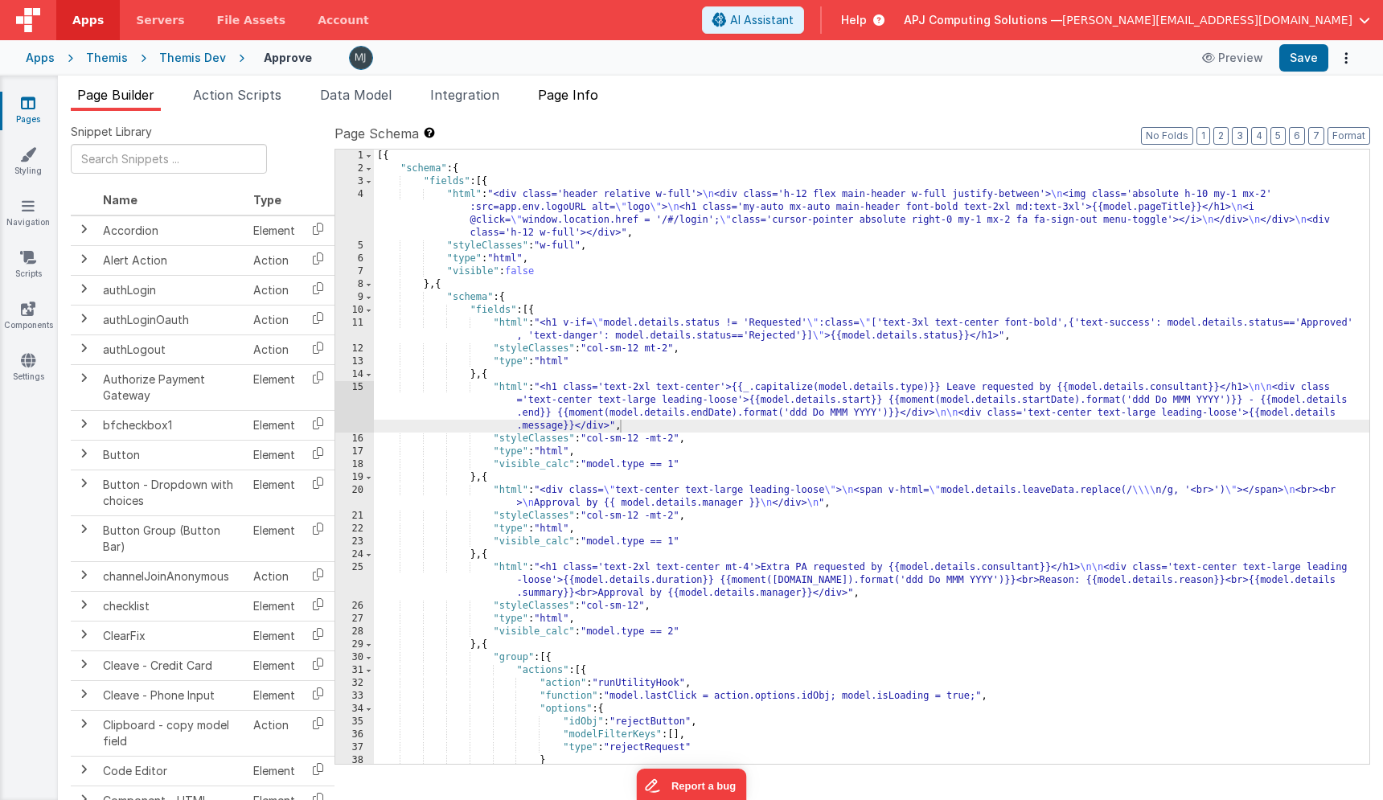
click at [568, 103] on li "Page Info" at bounding box center [567, 98] width 73 height 26
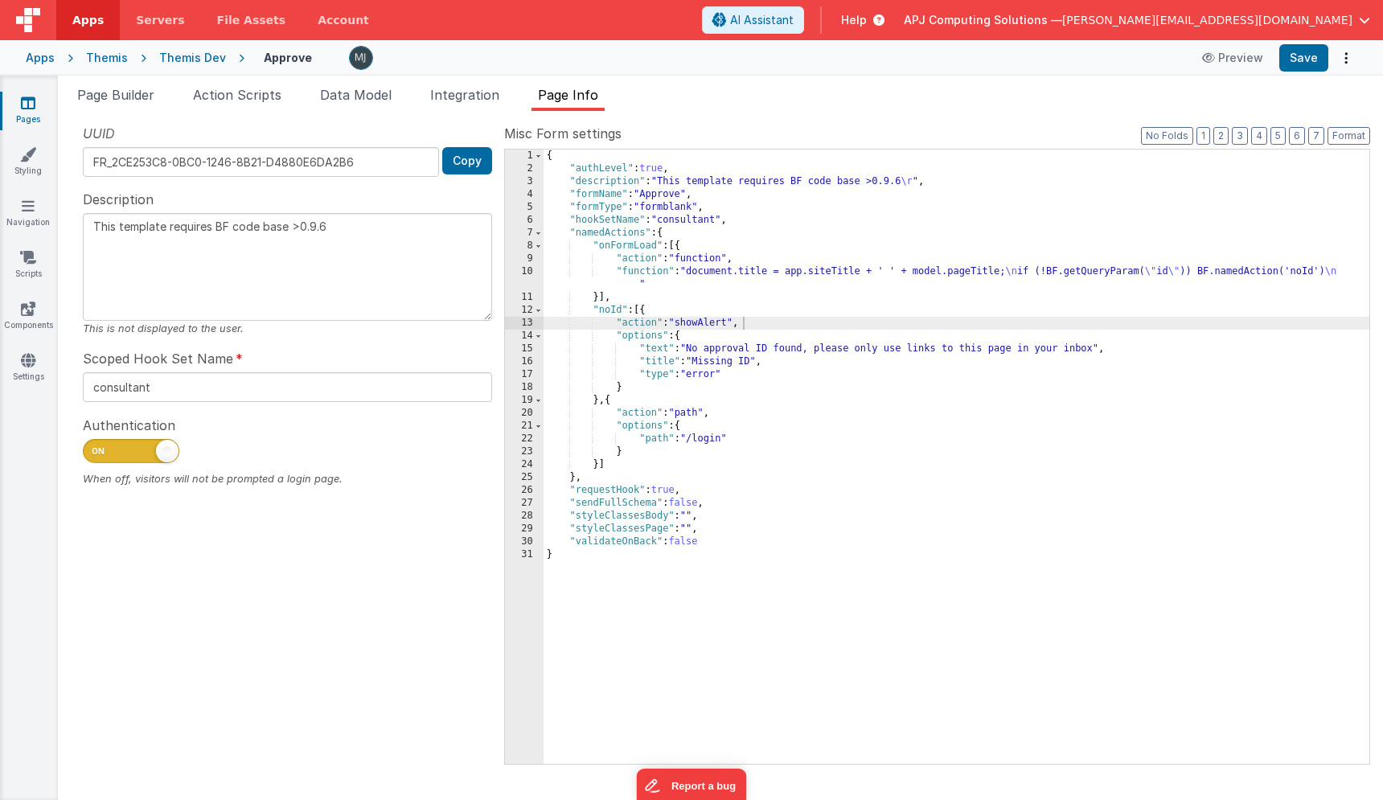
click at [354, 630] on div "UUID FR_2CE253C8-0BC0-1246-8B21-D4880E6DA2B6 Copy Description This template req…" at bounding box center [287, 443] width 433 height 639
click at [117, 80] on div "Page Builder Action Scripts Data Model Integration Page Info Snippet Library Na…" at bounding box center [720, 438] width 1325 height 724
click at [117, 92] on span "Page Builder" at bounding box center [115, 95] width 77 height 16
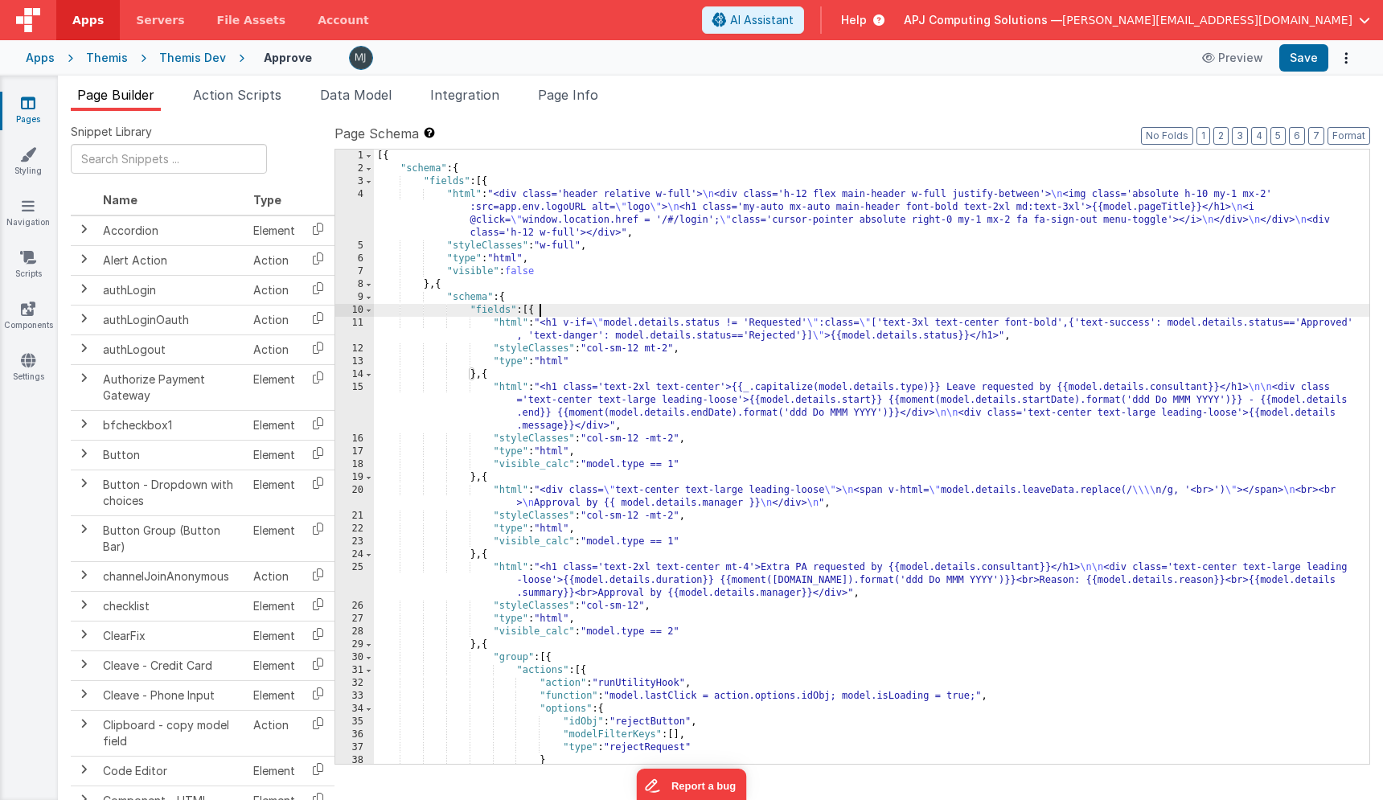
click at [775, 310] on div "[{ "schema" : { "fields" : [{ "html" : "<div class='header relative w-full'> \n…" at bounding box center [871, 470] width 995 height 640
click at [708, 380] on div "[{ "schema" : { "fields" : [{ "html" : "<div class='header relative w-full'> \n…" at bounding box center [871, 470] width 995 height 640
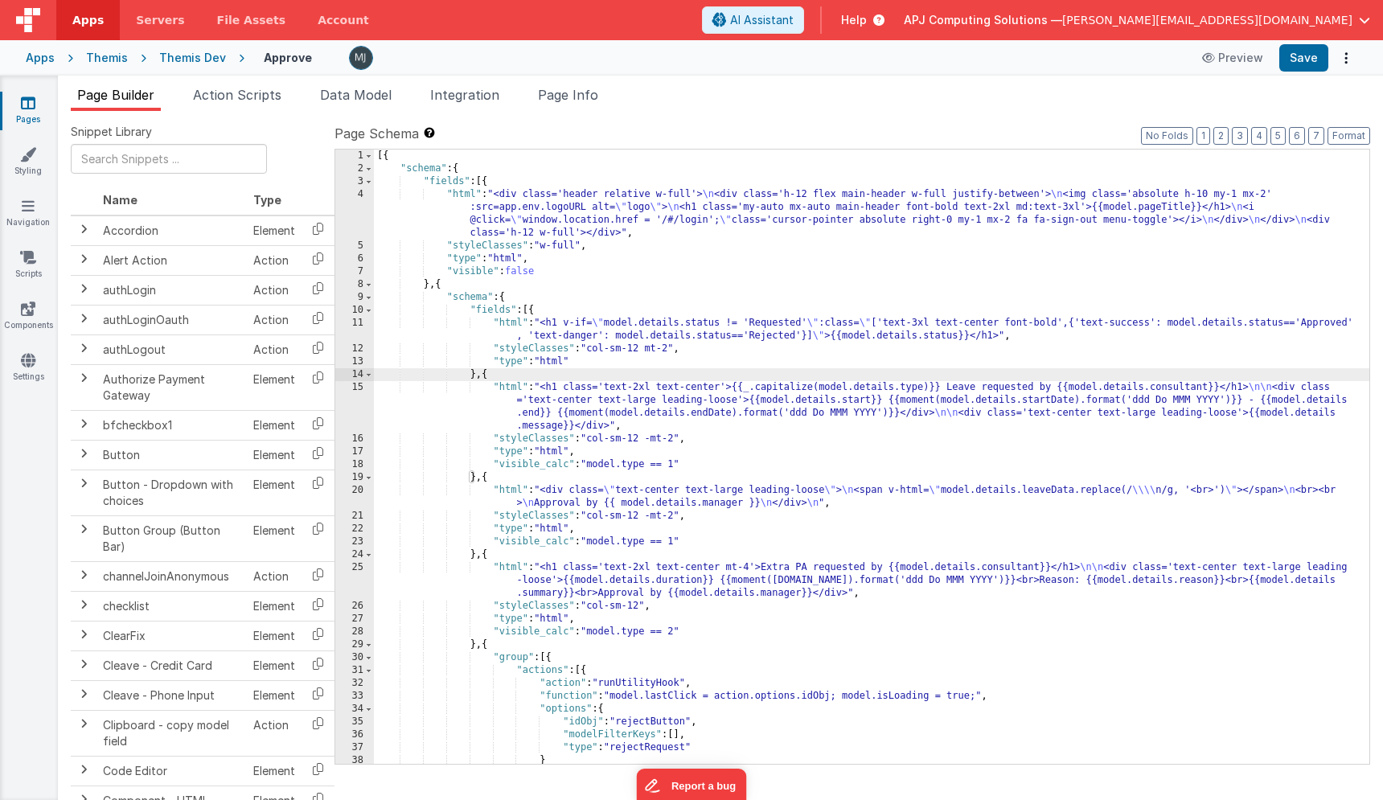
click at [946, 387] on div "[{ "schema" : { "fields" : [{ "html" : "<div class='header relative w-full'> \n…" at bounding box center [871, 470] width 995 height 640
click at [581, 96] on span "Page Info" at bounding box center [568, 95] width 60 height 16
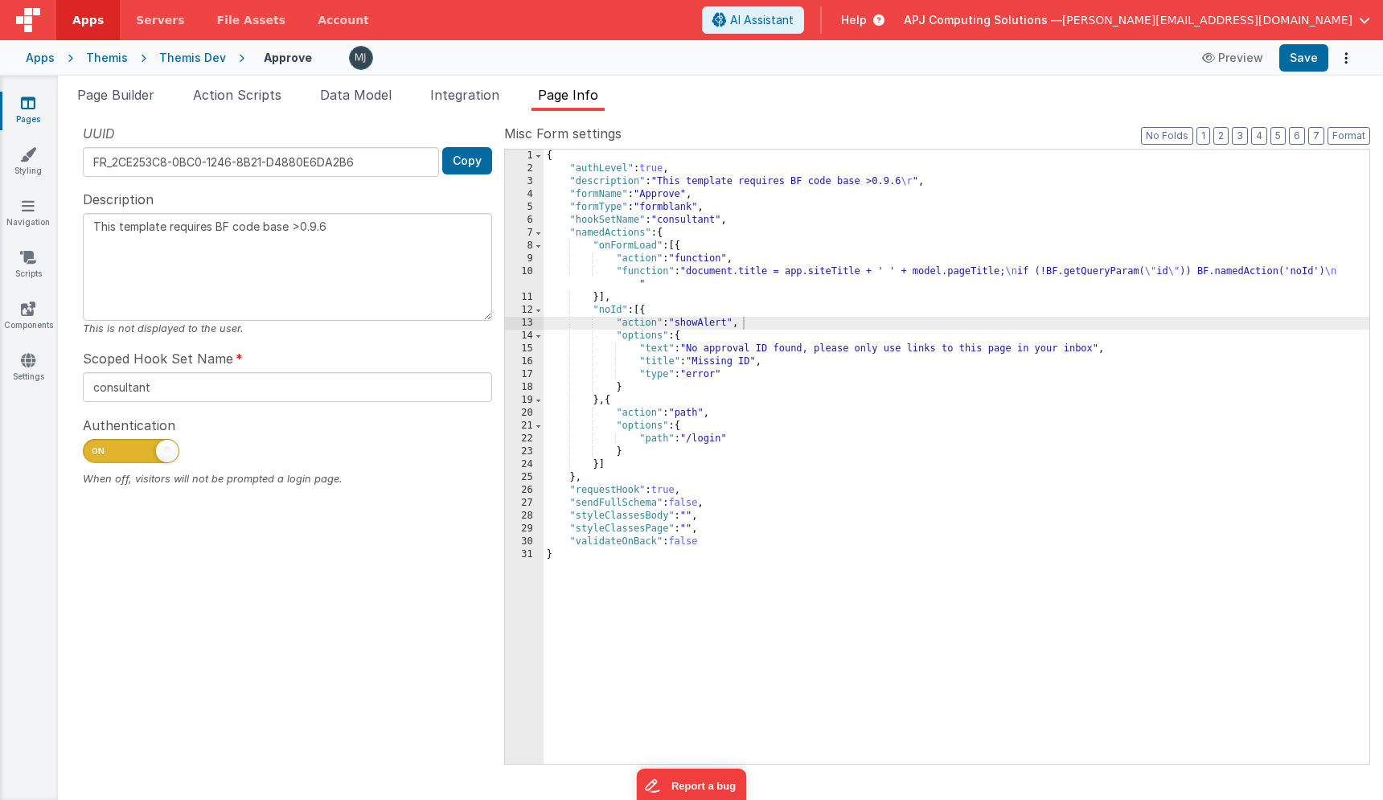
click at [993, 94] on ul "Page Builder Action Scripts Data Model Integration Page Info" at bounding box center [720, 98] width 1325 height 26
click at [140, 94] on span "Page Builder" at bounding box center [115, 95] width 77 height 16
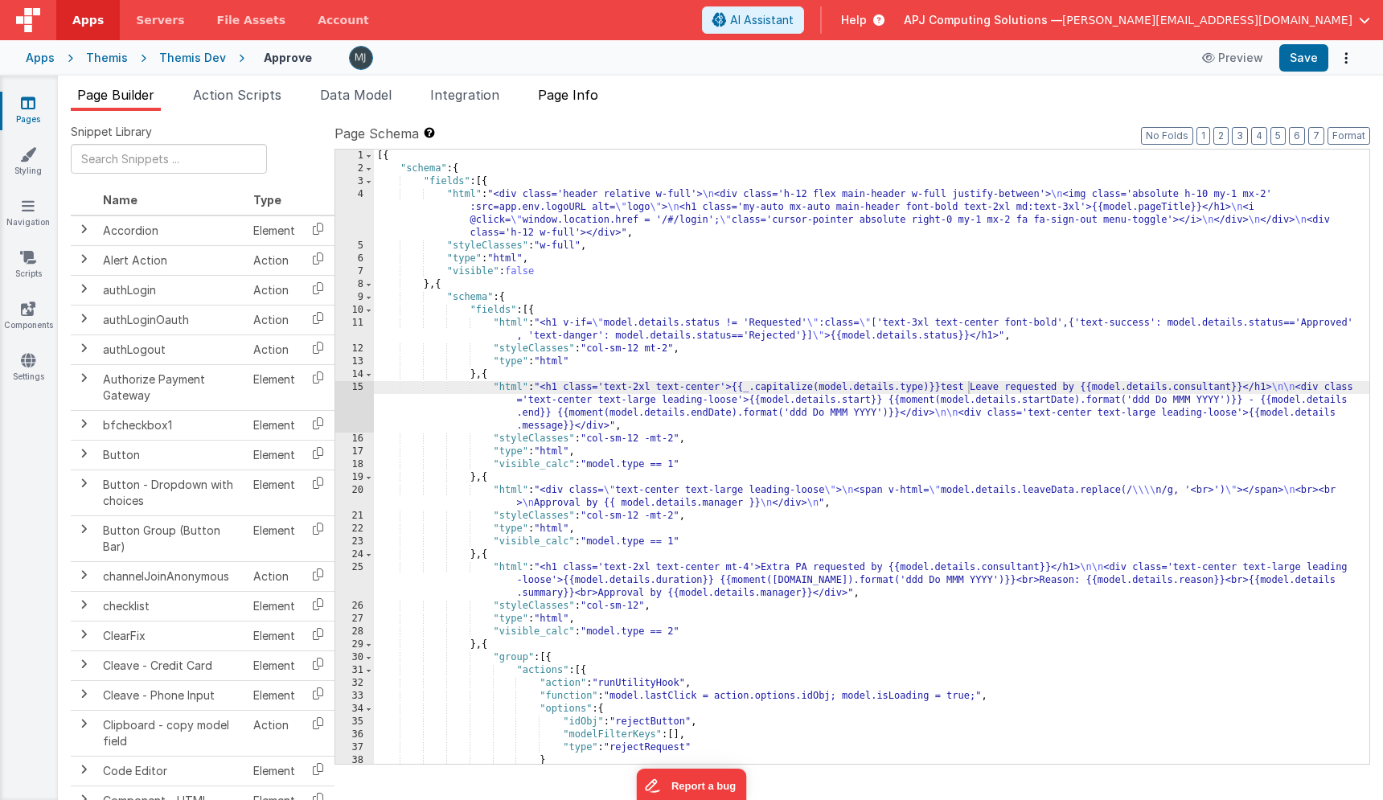
click at [555, 102] on li "Page Info" at bounding box center [567, 98] width 73 height 26
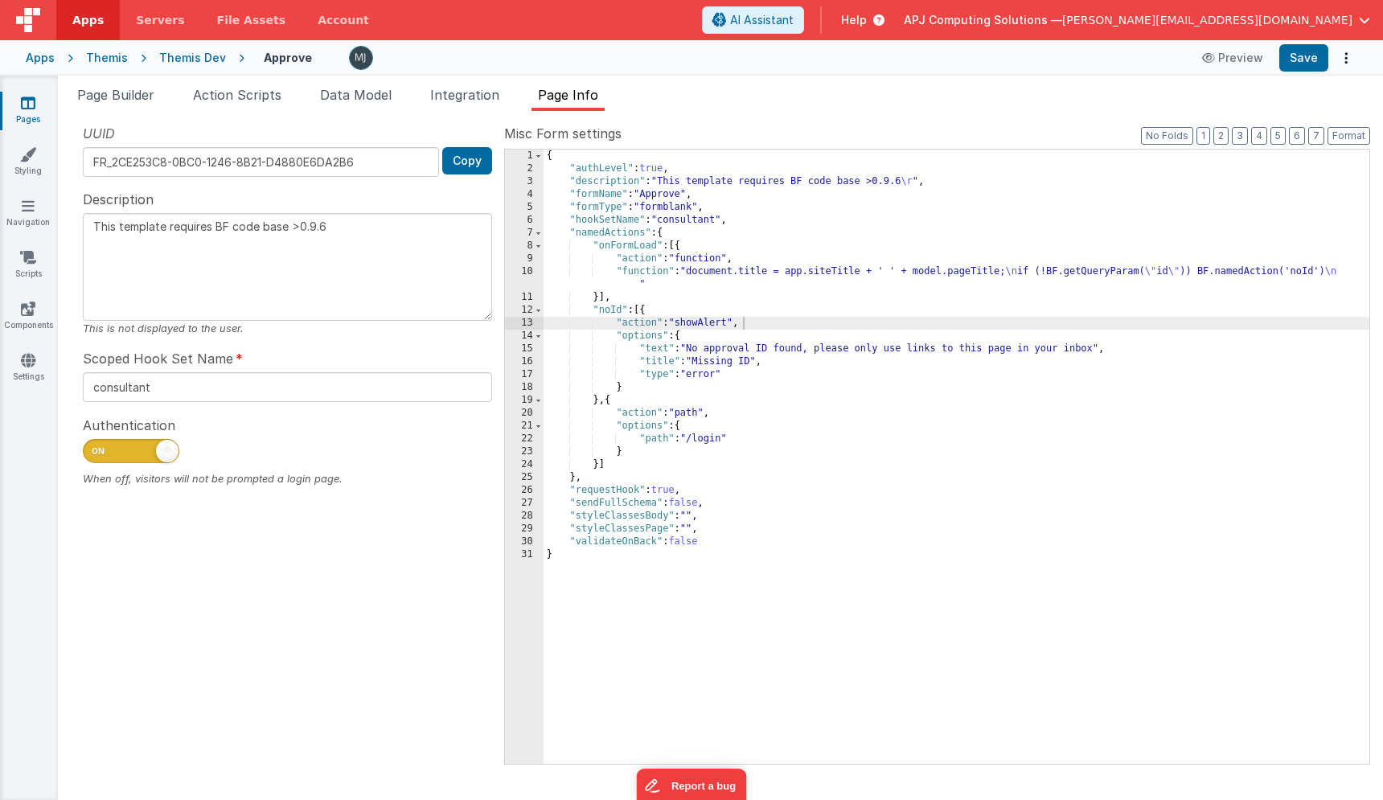
click at [712, 438] on div "{ "authLevel" : true , "description" : "This template requires BF code base >0.…" at bounding box center [957, 470] width 826 height 640
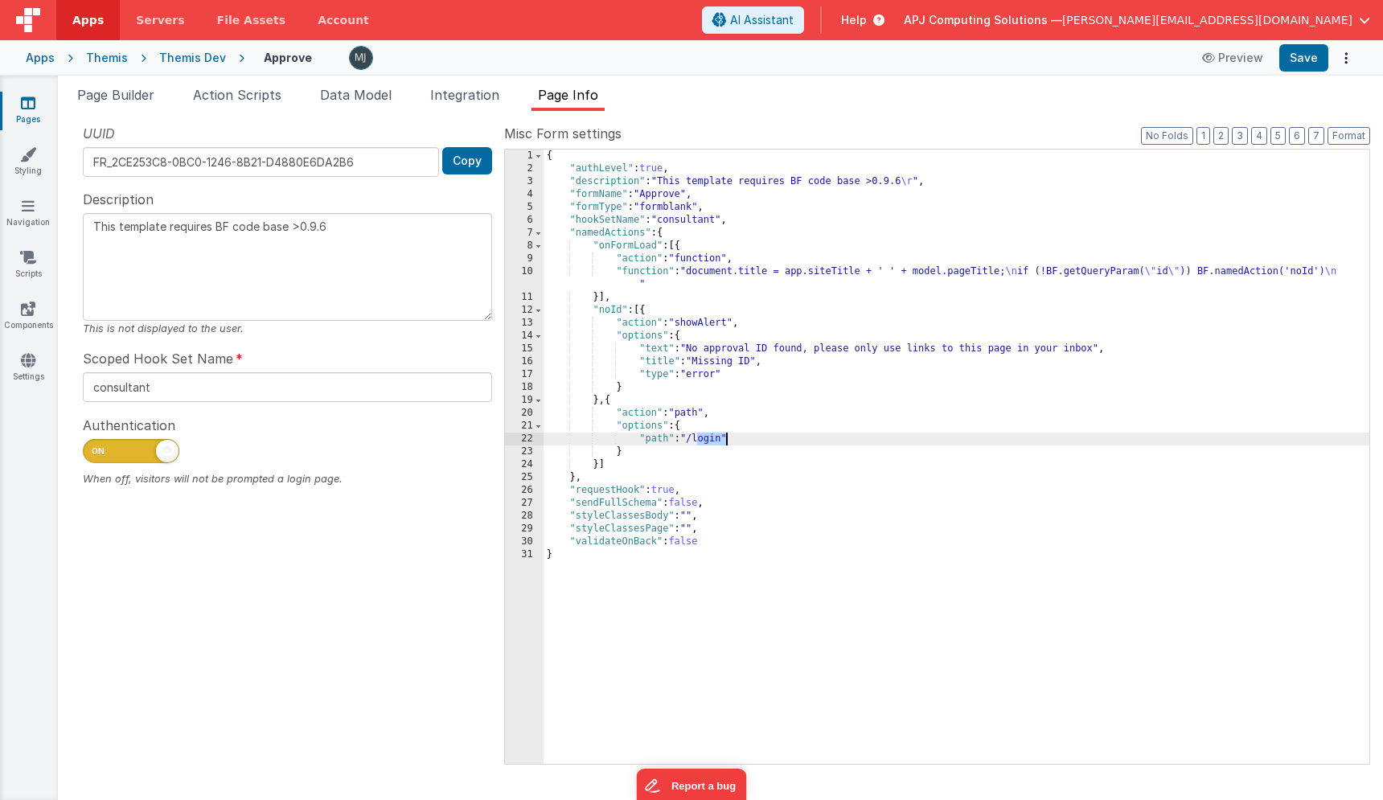
click at [712, 438] on div "{ "authLevel" : true , "description" : "This template requires BF code base >0.…" at bounding box center [957, 470] width 826 height 640
type textarea "This template requires BF code base >0.9.6"
click at [117, 95] on span "Page Builder" at bounding box center [115, 95] width 77 height 16
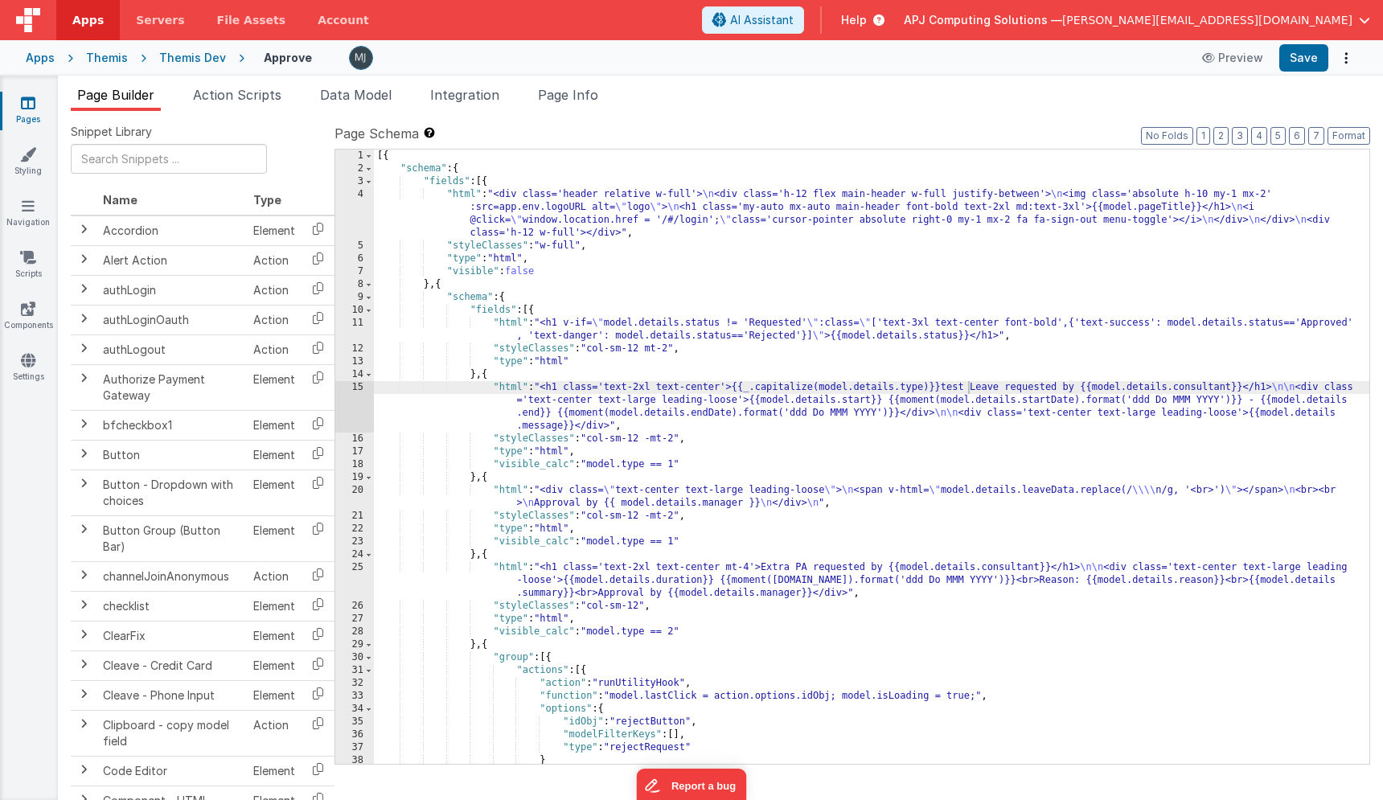
click at [530, 442] on div "[{ "schema" : { "fields" : [{ "html" : "<div class='header relative w-full'> \n…" at bounding box center [871, 470] width 995 height 640
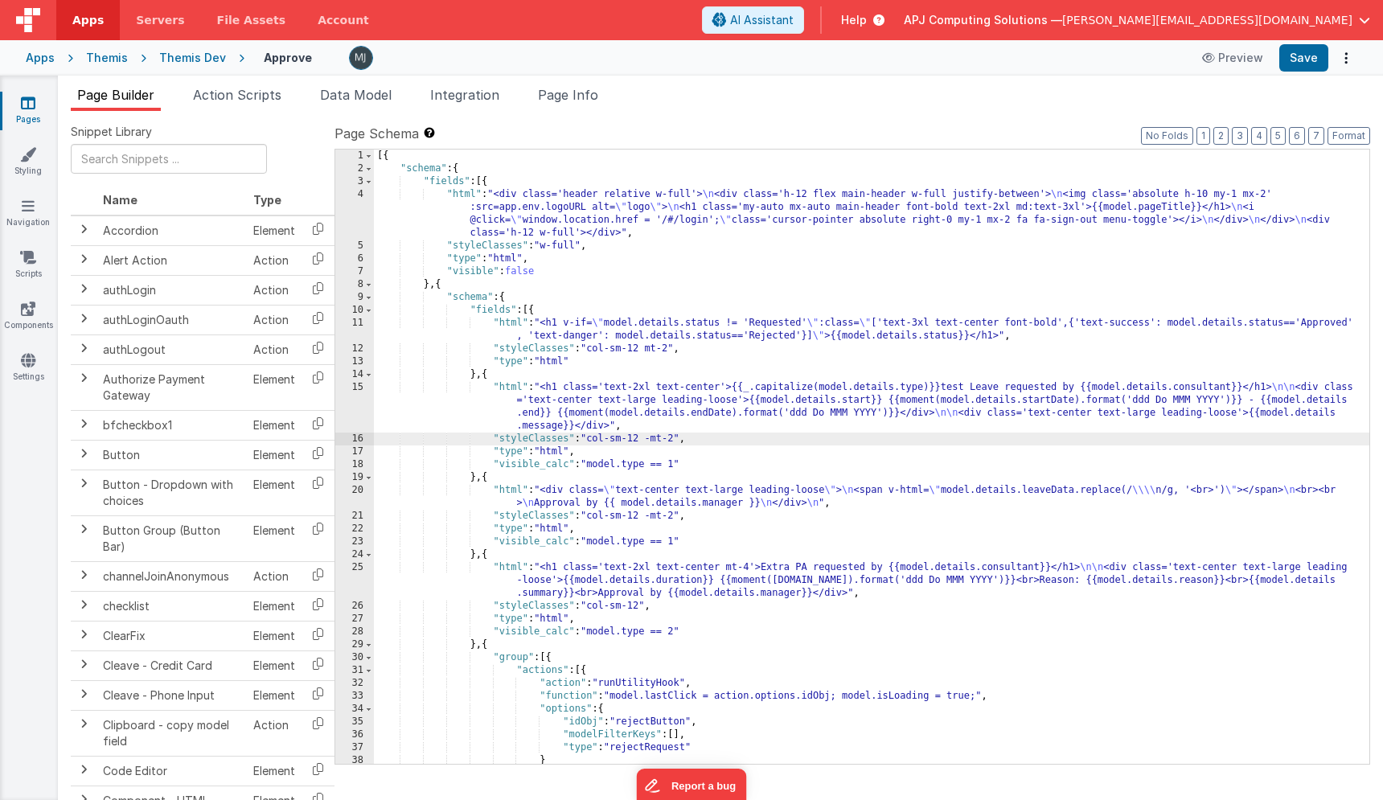
click at [706, 464] on div "[{ "schema" : { "fields" : [{ "html" : "<div class='header relative w-full'> \n…" at bounding box center [871, 470] width 995 height 640
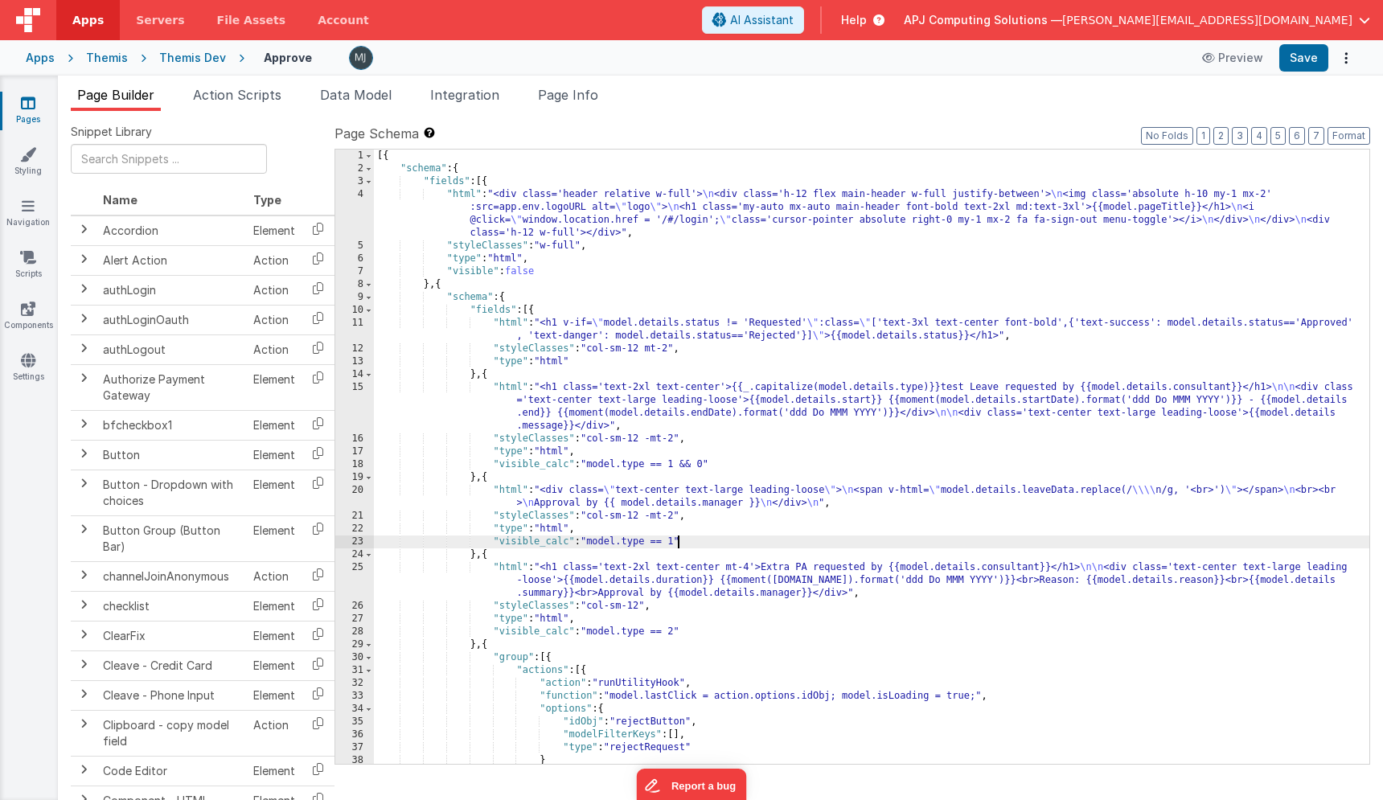
click at [680, 540] on div "[{ "schema" : { "fields" : [{ "html" : "<div class='header relative w-full'> \n…" at bounding box center [871, 470] width 995 height 640
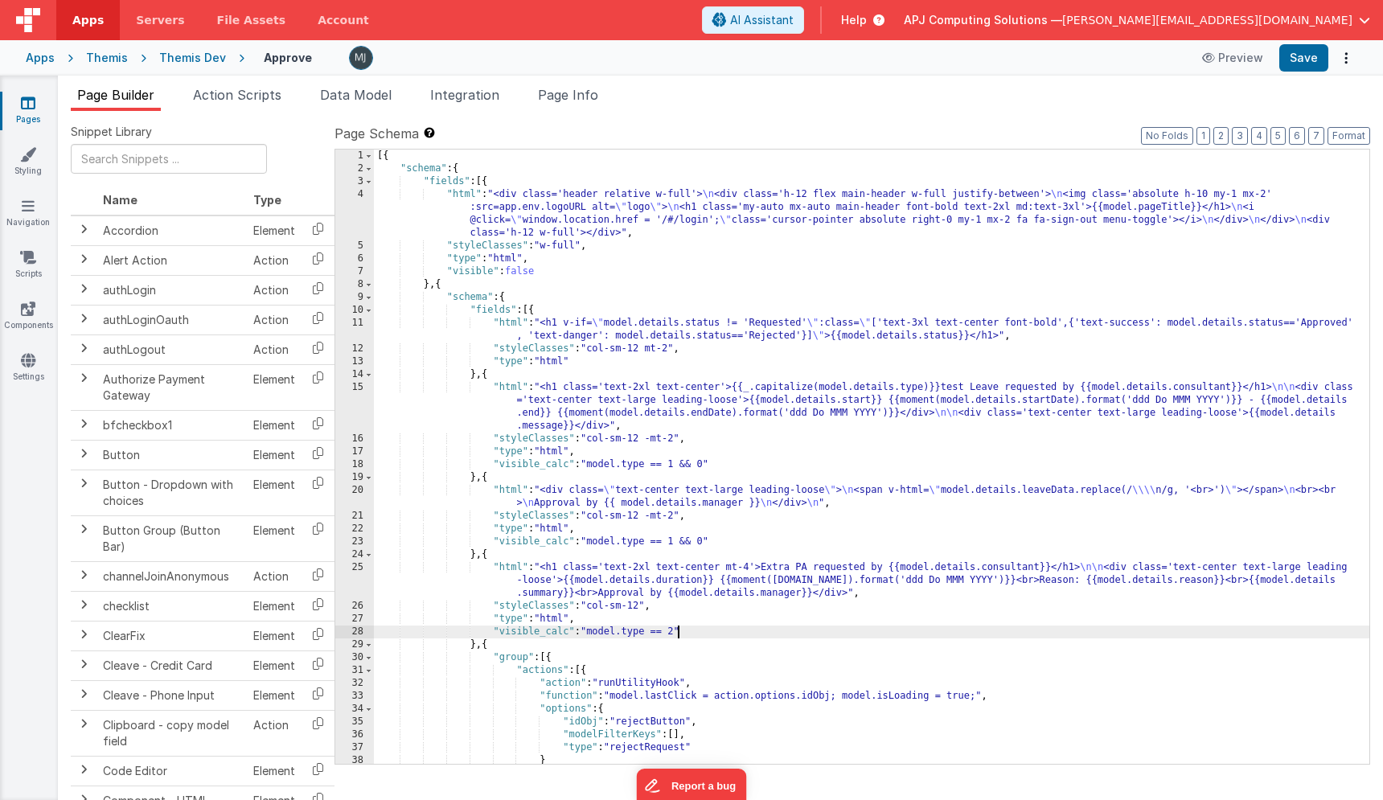
click at [677, 630] on div "[{ "schema" : { "fields" : [{ "html" : "<div class='header relative w-full'> \n…" at bounding box center [871, 470] width 995 height 640
click at [488, 371] on div "[{ "schema" : { "fields" : [{ "html" : "<div class='header relative w-full'> \n…" at bounding box center [871, 470] width 995 height 640
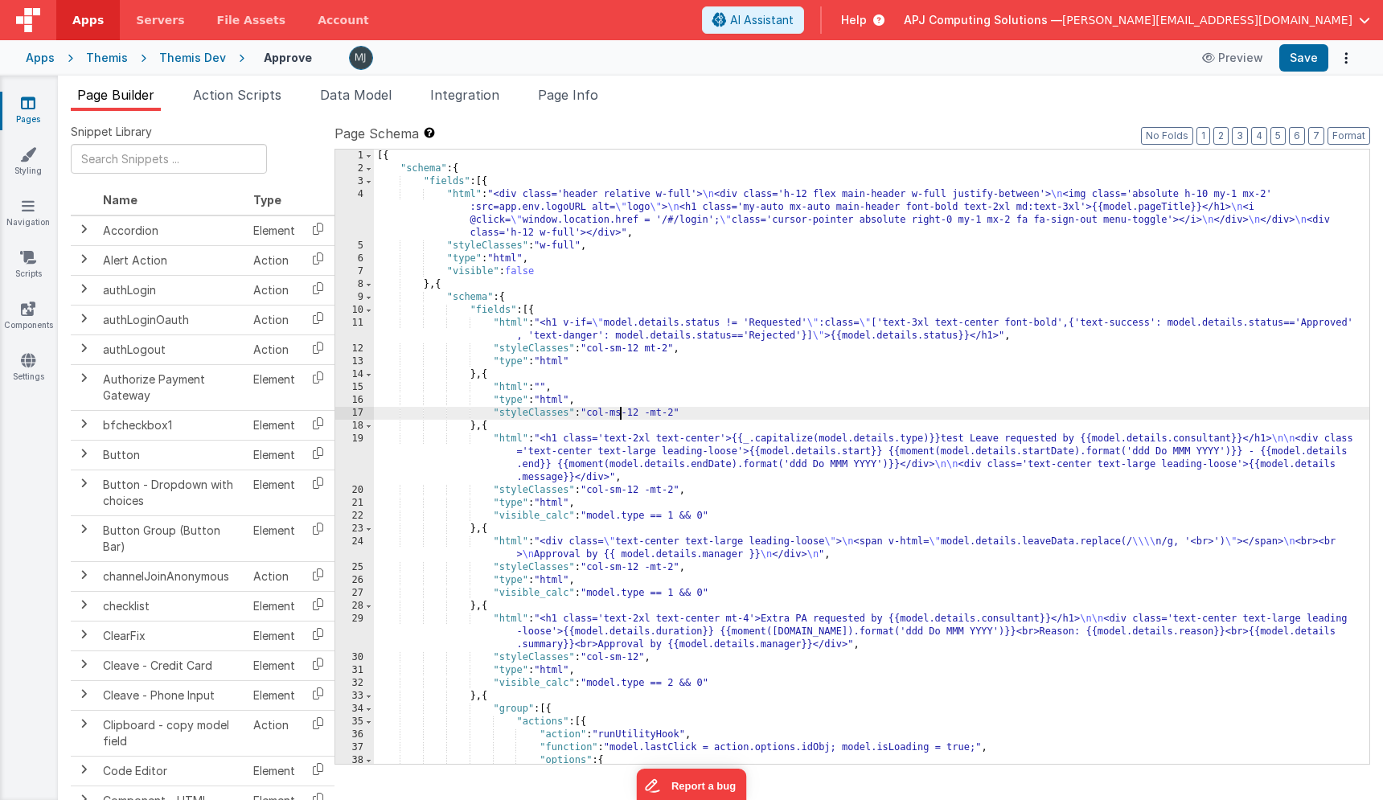
click at [623, 413] on div "[{ "schema" : { "fields" : [{ "html" : "<div class='header relative w-full'> \n…" at bounding box center [871, 470] width 995 height 640
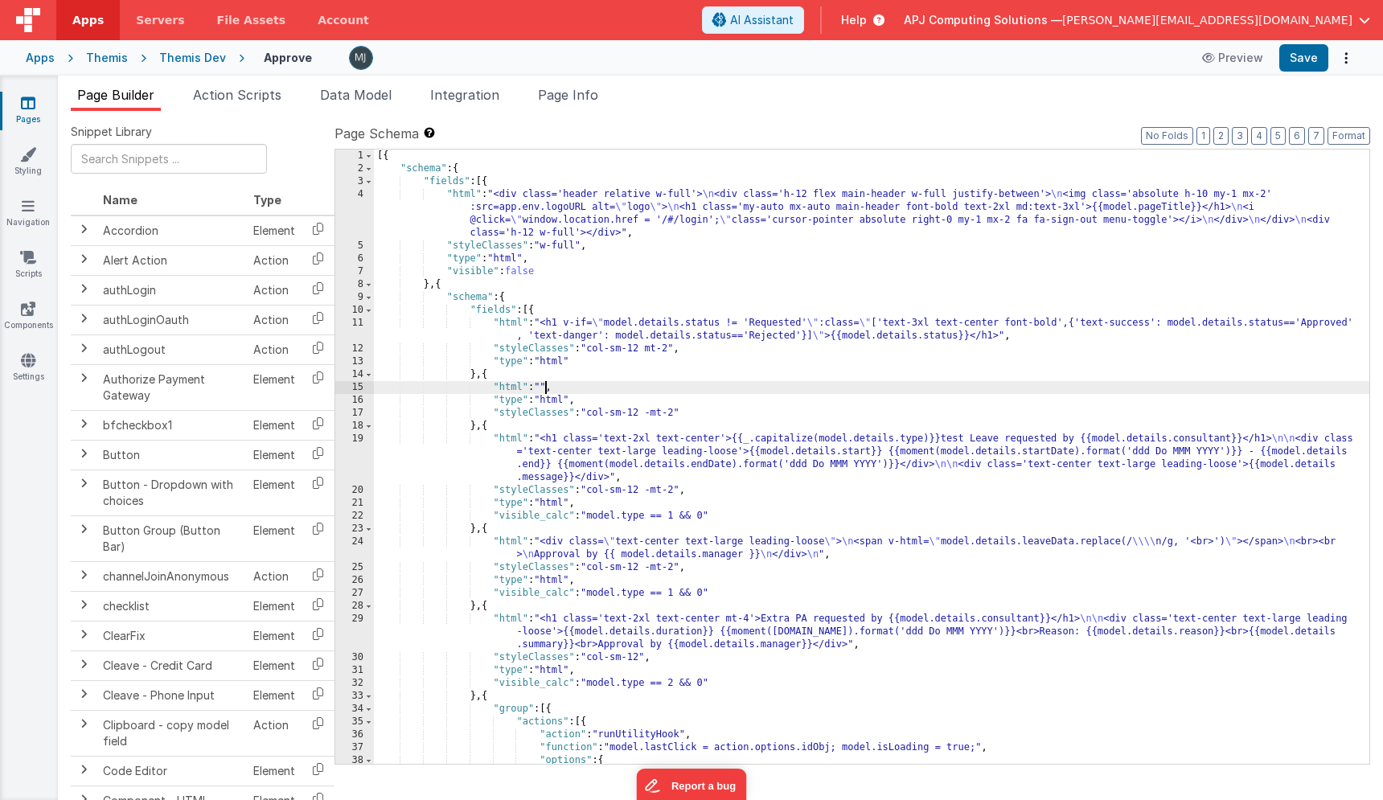
click at [547, 384] on div "[{ "schema" : { "fields" : [{ "html" : "<div class='header relative w-full'> \n…" at bounding box center [871, 470] width 995 height 640
click at [355, 384] on div "15" at bounding box center [354, 387] width 39 height 13
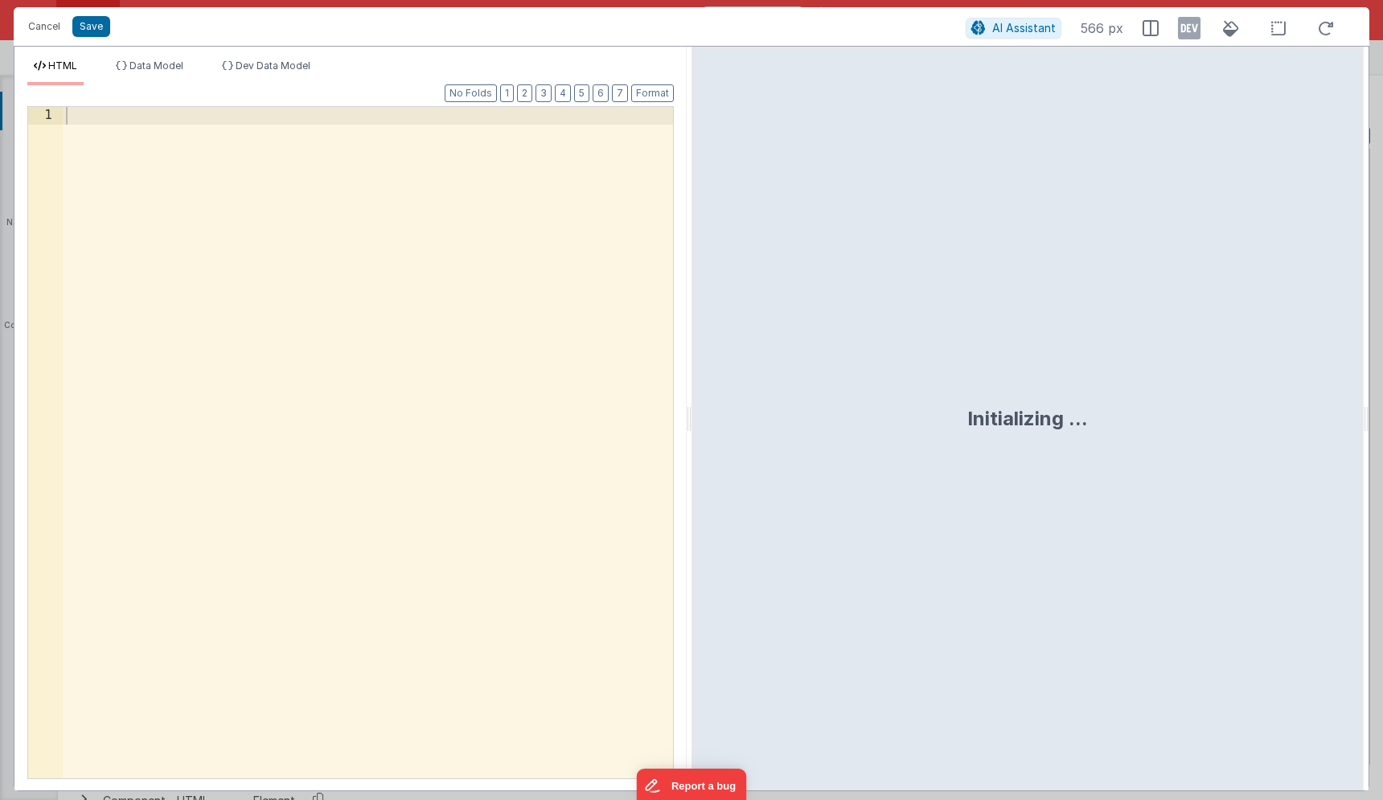
click at [291, 299] on div at bounding box center [368, 469] width 610 height 725
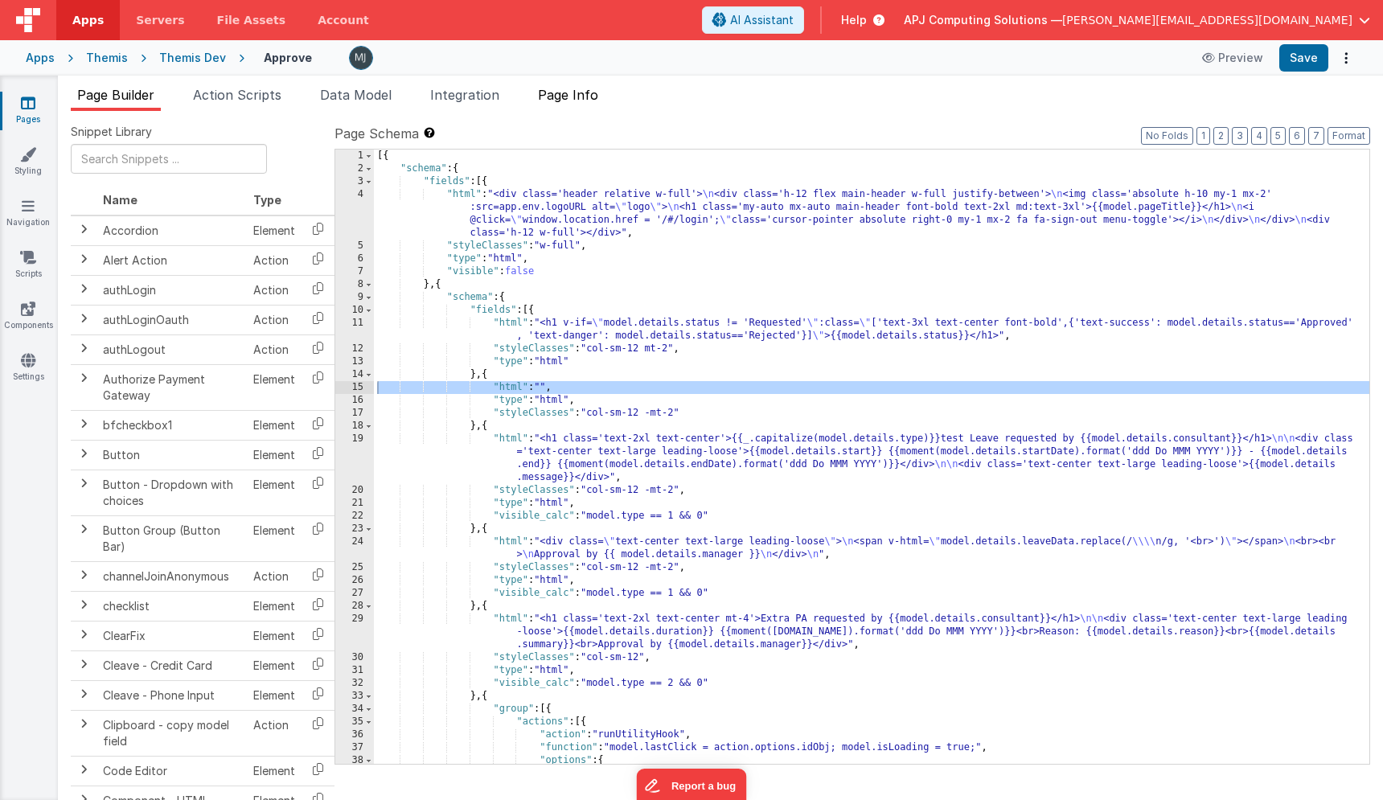
click at [605, 104] on li "Page Info" at bounding box center [567, 98] width 73 height 26
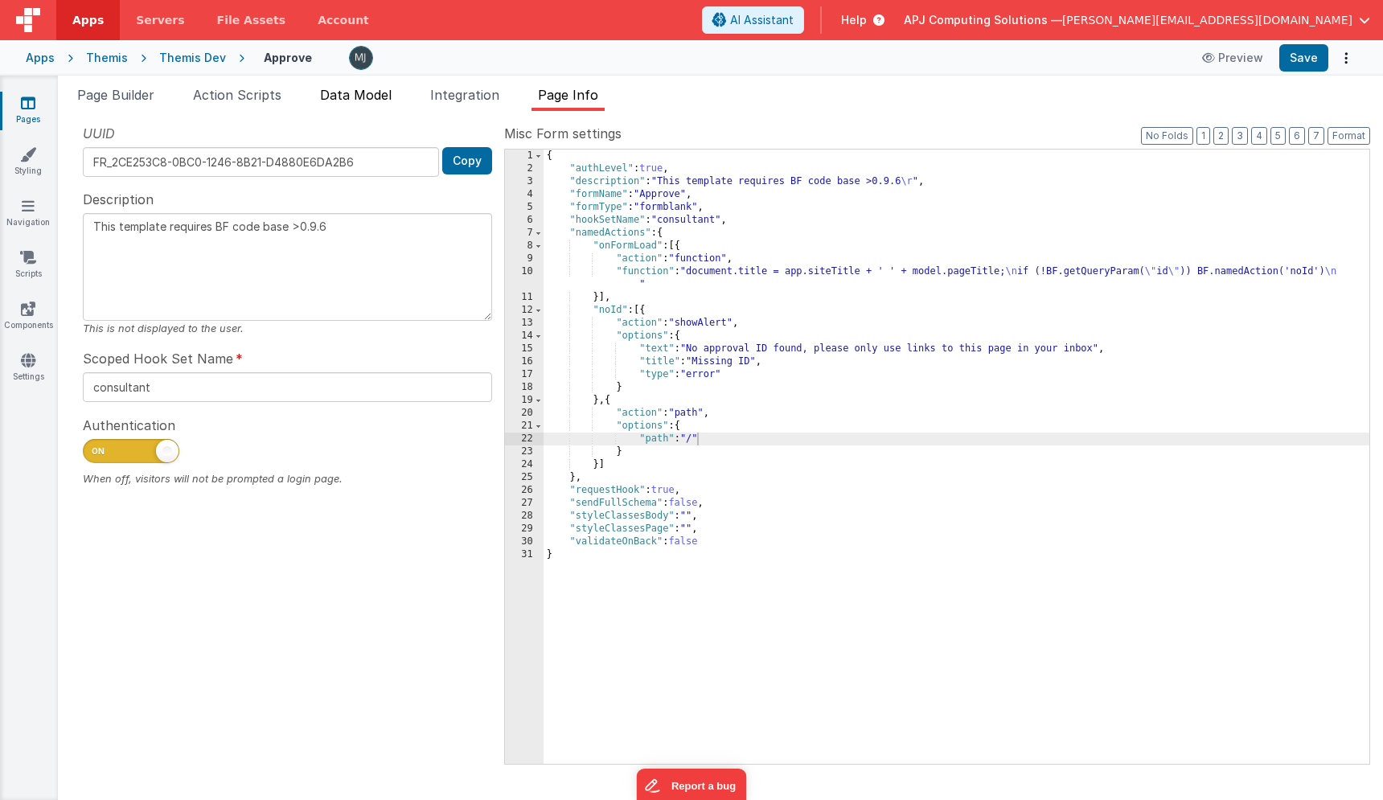
click at [347, 97] on span "Data Model" at bounding box center [356, 95] width 72 height 16
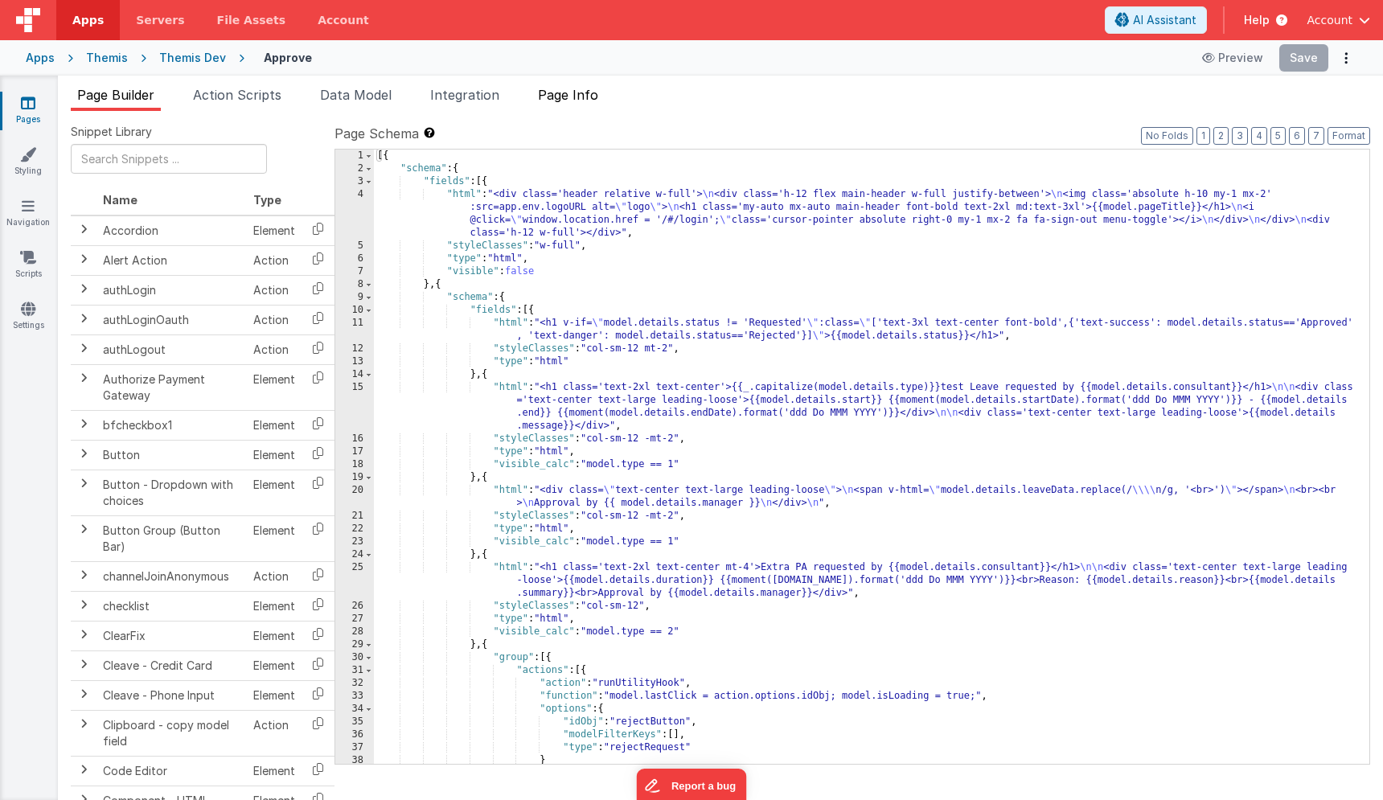
click at [552, 96] on span "Page Info" at bounding box center [568, 95] width 60 height 16
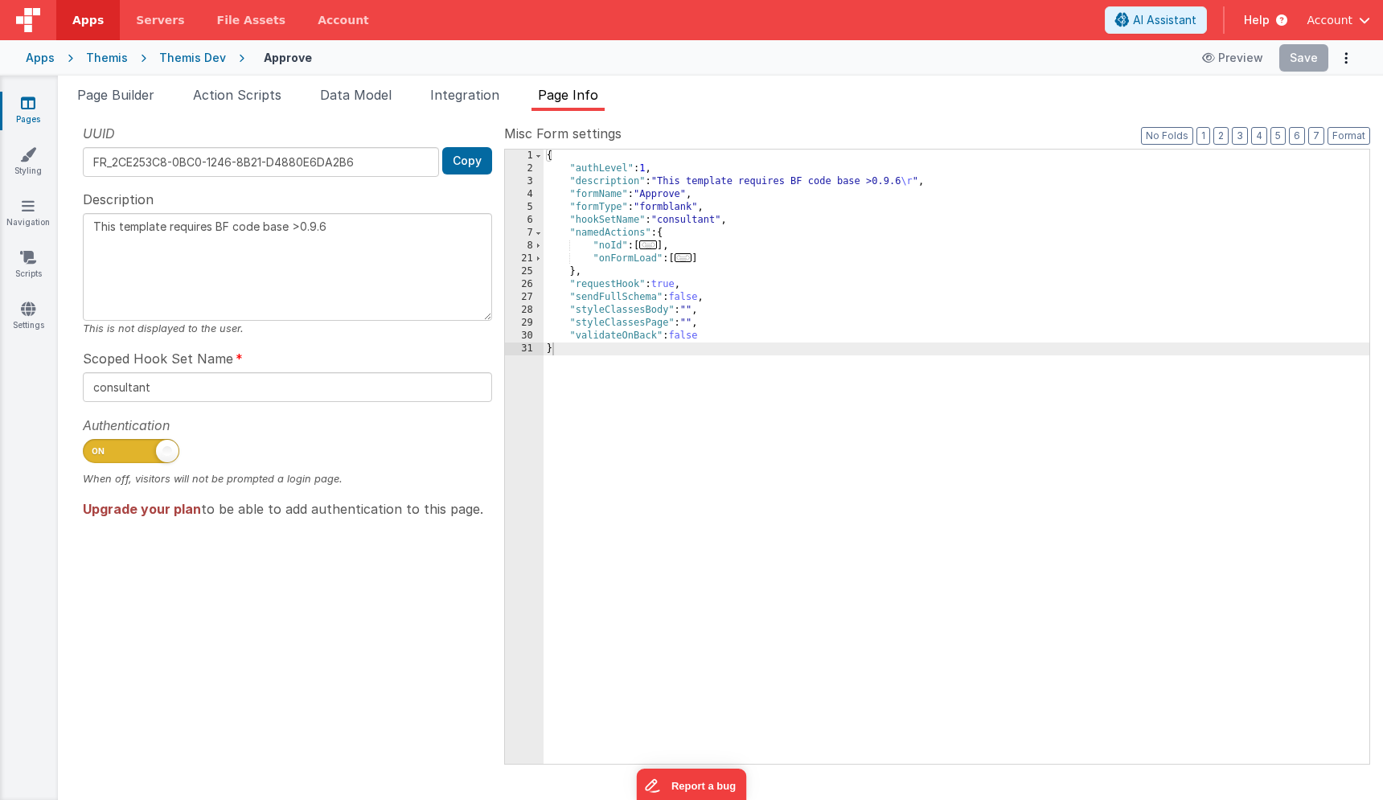
click at [651, 249] on span "..." at bounding box center [648, 244] width 18 height 9
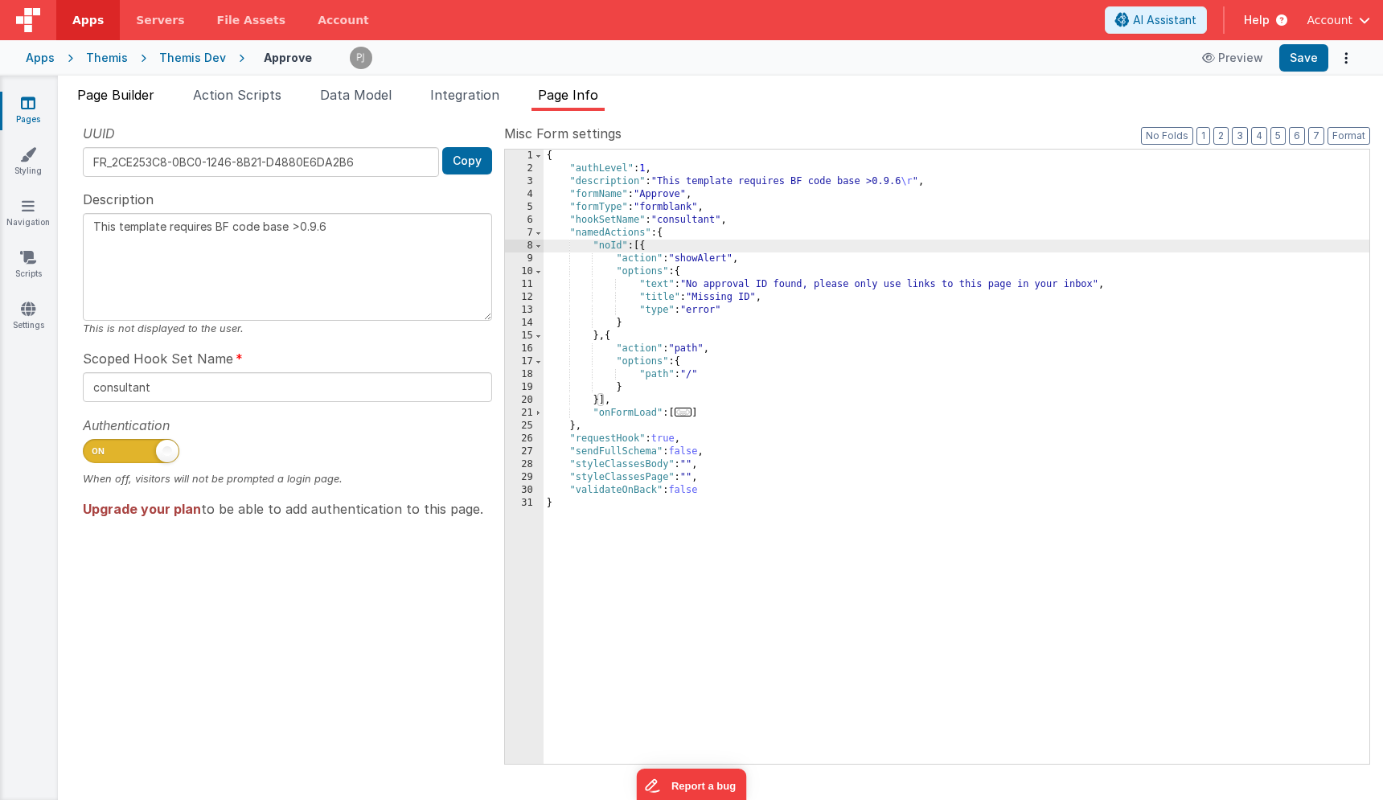
click at [104, 87] on span "Page Builder" at bounding box center [115, 95] width 77 height 16
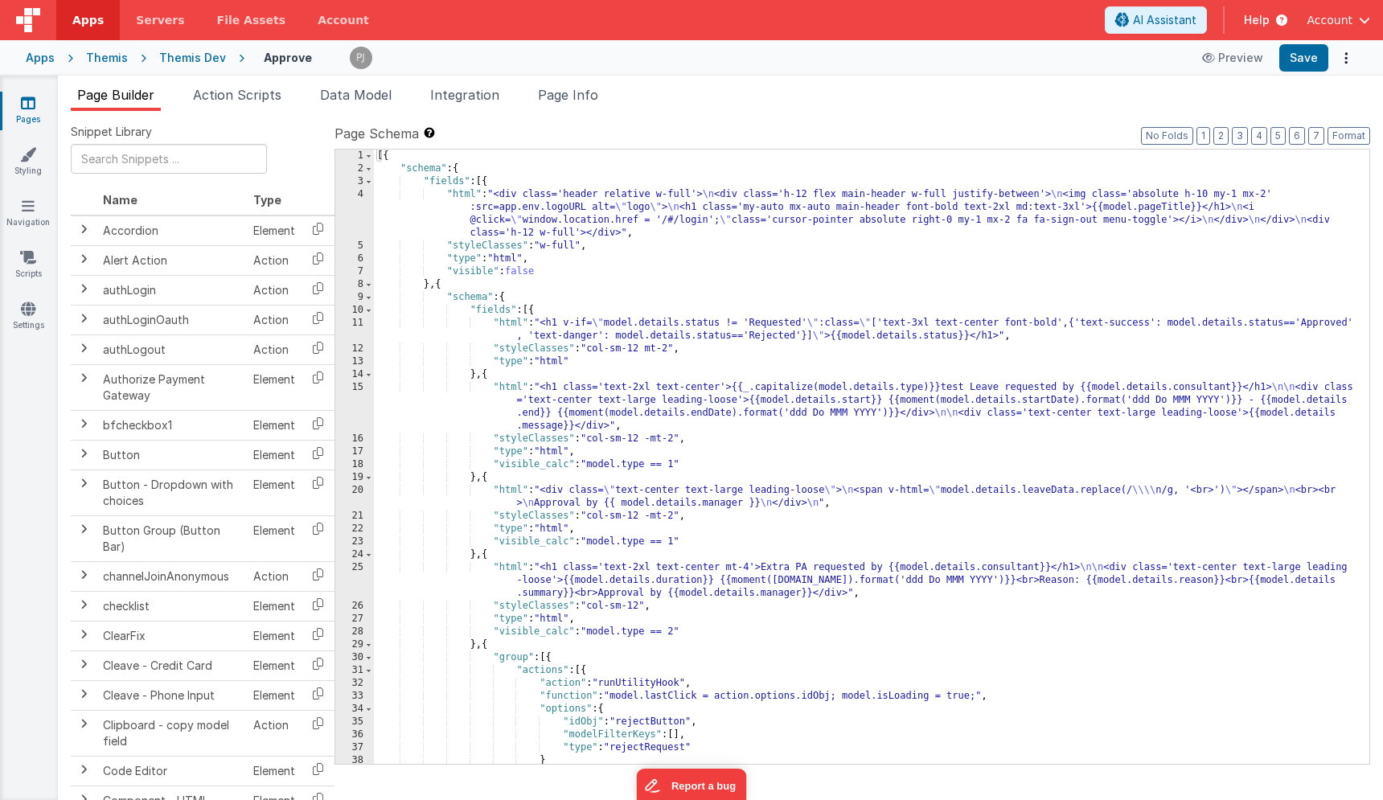
click at [681, 463] on div "[{ "schema" : { "fields" : [{ "html" : "<div class='header relative w-full'> \n…" at bounding box center [871, 470] width 995 height 640
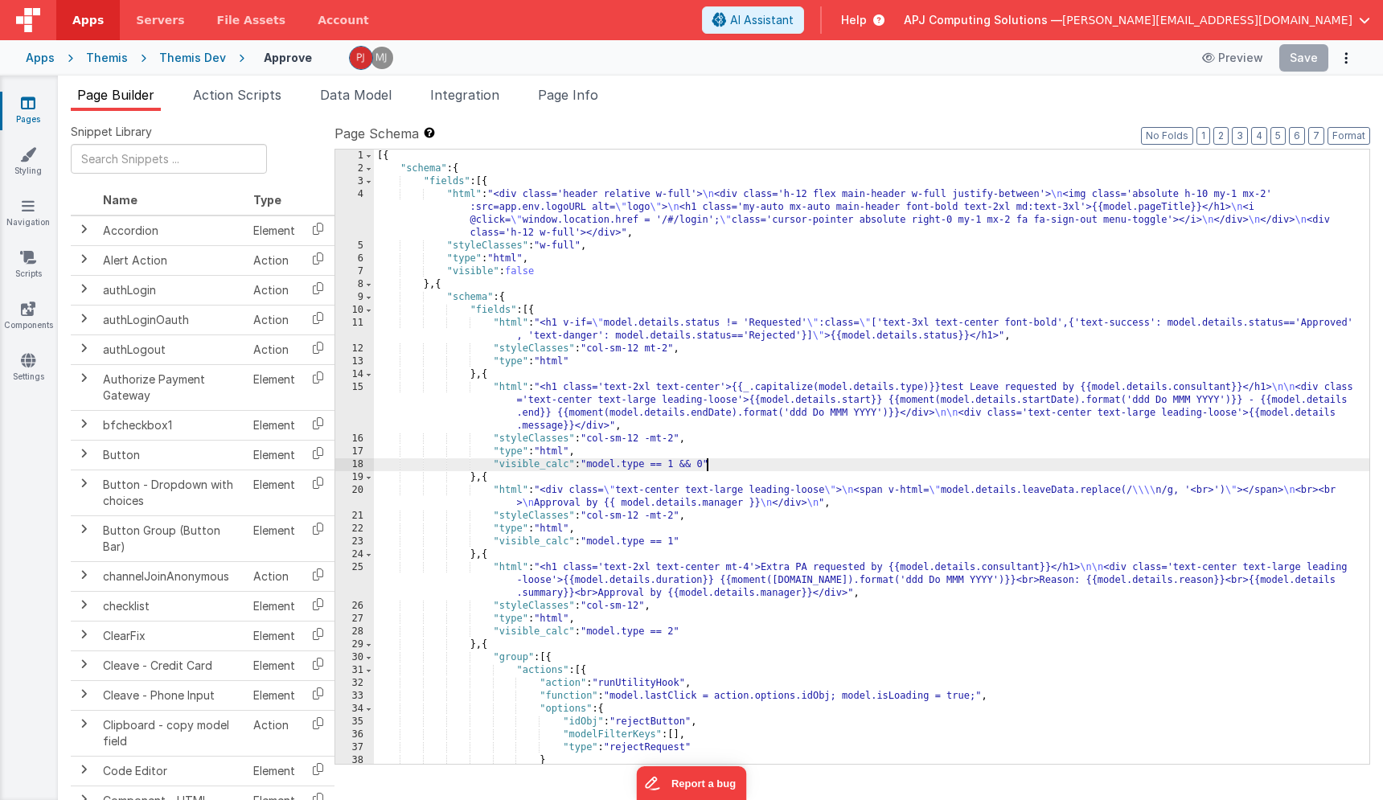
click at [679, 540] on div "[{ "schema" : { "fields" : [{ "html" : "<div class='header relative w-full'> \n…" at bounding box center [871, 470] width 995 height 640
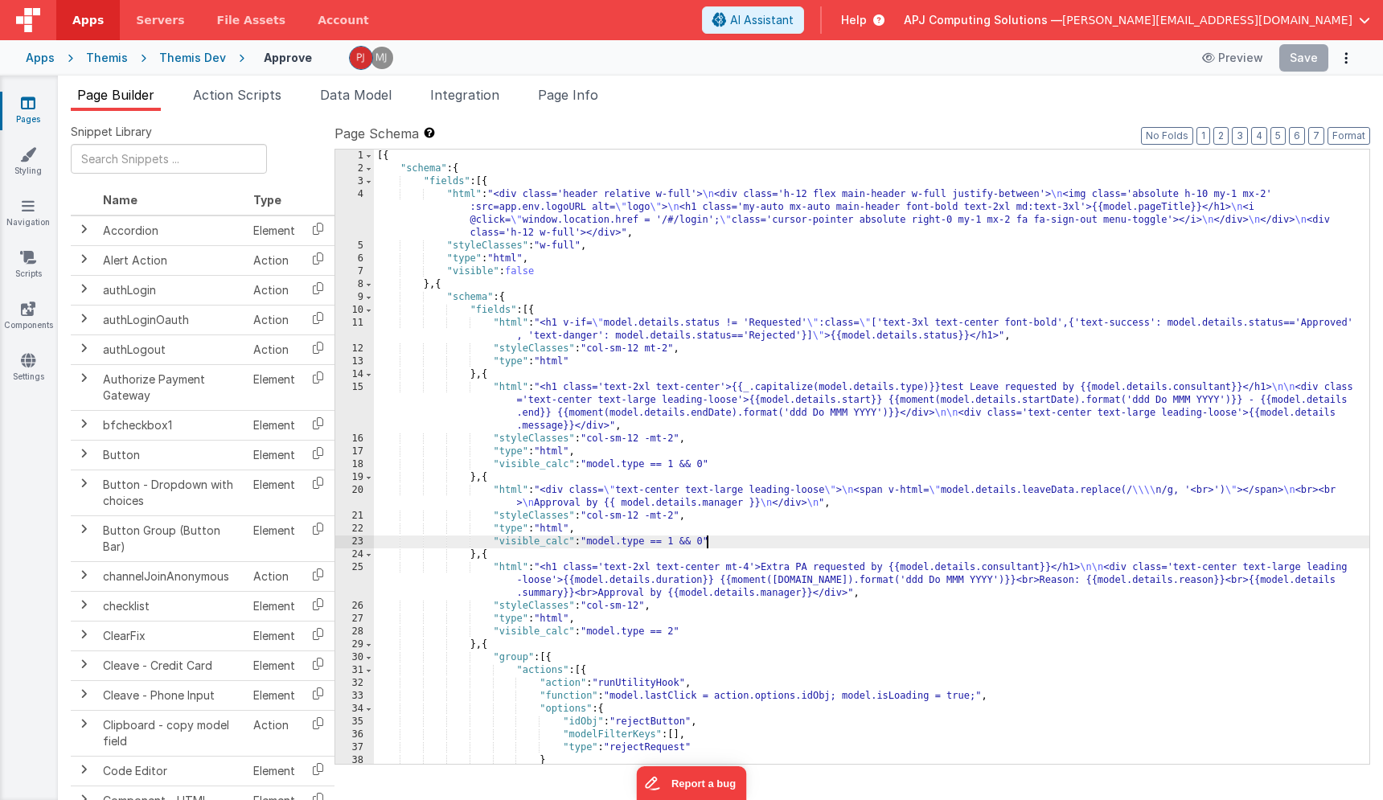
click at [678, 630] on div "[{ "schema" : { "fields" : [{ "html" : "<div class='header relative w-full'> \n…" at bounding box center [871, 470] width 995 height 640
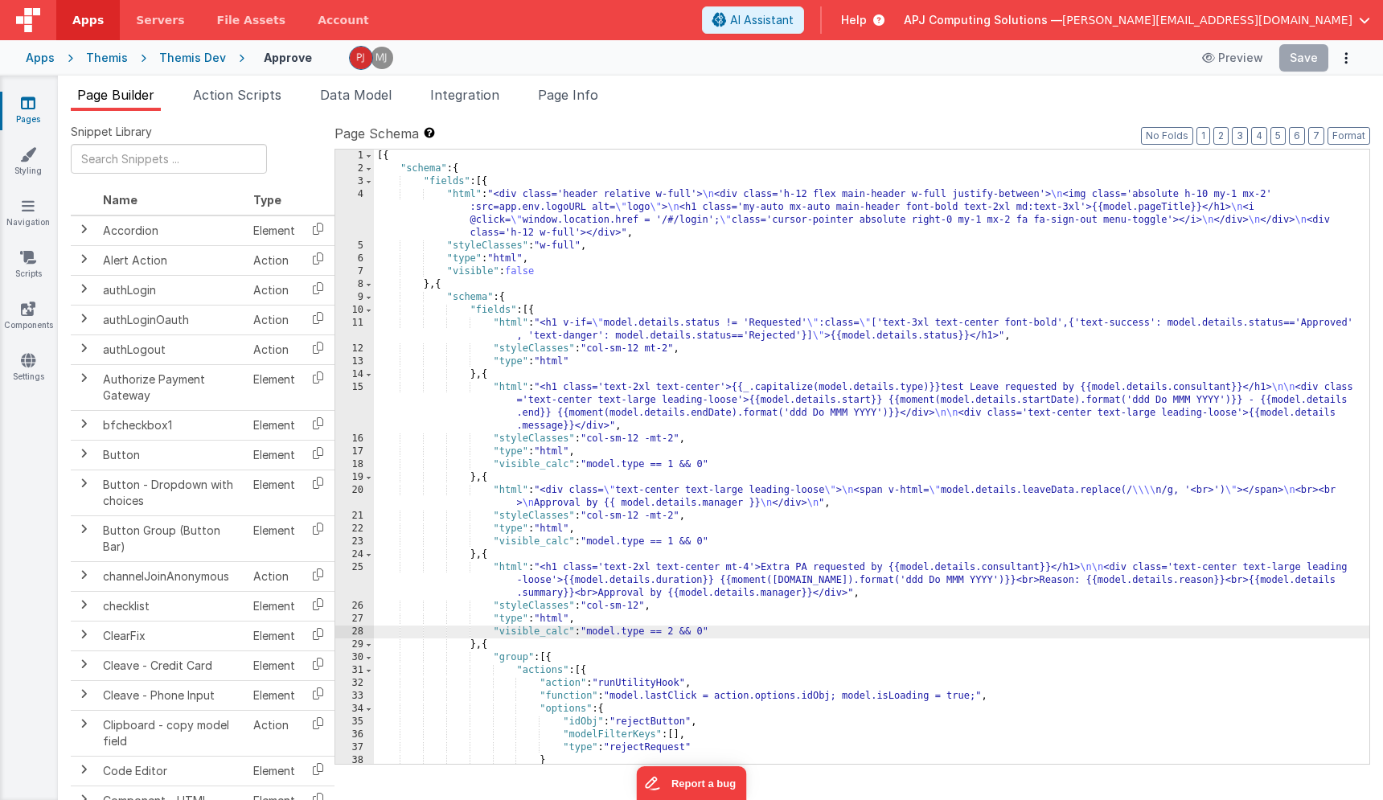
click at [651, 458] on div "[{ "schema" : { "fields" : [{ "html" : "<div class='header relative w-full'> \n…" at bounding box center [871, 470] width 995 height 640
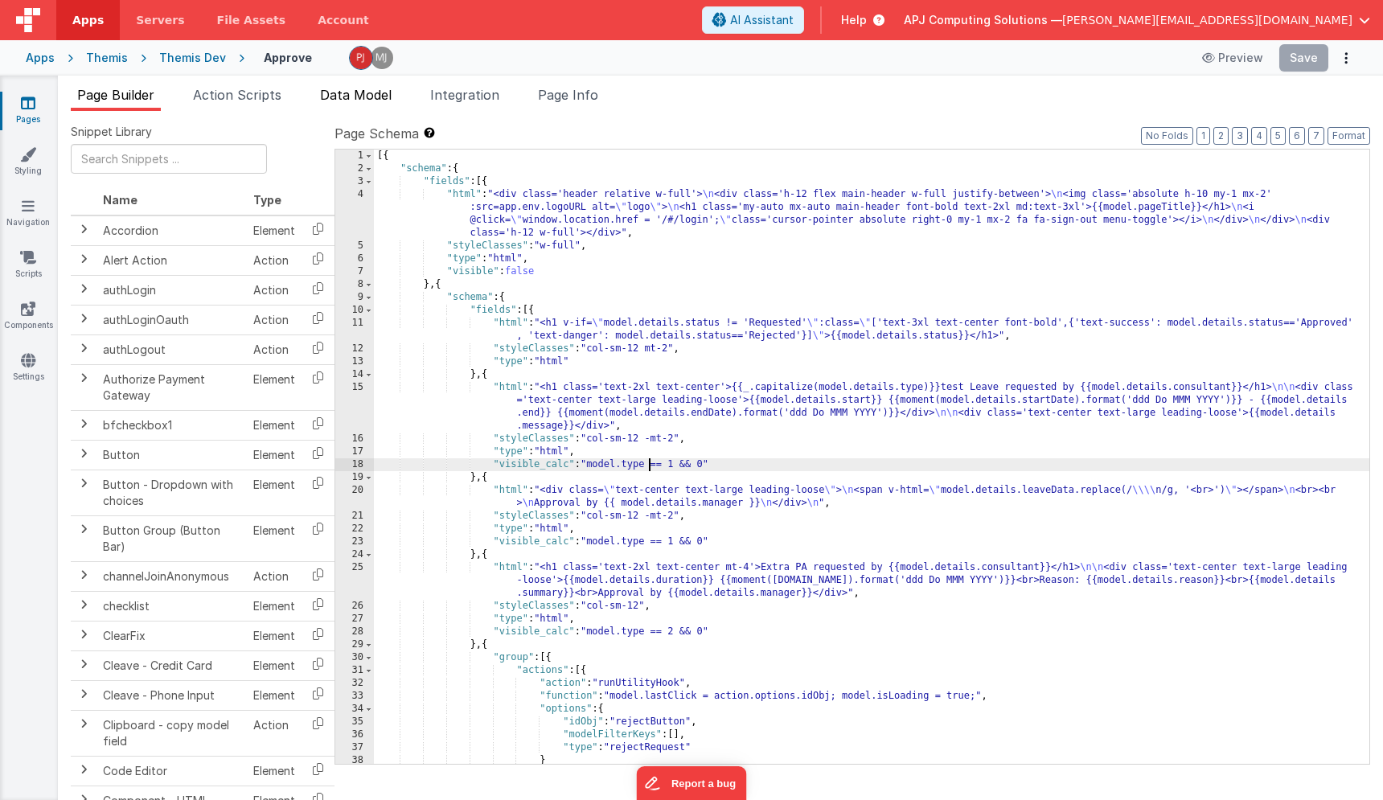
click at [376, 94] on span "Data Model" at bounding box center [356, 95] width 72 height 16
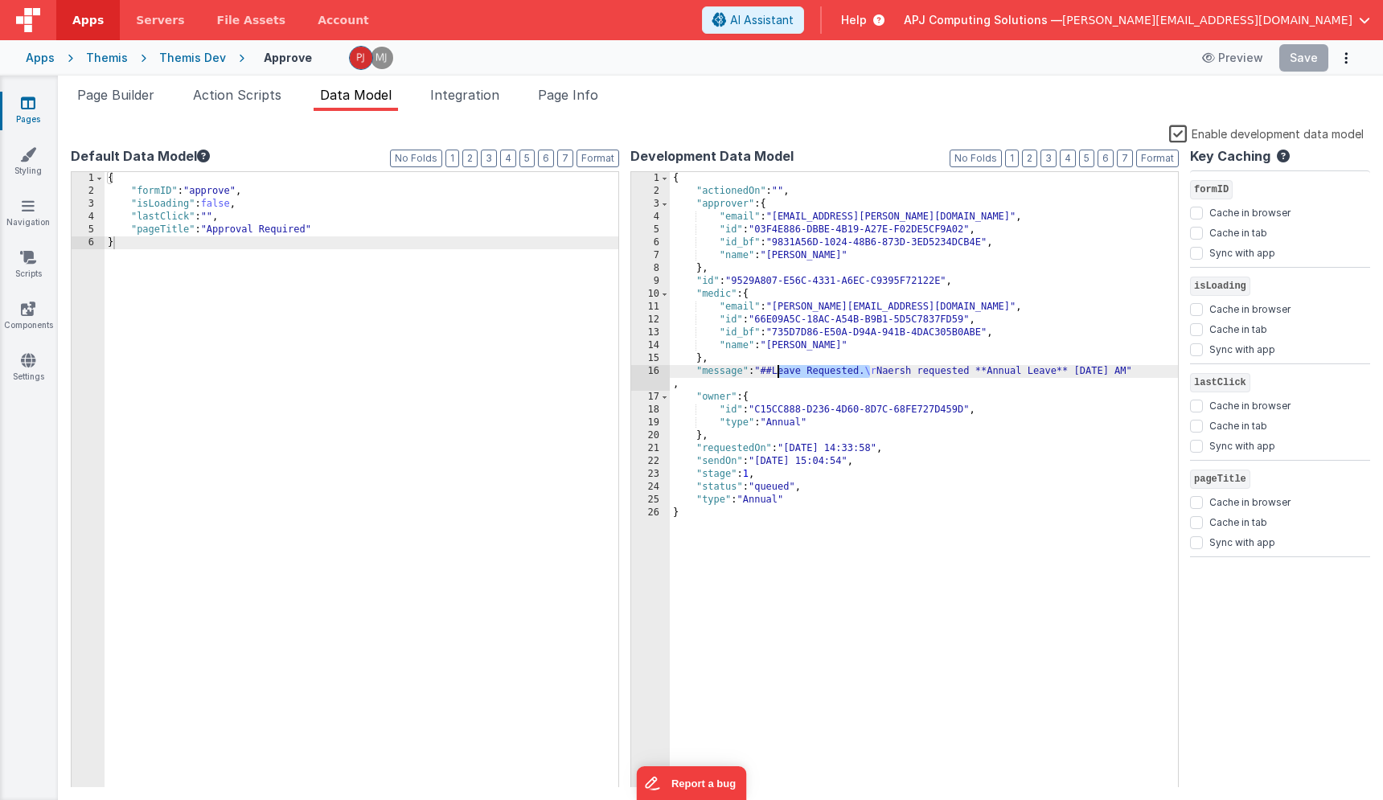
drag, startPoint x: 872, startPoint y: 369, endPoint x: 777, endPoint y: 367, distance: 94.1
click at [777, 367] on div "{ "actionedOn" : "" , "approver" : { "email" : "naresh.chachlani@swft.nhs.uk" ,…" at bounding box center [924, 493] width 508 height 642
click at [790, 368] on div "{ "actionedOn" : "" , "approver" : { "email" : "naresh.chachlani@swft.nhs.uk" ,…" at bounding box center [924, 493] width 508 height 642
click at [741, 374] on div "{ "actionedOn" : "" , "approver" : { "email" : "naresh.chachlani@swft.nhs.uk" ,…" at bounding box center [924, 493] width 508 height 642
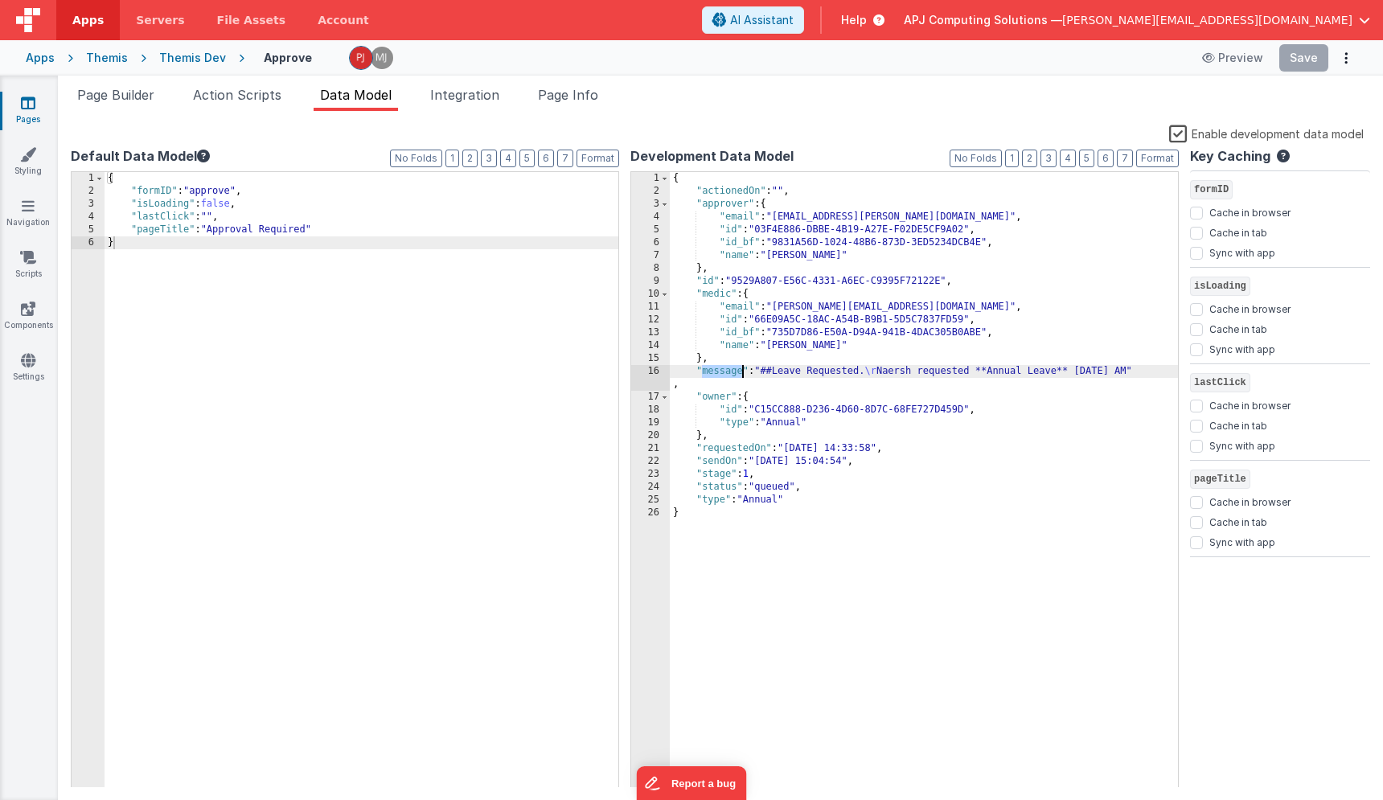
click at [741, 374] on div "{ "actionedOn" : "" , "approver" : { "email" : "naresh.chachlani@swft.nhs.uk" ,…" at bounding box center [924, 493] width 508 height 642
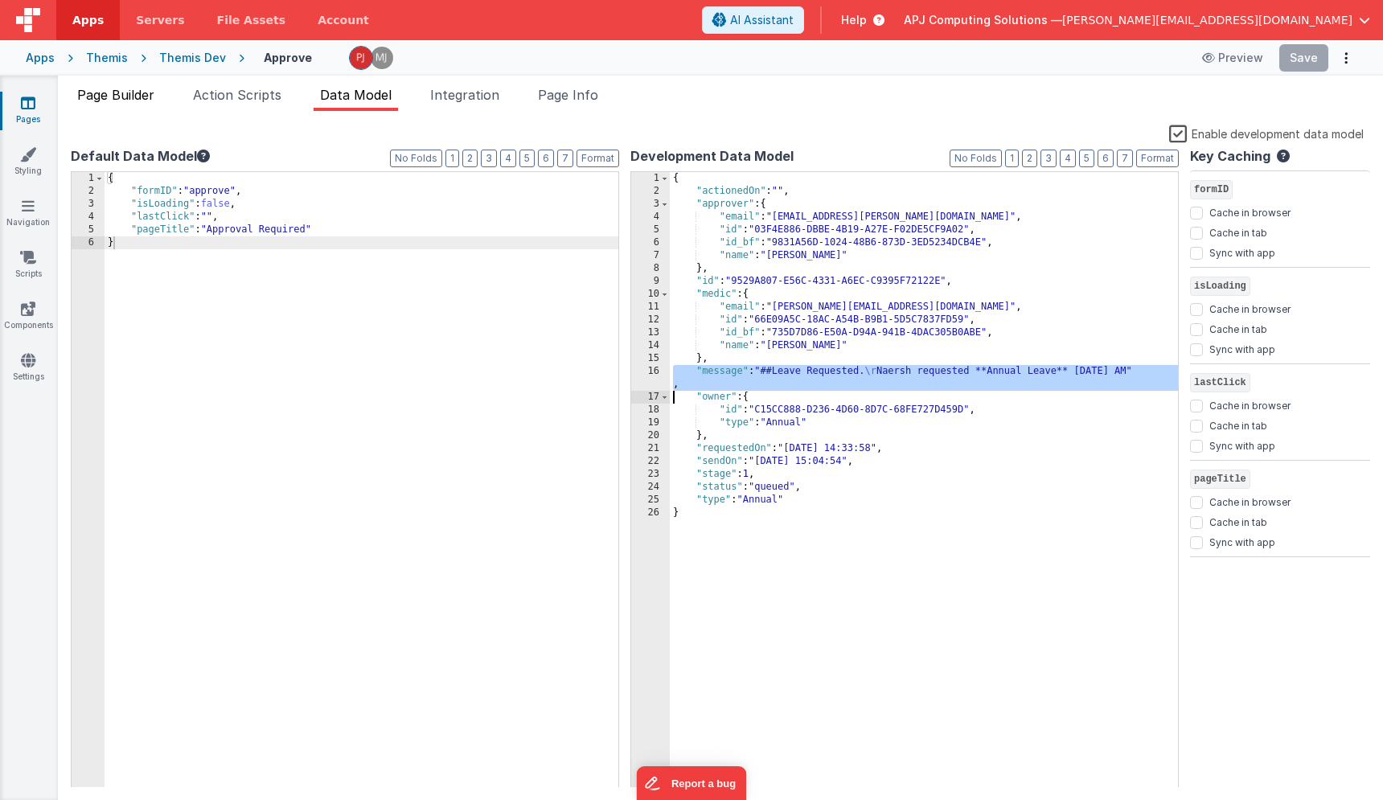
click at [142, 109] on li "Page Builder" at bounding box center [116, 98] width 90 height 26
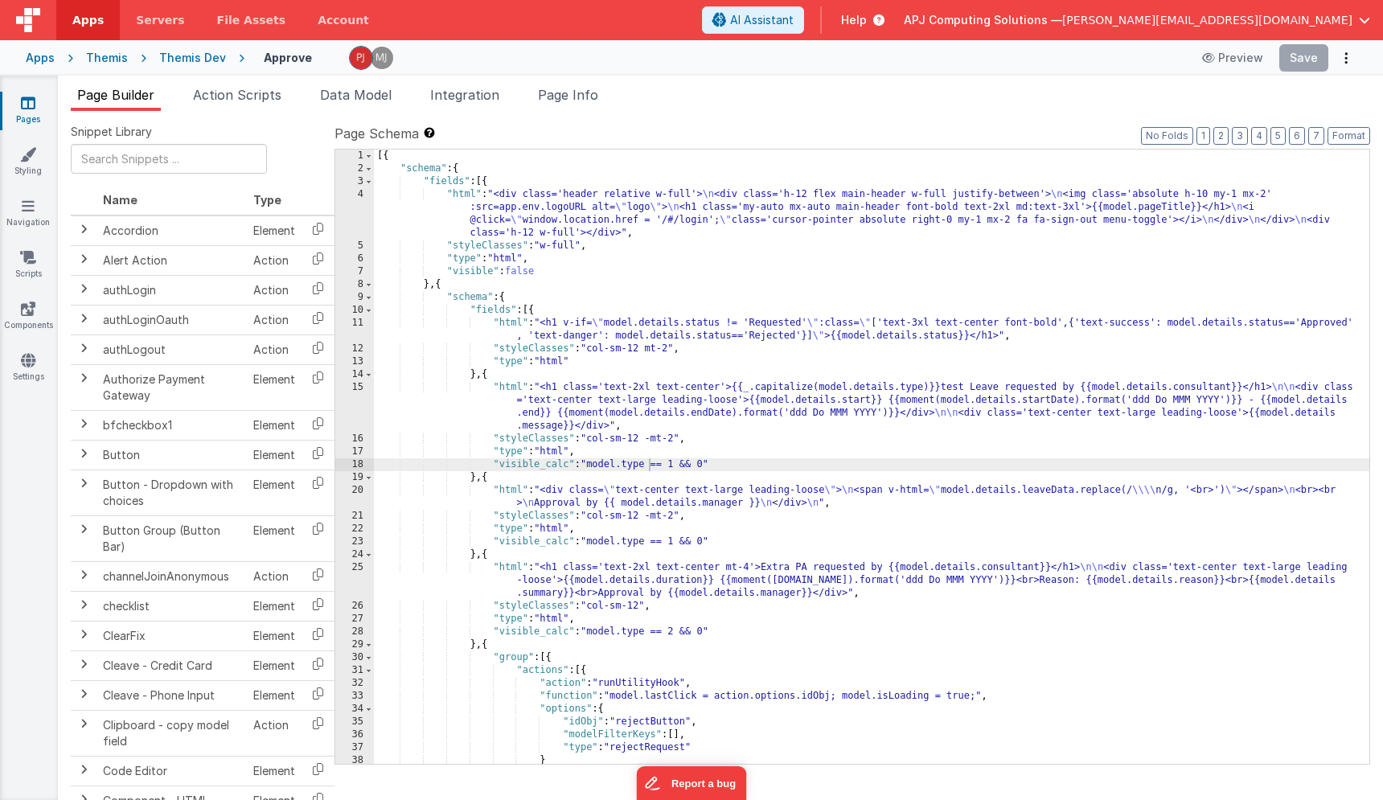
click at [489, 378] on div "[{ "schema" : { "fields" : [{ "html" : "<div class='header relative w-full'> \n…" at bounding box center [871, 470] width 995 height 640
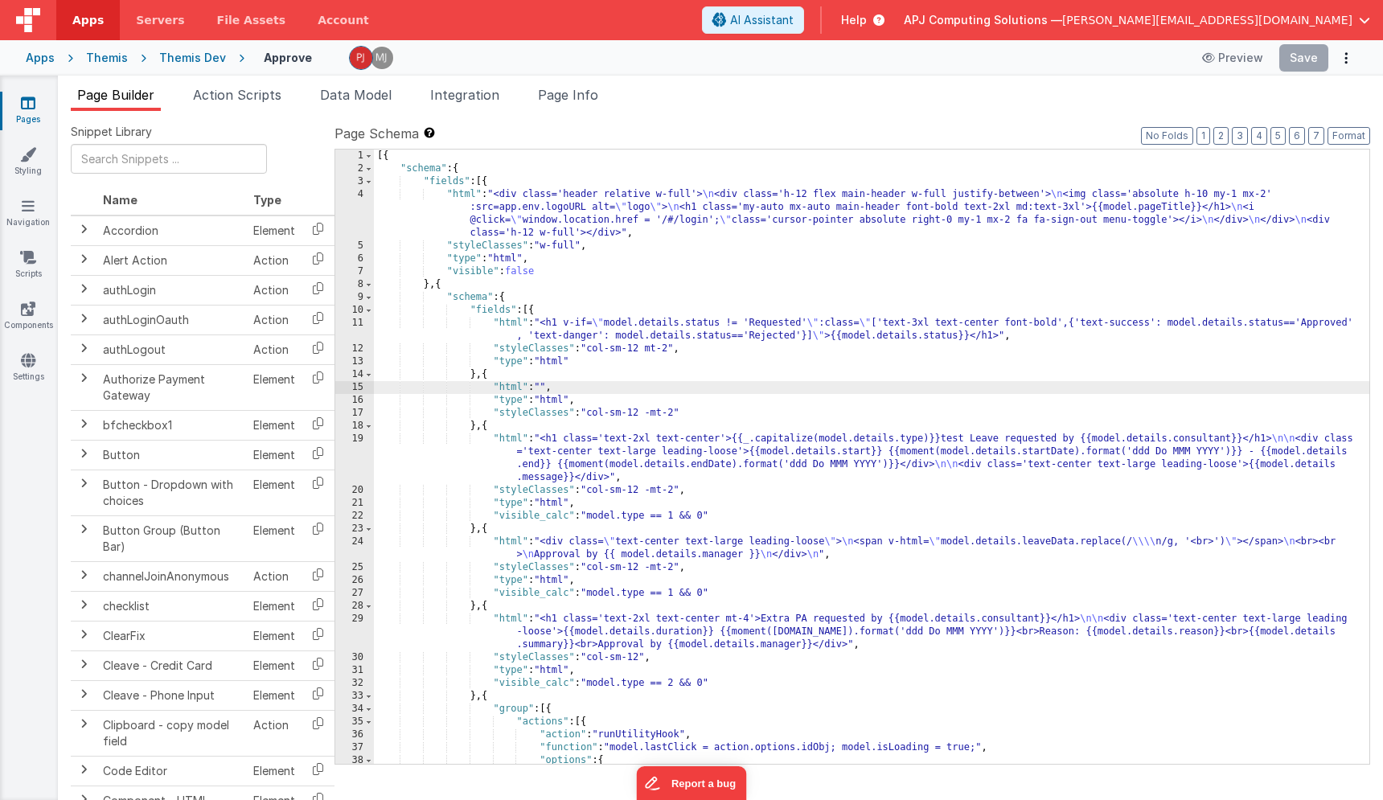
click at [353, 387] on div "15" at bounding box center [354, 387] width 39 height 13
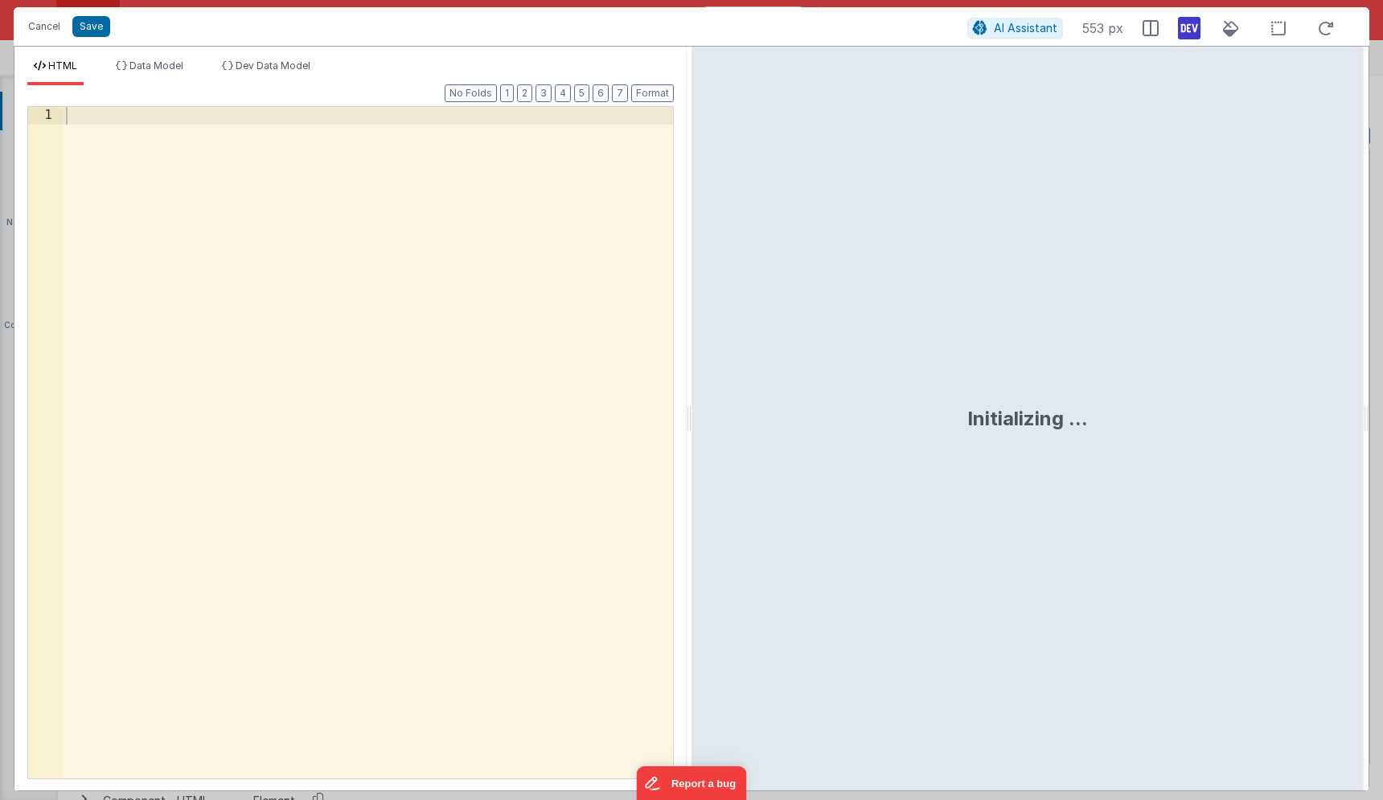
click at [351, 385] on div at bounding box center [368, 460] width 610 height 706
click at [91, 31] on button "Save" at bounding box center [91, 26] width 38 height 21
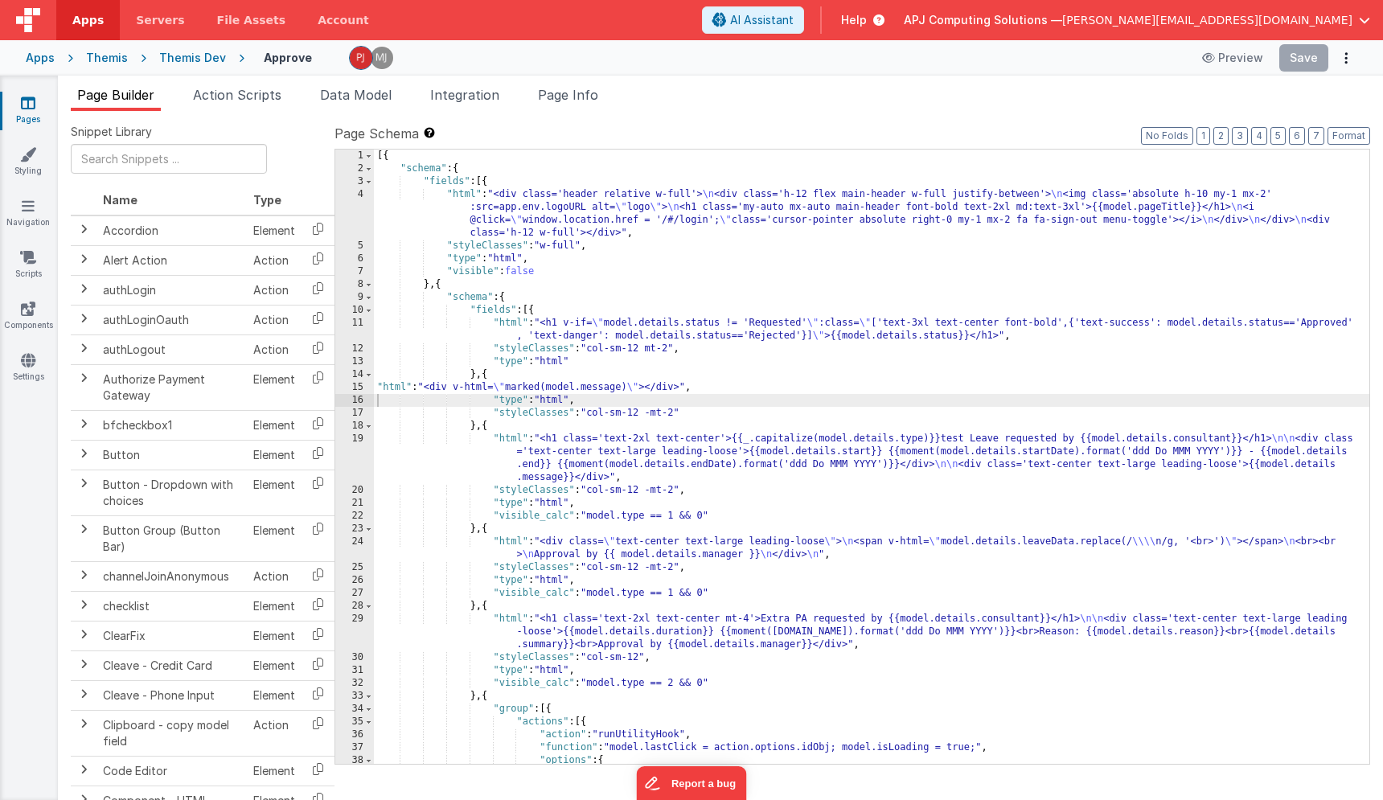
click at [726, 410] on div "[{ "schema" : { "fields" : [{ "html" : "<div class='header relative w-full'> \n…" at bounding box center [871, 470] width 995 height 640
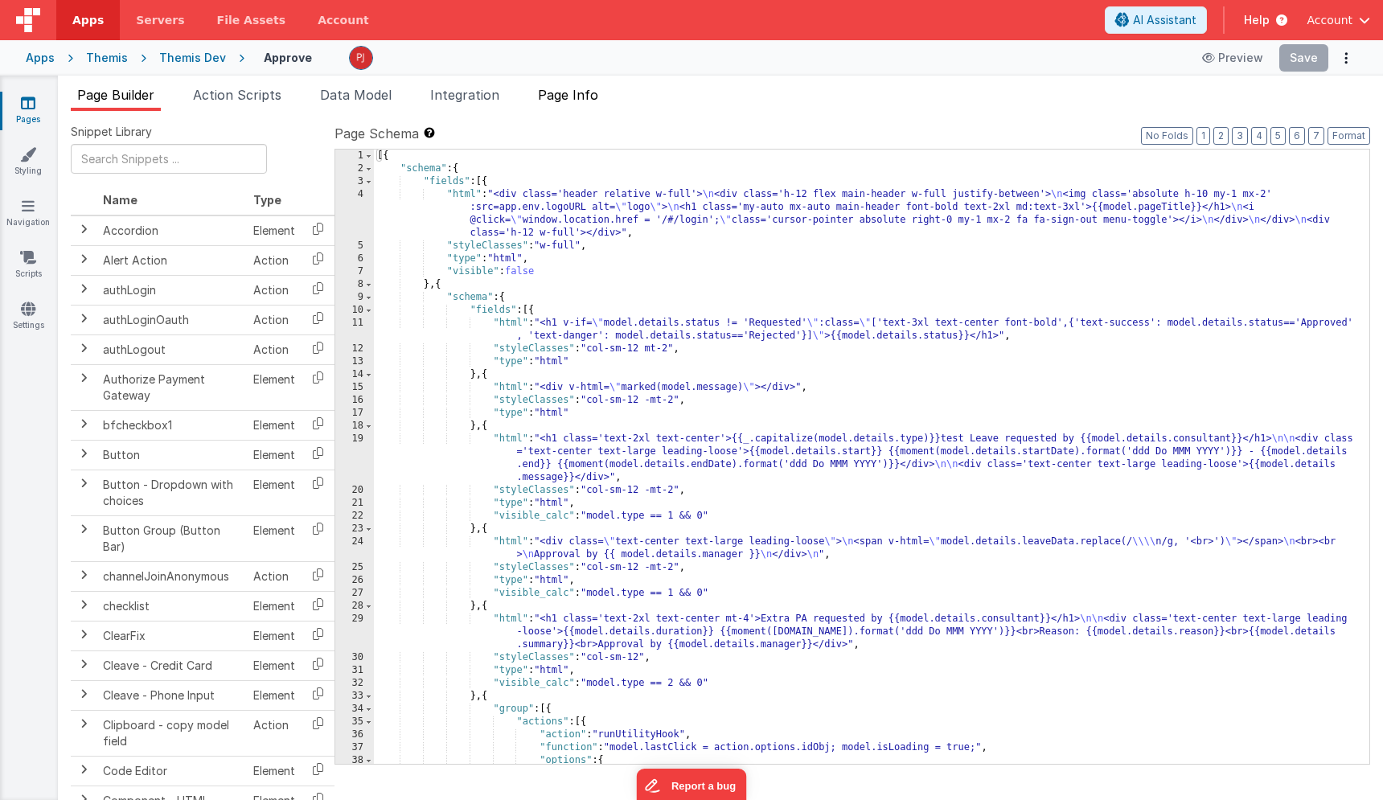
click at [596, 103] on li "Page Info" at bounding box center [567, 98] width 73 height 26
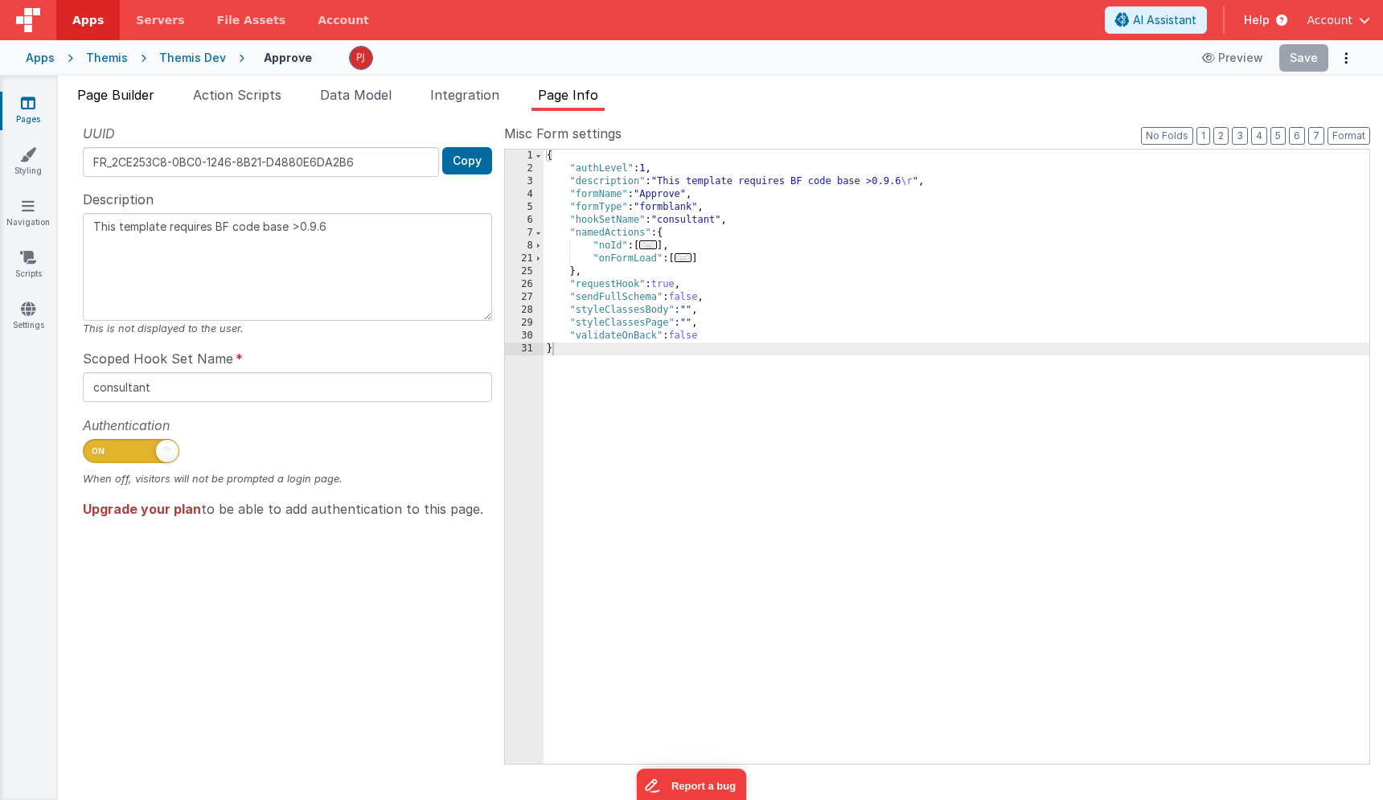
click at [135, 96] on span "Page Builder" at bounding box center [115, 95] width 77 height 16
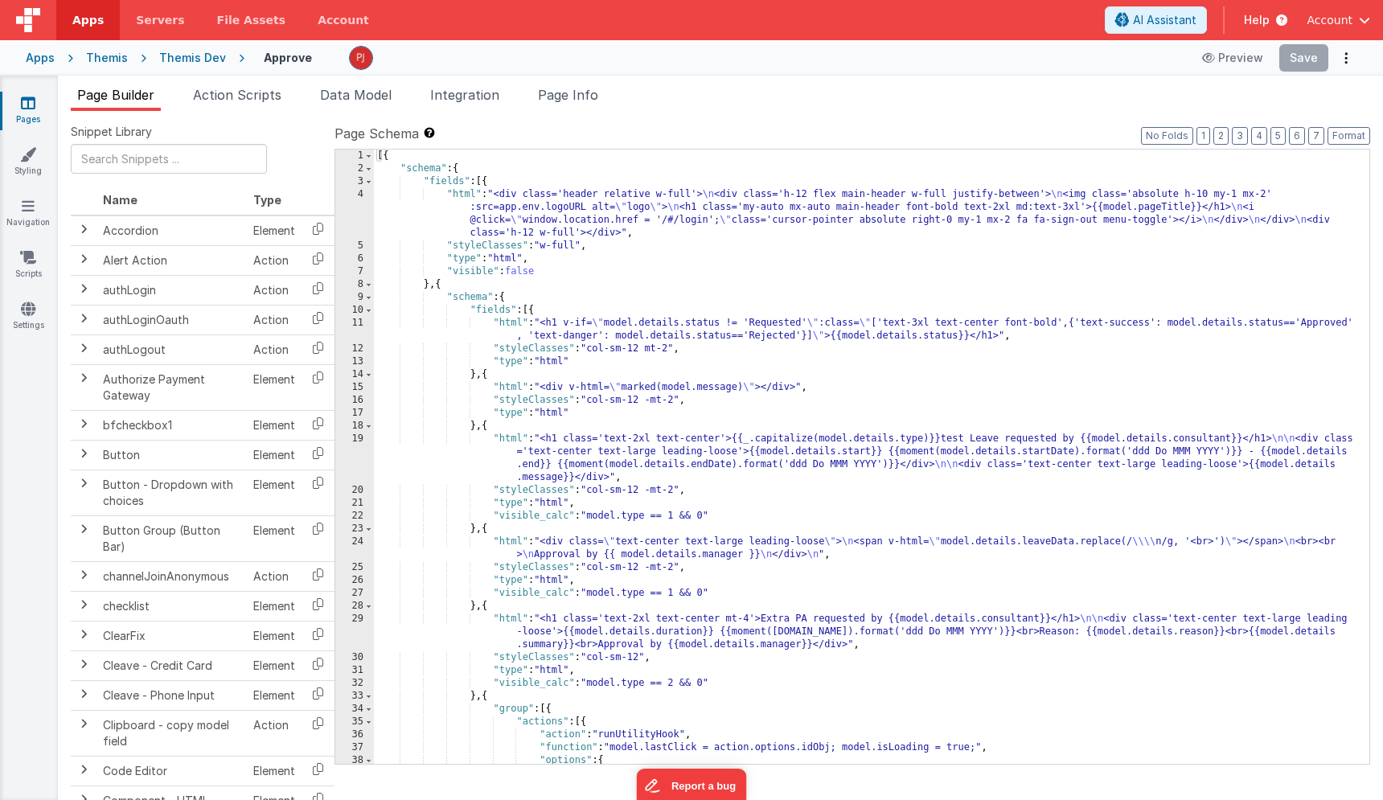
click at [905, 536] on div "[{ "schema" : { "fields" : [{ "html" : "<div class='header relative w-full'> \n…" at bounding box center [871, 470] width 995 height 640
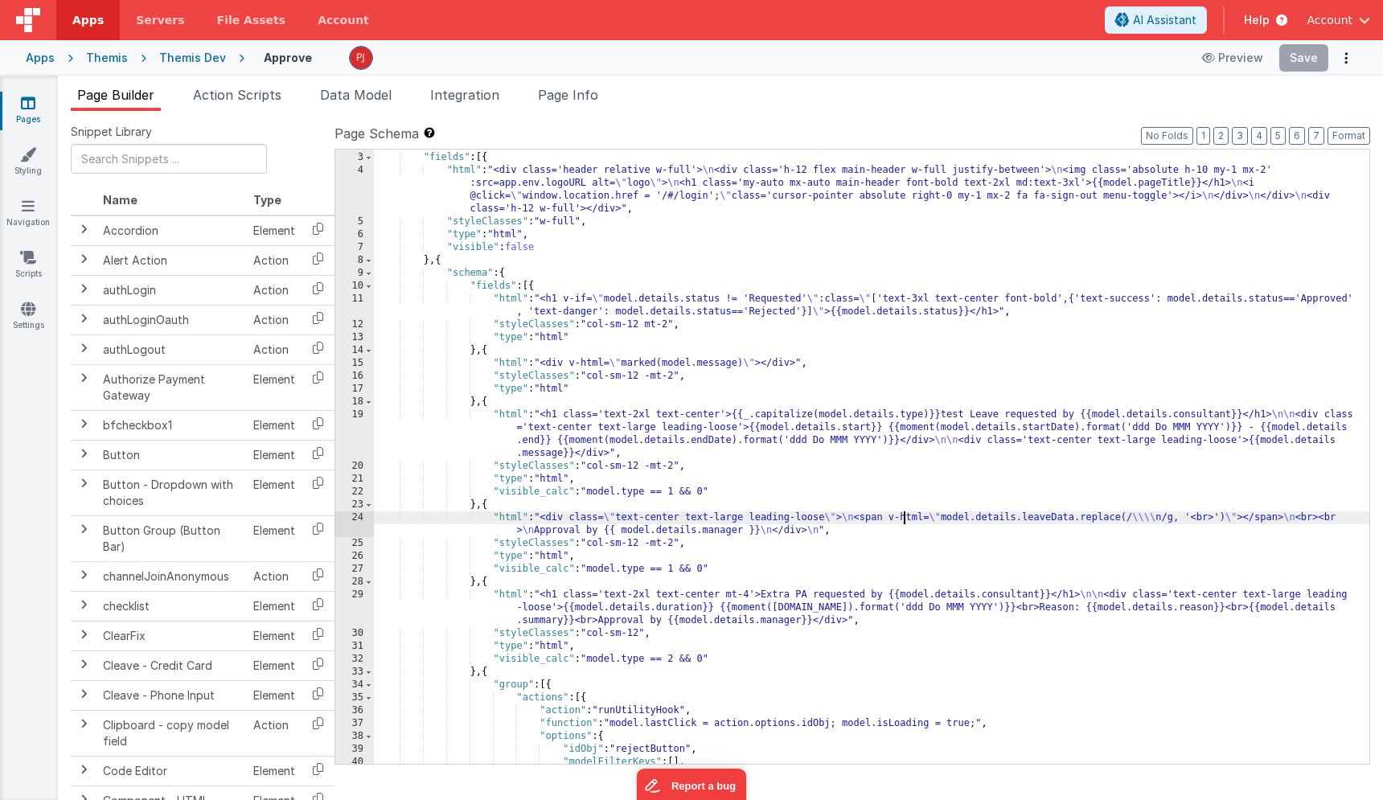
scroll to position [47, 0]
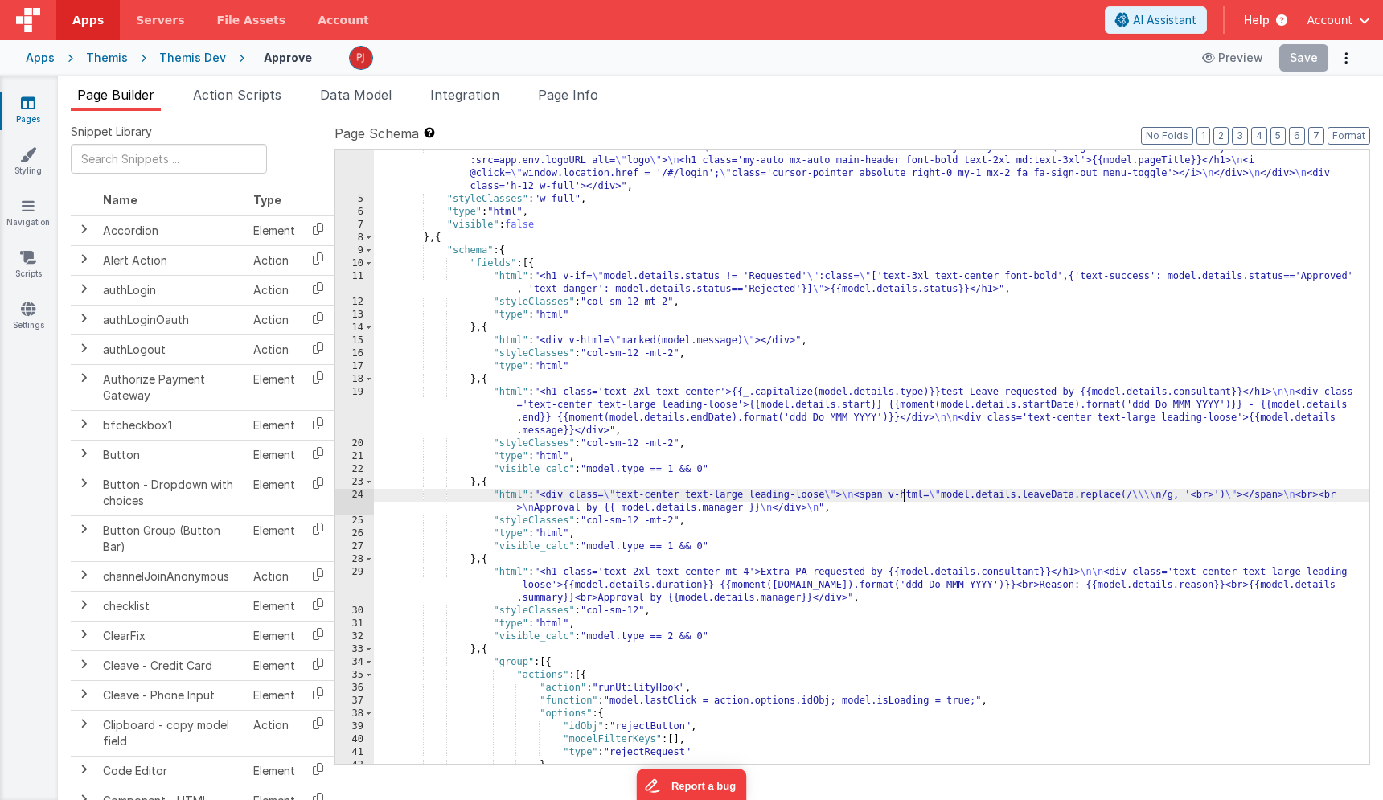
click at [597, 337] on div ""html" : "<div class='header relative w-full'> \n <div class='h-12 flex main-he…" at bounding box center [871, 481] width 995 height 679
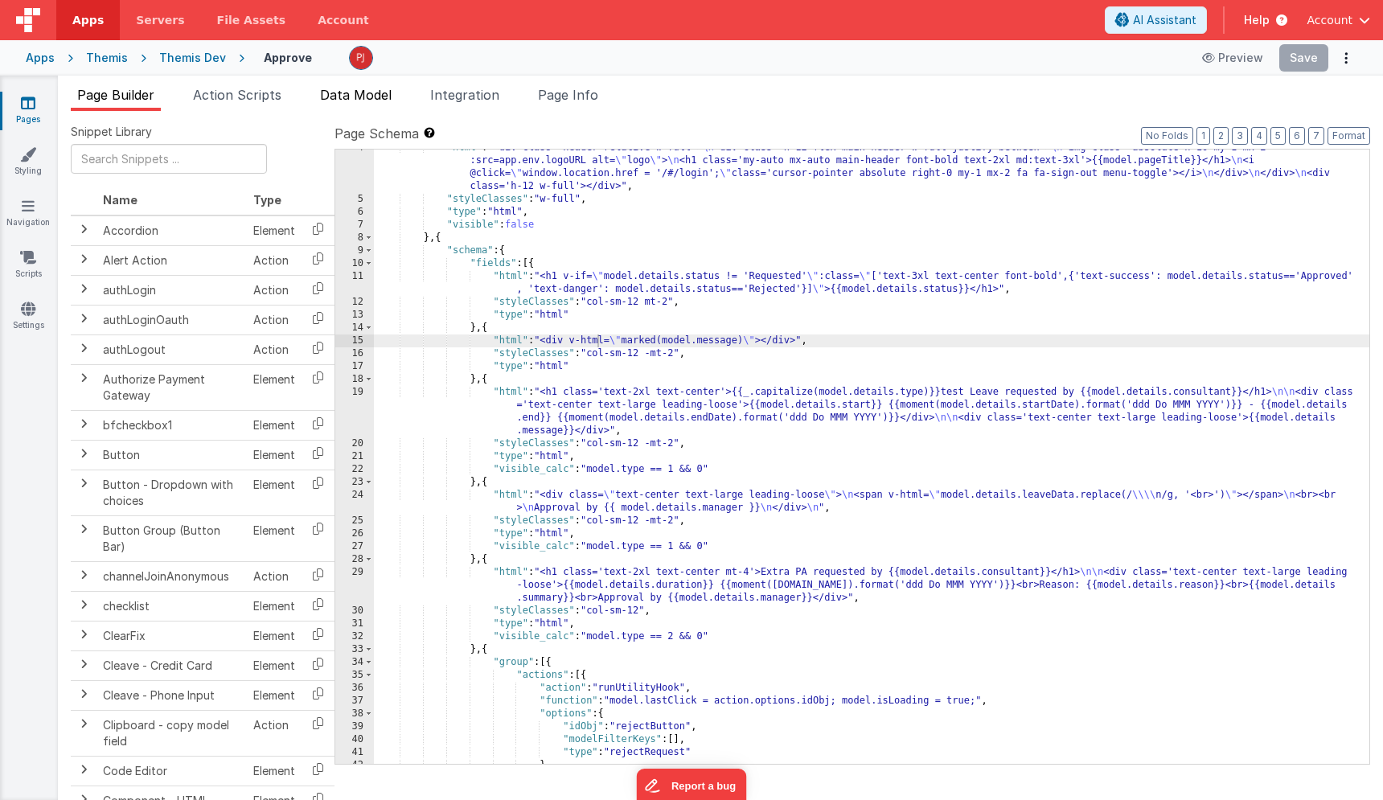
click at [347, 101] on span "Data Model" at bounding box center [356, 95] width 72 height 16
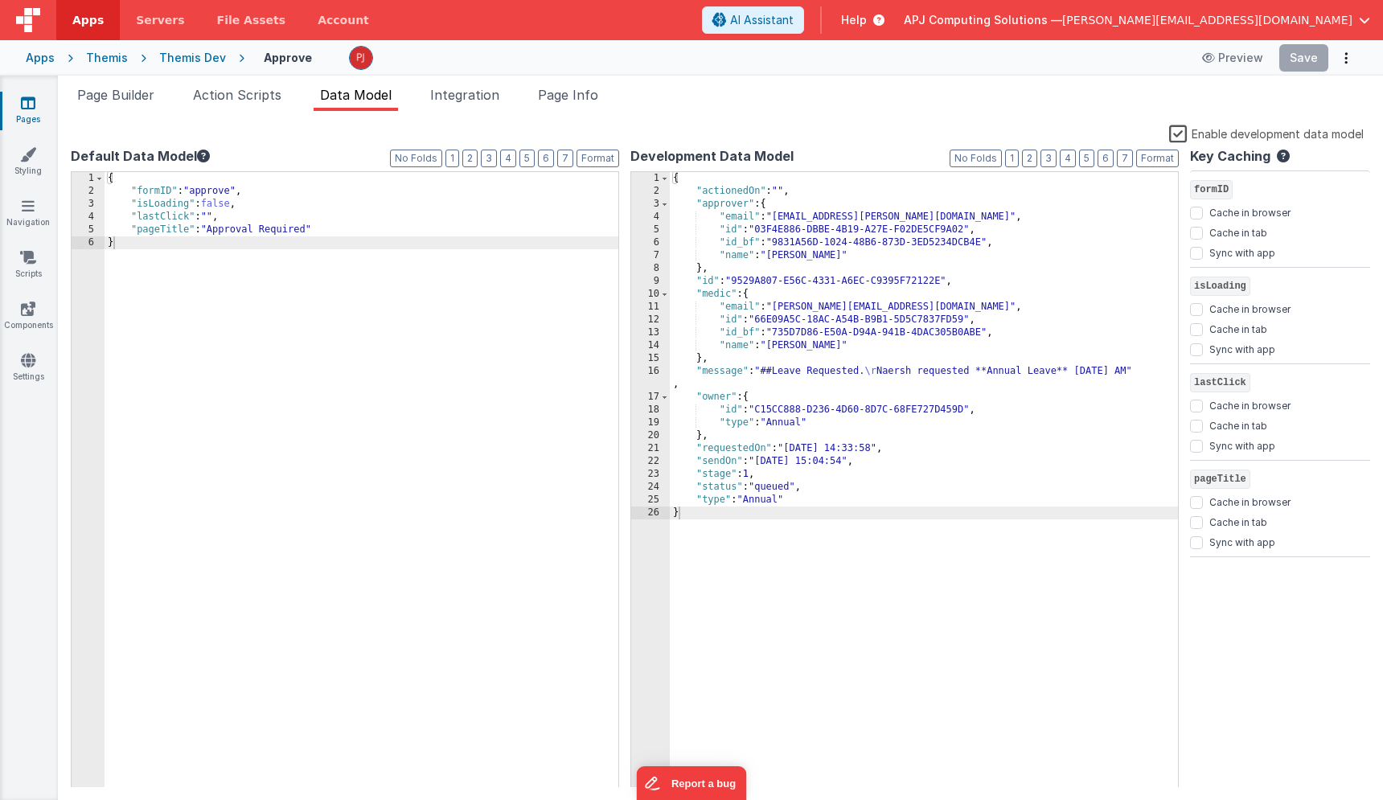
click at [779, 372] on div "{ "actionedOn" : "" , "approver" : { "email" : "naresh.chachlani@swft.nhs.uk" ,…" at bounding box center [924, 493] width 508 height 642
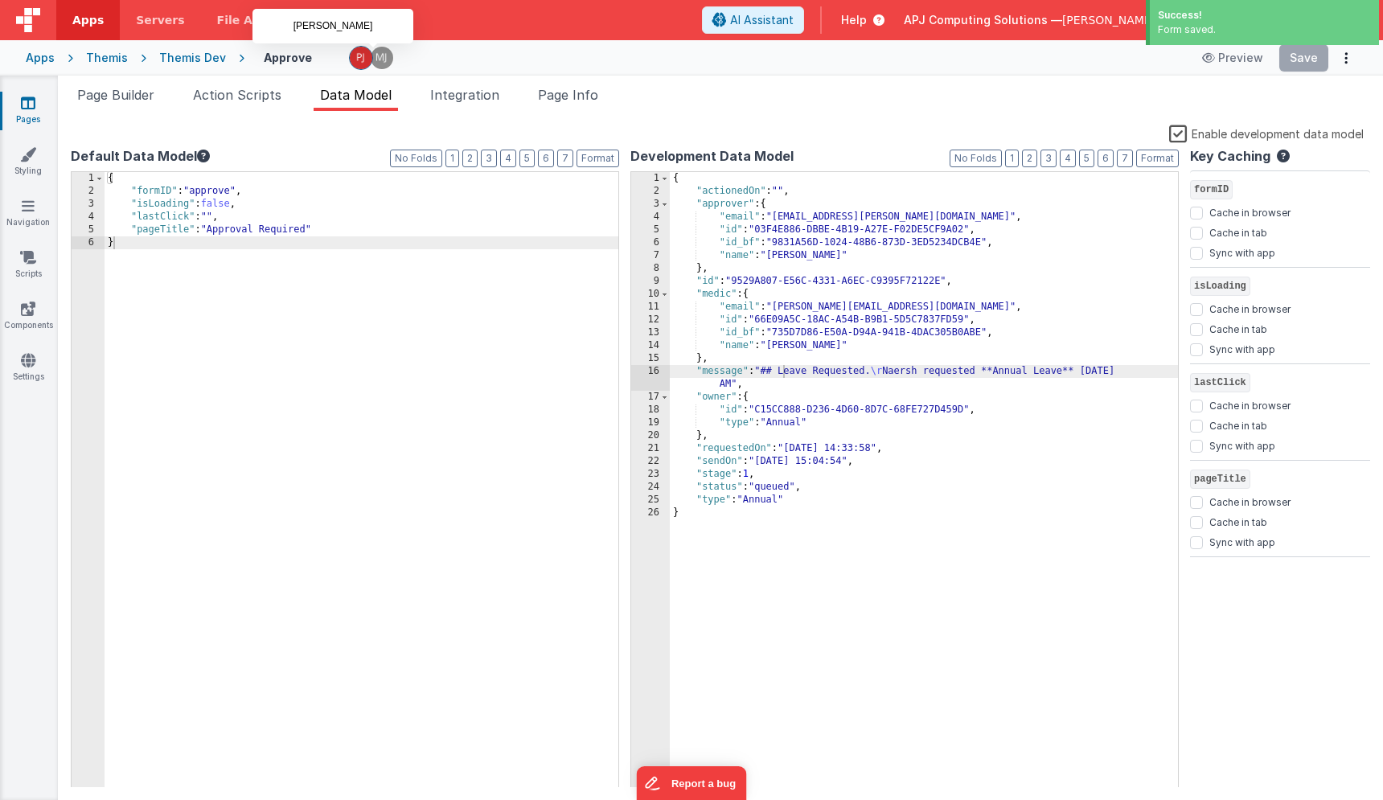
click at [375, 59] on img at bounding box center [382, 58] width 23 height 23
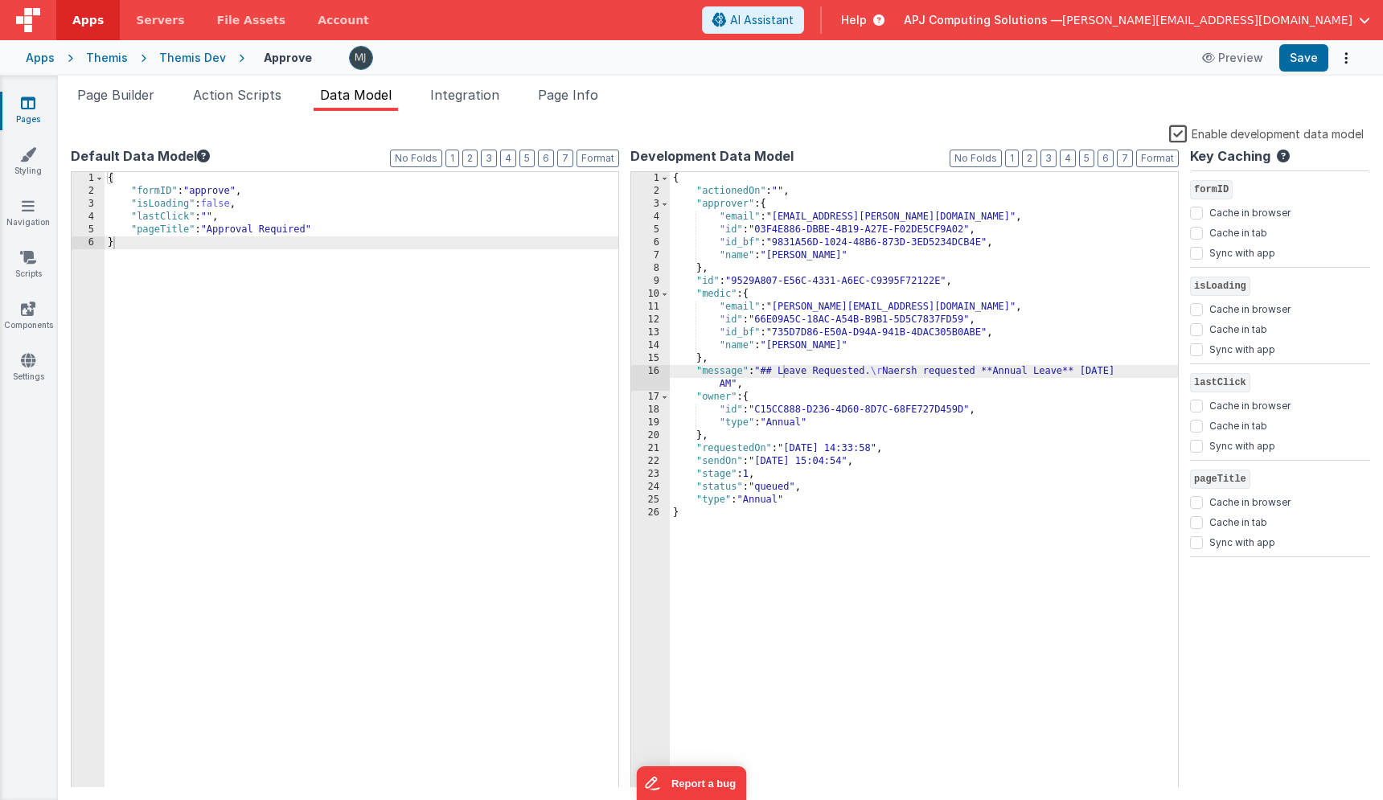
click at [814, 581] on div "{ "actionedOn" : "" , "approver" : { "email" : "naresh.chachlani@swft.nhs.uk" ,…" at bounding box center [924, 493] width 508 height 642
click at [1003, 396] on div "{ "actionedOn" : "" , "approver" : { "email" : "naresh.chachlani@swft.nhs.uk" ,…" at bounding box center [924, 493] width 508 height 642
click at [774, 375] on div "{ "actionedOn" : "" , "approver" : { "email" : "naresh.chachlani@swft.nhs.uk" ,…" at bounding box center [924, 493] width 508 height 642
click at [903, 486] on div "{ "actionedOn" : "" , "approver" : { "email" : "naresh.chachlani@swft.nhs.uk" ,…" at bounding box center [924, 493] width 508 height 642
click at [109, 85] on li "Page Builder" at bounding box center [116, 98] width 90 height 26
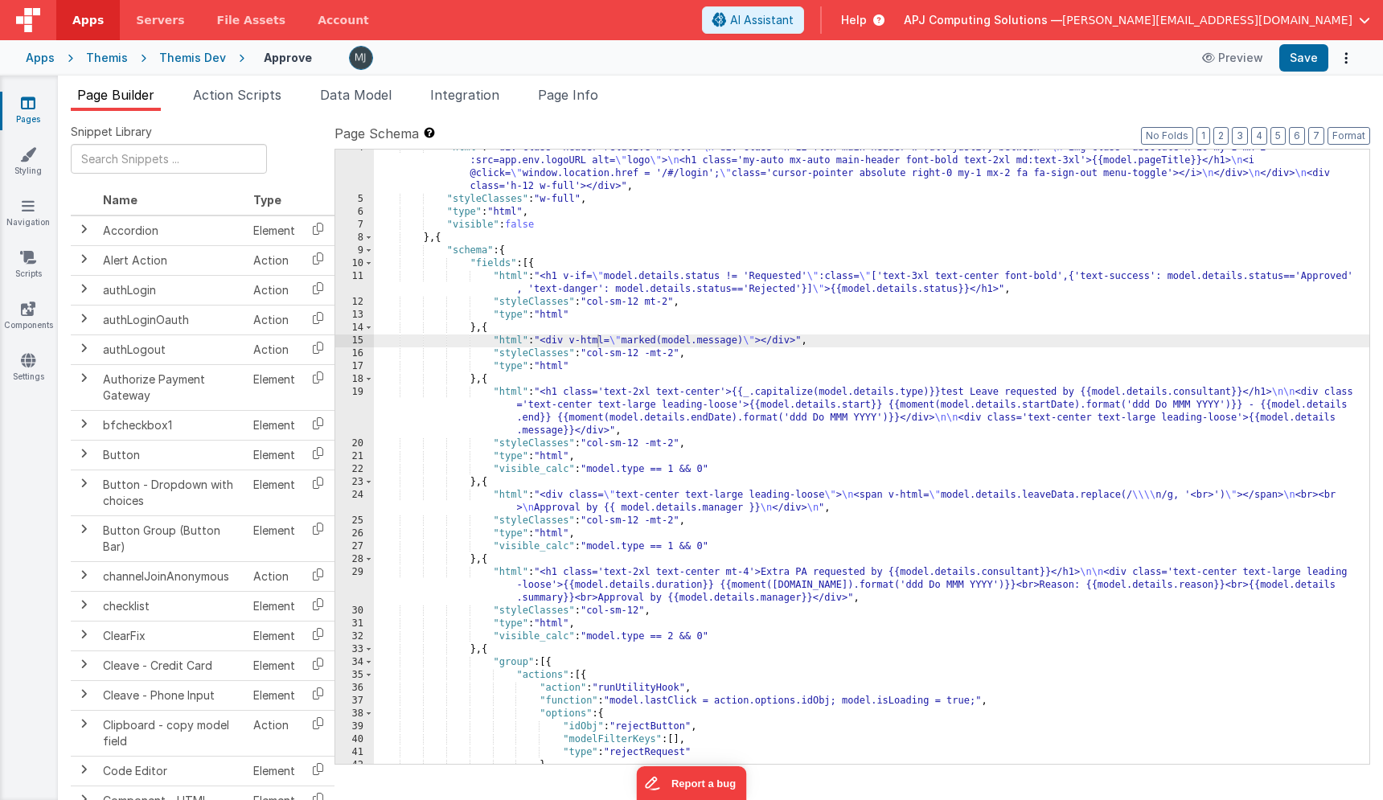
click at [350, 337] on div "15" at bounding box center [354, 340] width 39 height 13
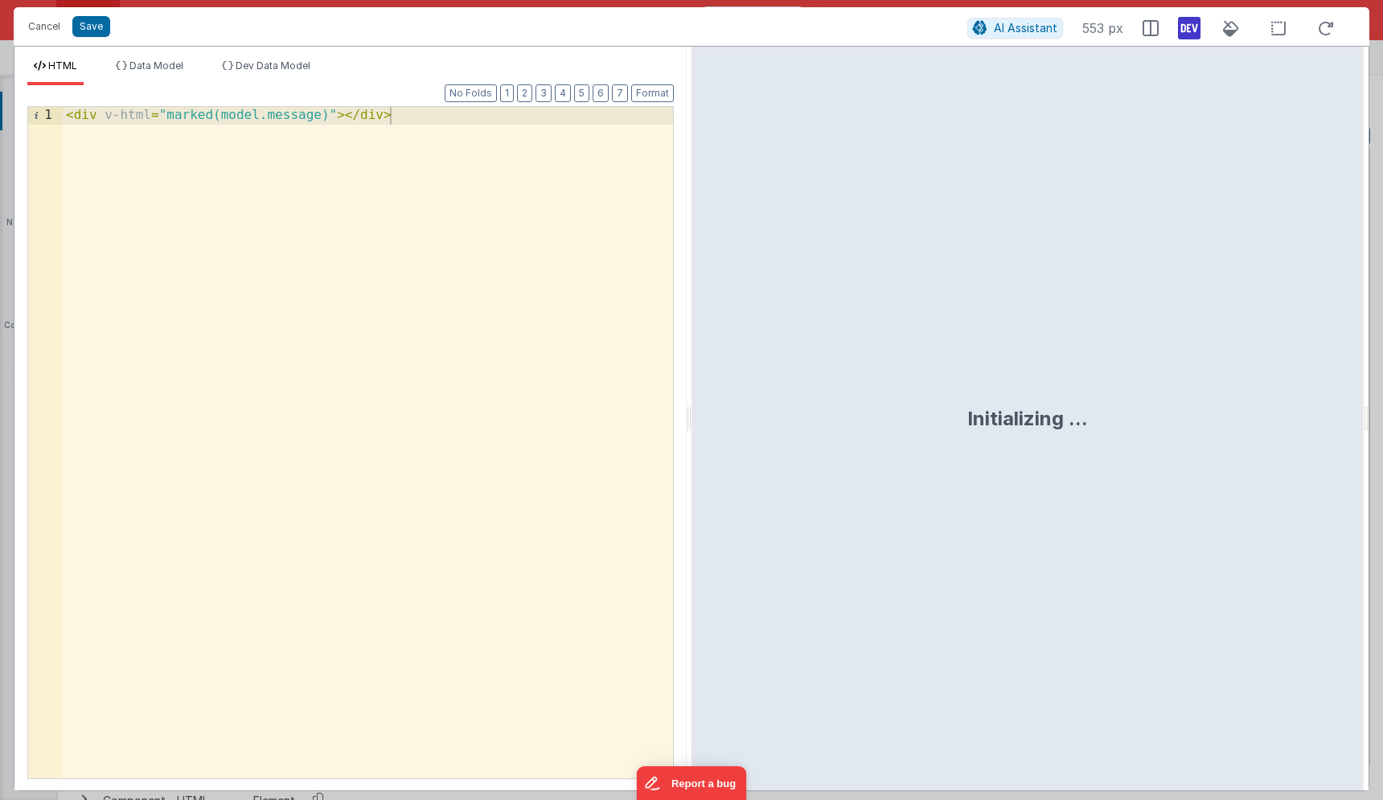
click at [211, 129] on div "< div v-html = "marked(model.message)" > </ div >" at bounding box center [368, 460] width 610 height 706
click at [102, 114] on div "< div v-html = "marked(model.message)" > </ div >" at bounding box center [368, 460] width 610 height 706
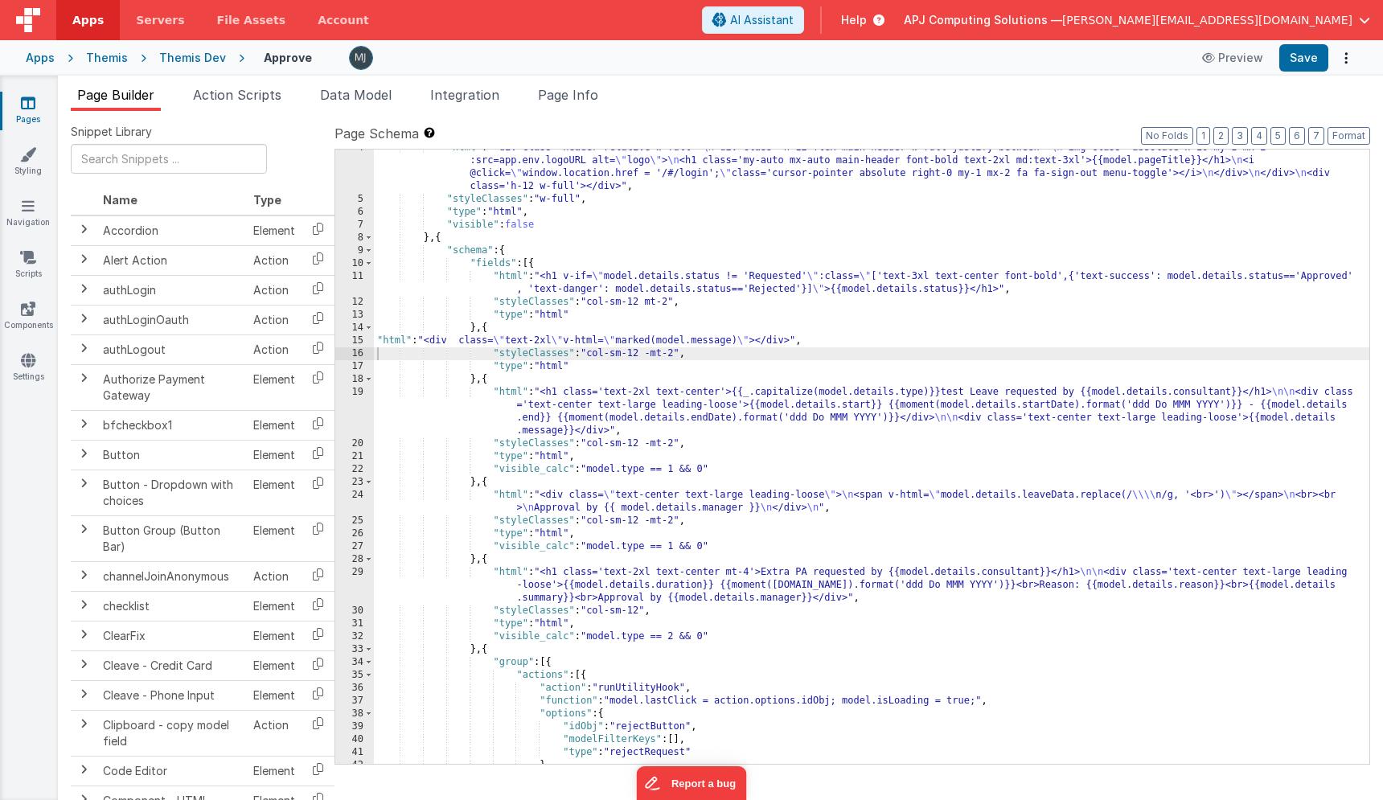
click at [555, 338] on div ""html" : "<div class='header relative w-full'> \n <div class='h-12 flex main-he…" at bounding box center [871, 481] width 995 height 679
